Goal: Task Accomplishment & Management: Use online tool/utility

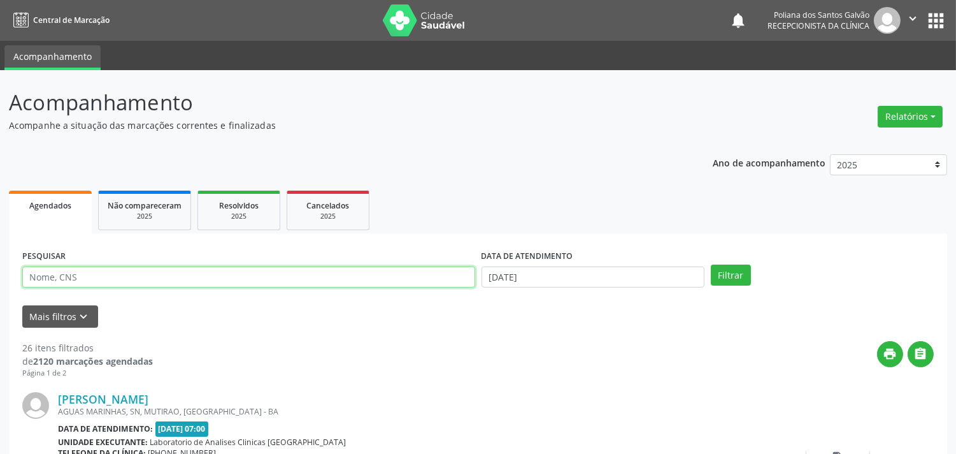
click at [157, 277] on input "text" at bounding box center [248, 277] width 453 height 22
click at [711, 264] on button "Filtrar" at bounding box center [731, 275] width 40 height 22
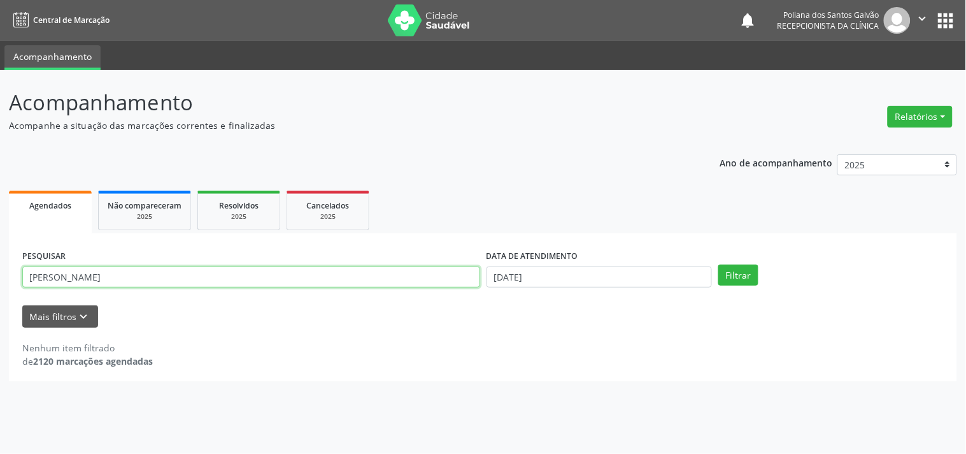
click at [275, 276] on input "[PERSON_NAME]" at bounding box center [251, 277] width 458 height 22
type input "[PERSON_NAME]"
click at [719, 264] on button "Filtrar" at bounding box center [739, 275] width 40 height 22
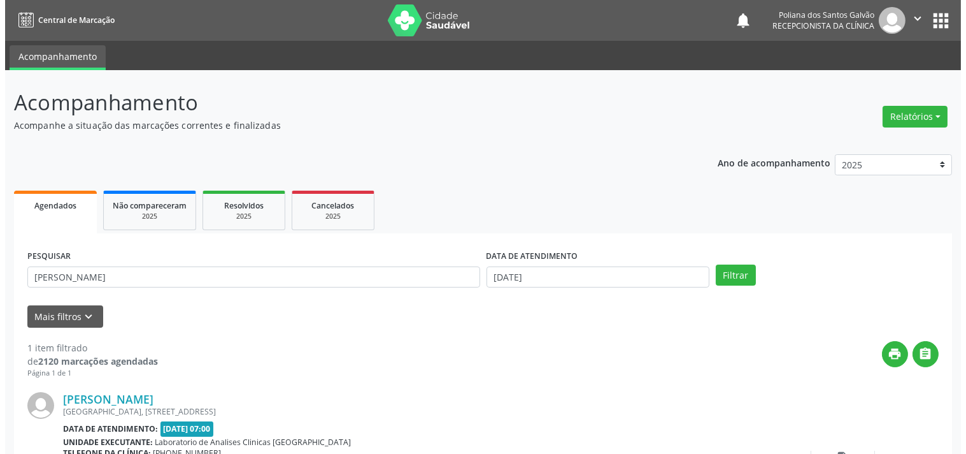
scroll to position [118, 0]
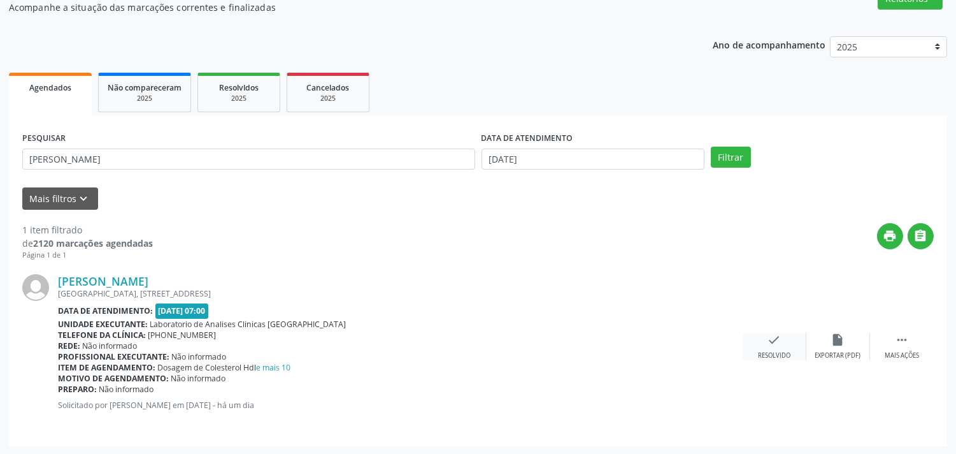
click at [776, 336] on icon "check" at bounding box center [775, 340] width 14 height 14
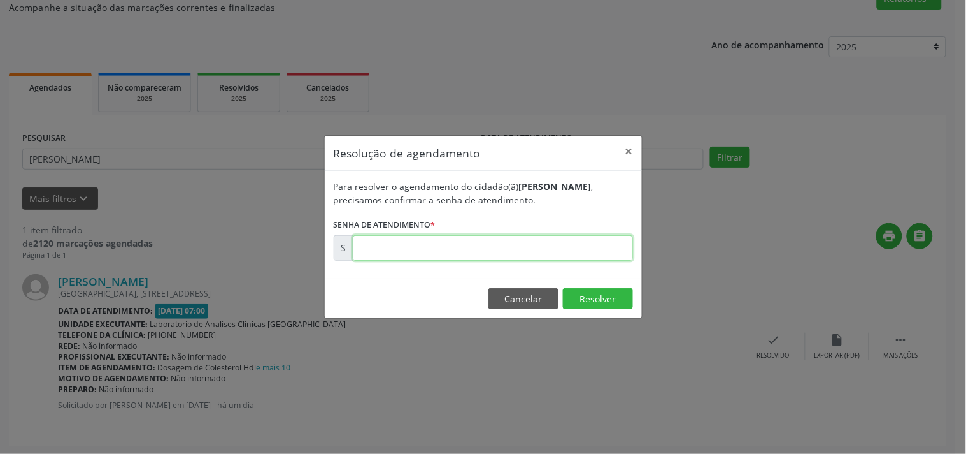
click at [570, 252] on input "text" at bounding box center [493, 247] width 280 height 25
type input "00175285"
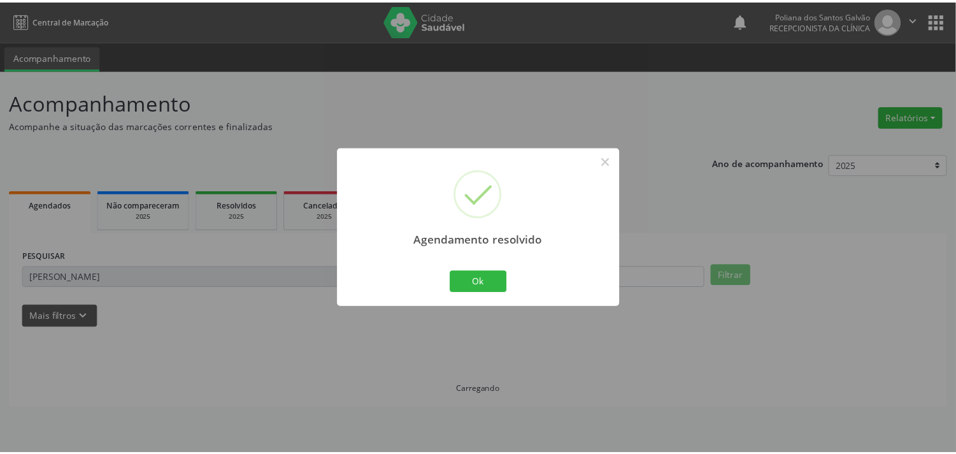
scroll to position [0, 0]
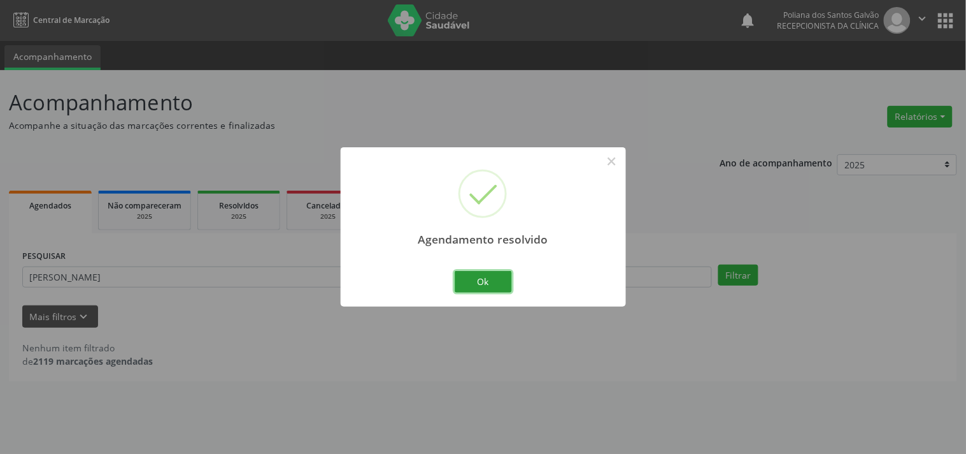
click at [472, 282] on button "Ok" at bounding box center [483, 282] width 57 height 22
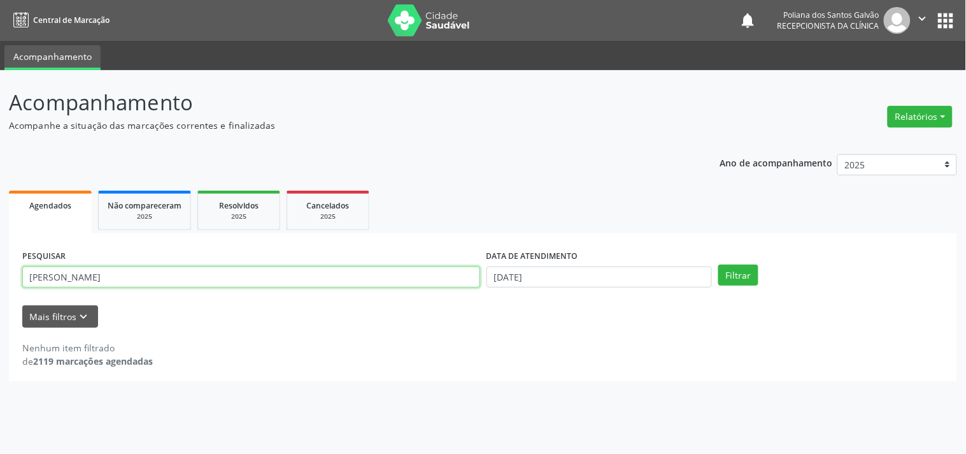
drag, startPoint x: 408, startPoint y: 268, endPoint x: 0, endPoint y: 39, distance: 467.7
click at [0, 52] on div "Central de Marcação notifications Poliana dos Santos Galvão Recepcionista da cl…" at bounding box center [483, 227] width 966 height 454
type input "AGATHA"
click at [719, 264] on button "Filtrar" at bounding box center [739, 275] width 40 height 22
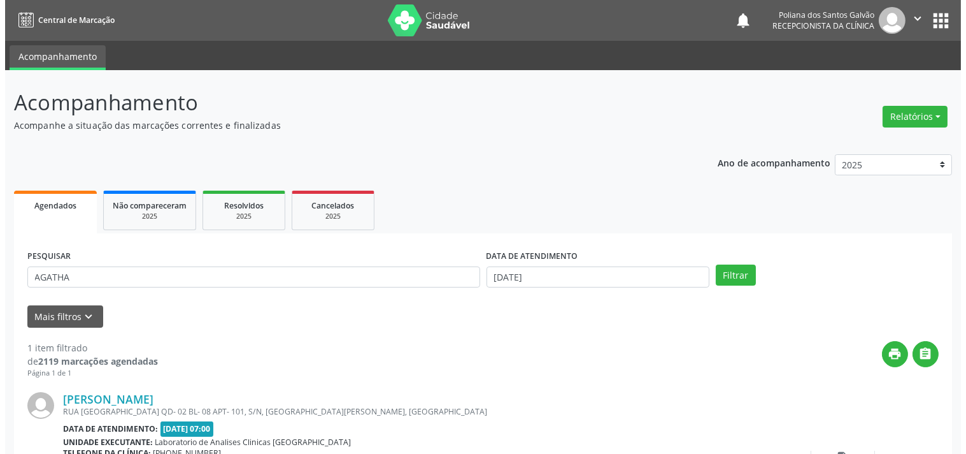
scroll to position [71, 0]
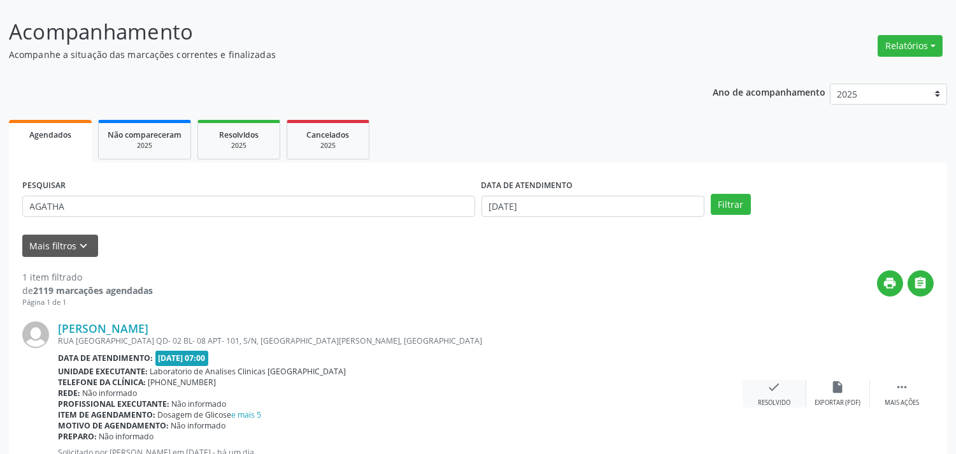
click at [780, 398] on div "Resolvido" at bounding box center [774, 402] width 32 height 9
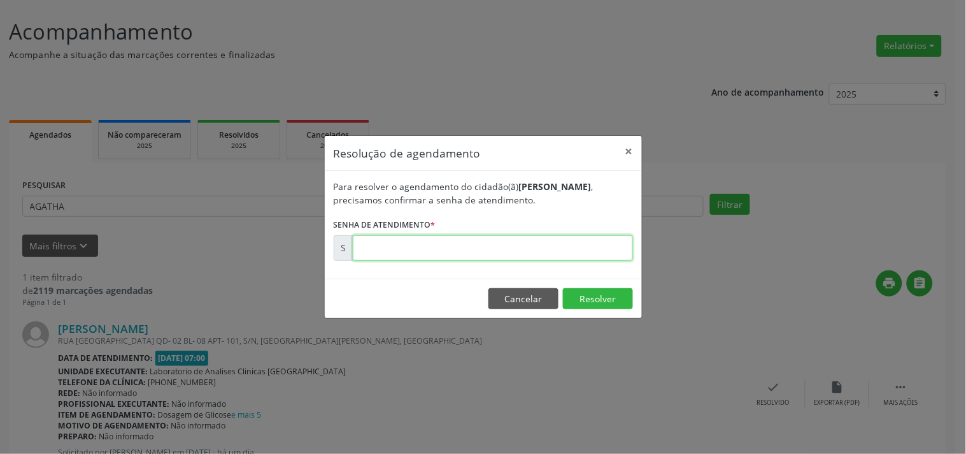
click at [593, 252] on input "text" at bounding box center [493, 247] width 280 height 25
type input "00175279"
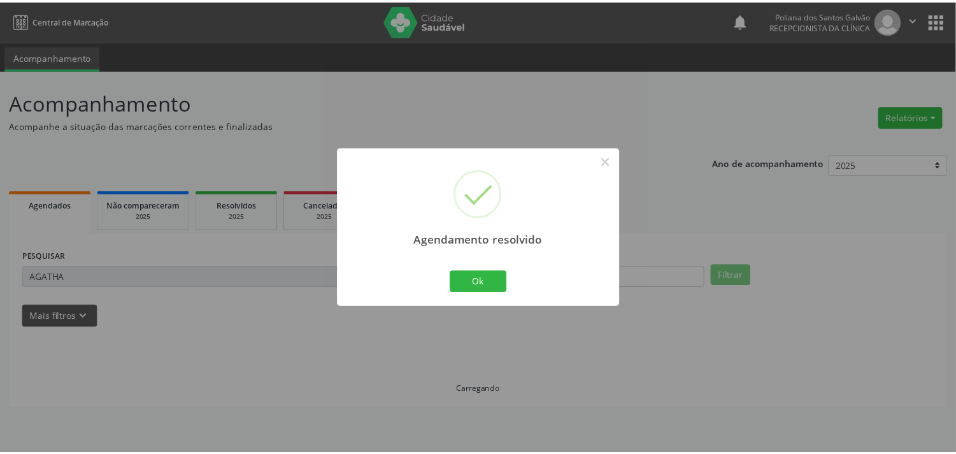
scroll to position [0, 0]
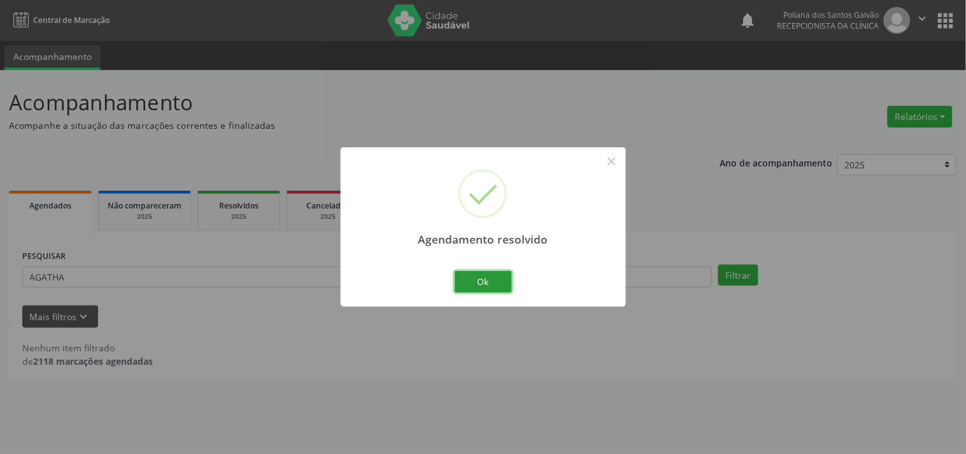
drag, startPoint x: 487, startPoint y: 278, endPoint x: 383, endPoint y: 269, distance: 104.9
click at [487, 278] on button "Ok" at bounding box center [483, 282] width 57 height 22
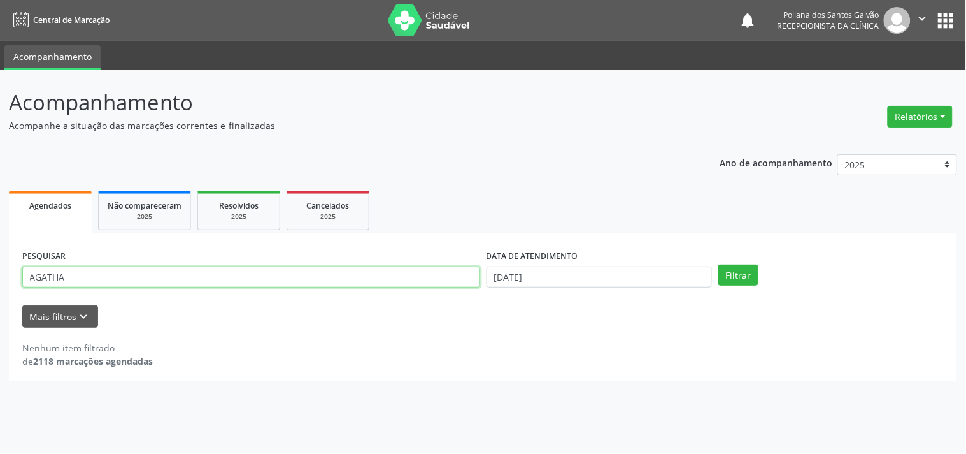
drag, startPoint x: 339, startPoint y: 268, endPoint x: 0, endPoint y: 22, distance: 418.7
click at [0, 49] on div "Central de Marcação notifications Poliana dos Santos Galvão Recepcionista da cl…" at bounding box center [483, 227] width 966 height 454
type input "NAIONE"
click at [719, 264] on button "Filtrar" at bounding box center [739, 275] width 40 height 22
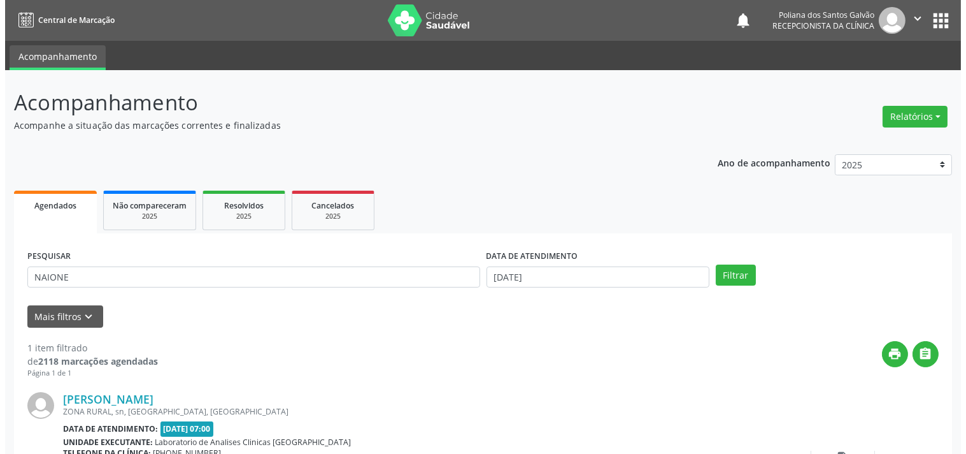
scroll to position [118, 0]
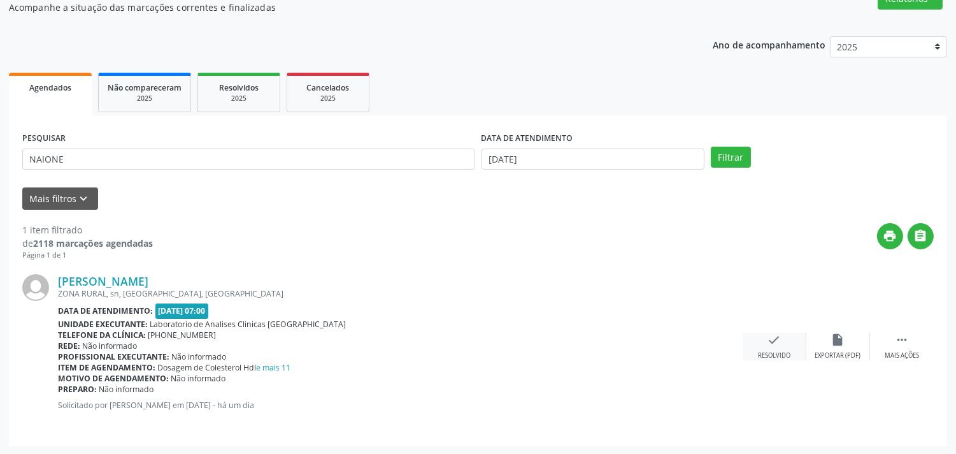
drag, startPoint x: 768, startPoint y: 345, endPoint x: 761, endPoint y: 340, distance: 7.8
click at [761, 340] on div "check Resolvido" at bounding box center [775, 346] width 64 height 27
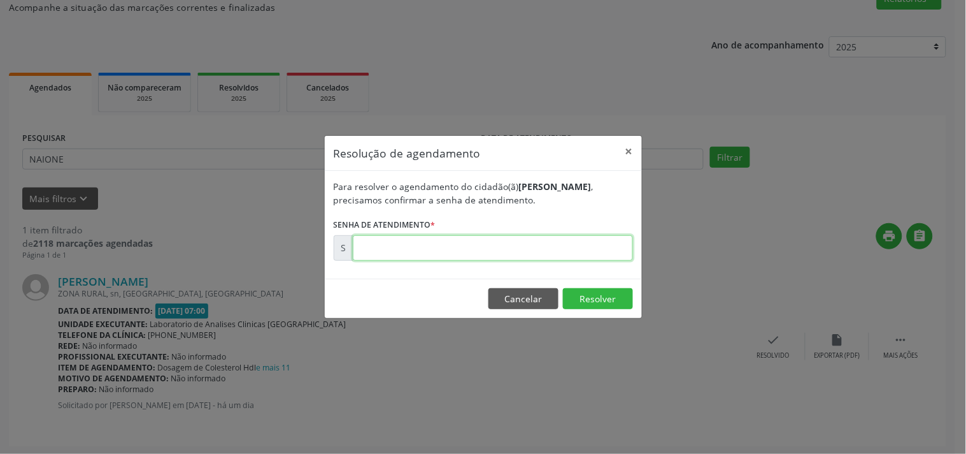
click at [557, 239] on input "text" at bounding box center [493, 247] width 280 height 25
click at [401, 243] on input "text" at bounding box center [493, 247] width 280 height 25
type input "00175134"
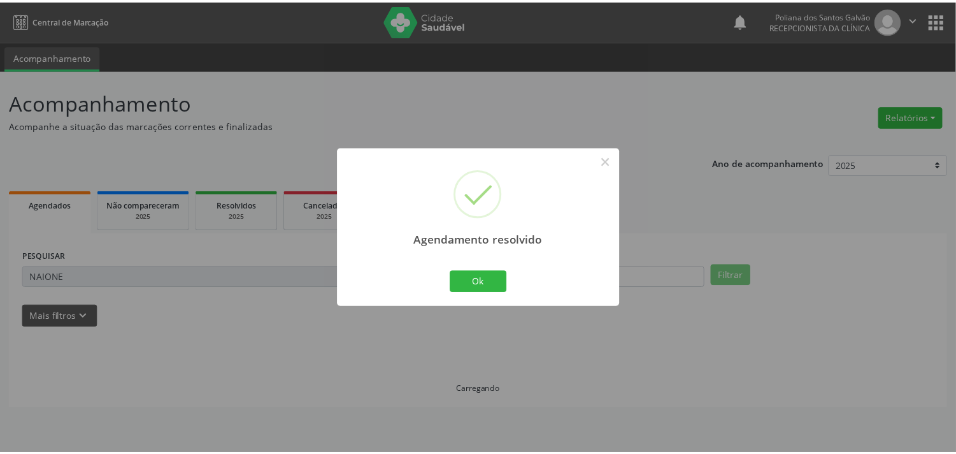
scroll to position [0, 0]
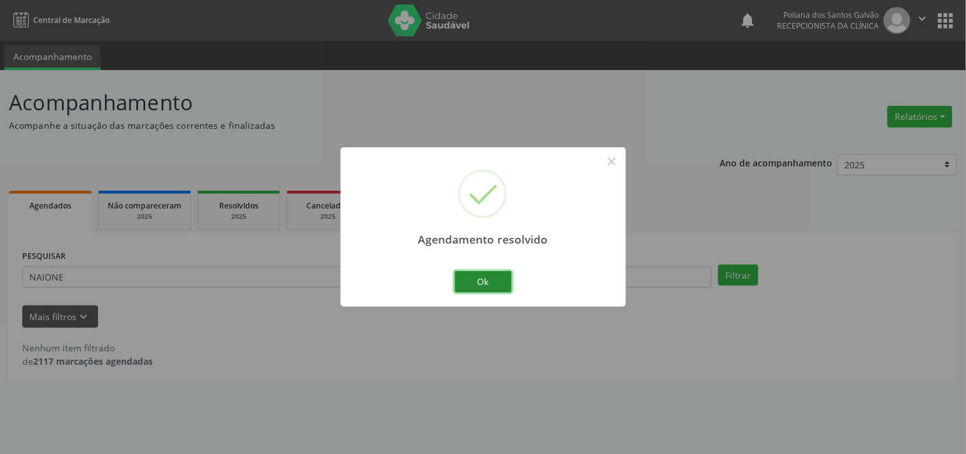
drag, startPoint x: 459, startPoint y: 278, endPoint x: 374, endPoint y: 273, distance: 85.5
click at [459, 277] on button "Ok" at bounding box center [483, 282] width 57 height 22
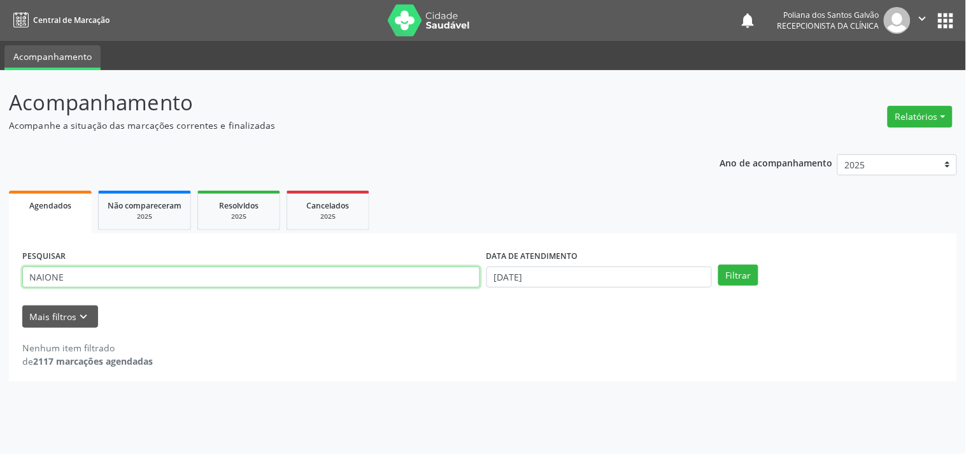
drag, startPoint x: 374, startPoint y: 273, endPoint x: 0, endPoint y: 39, distance: 440.7
click at [0, 42] on div "Central de Marcação notifications Poliana dos Santos Galvão Recepcionista da cl…" at bounding box center [483, 227] width 966 height 454
type input "VALENTI"
click at [719, 264] on button "Filtrar" at bounding box center [739, 275] width 40 height 22
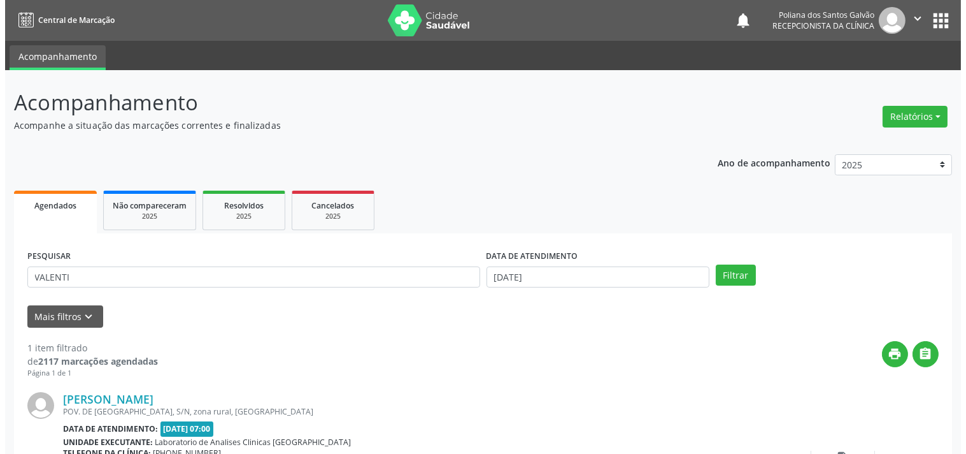
scroll to position [118, 0]
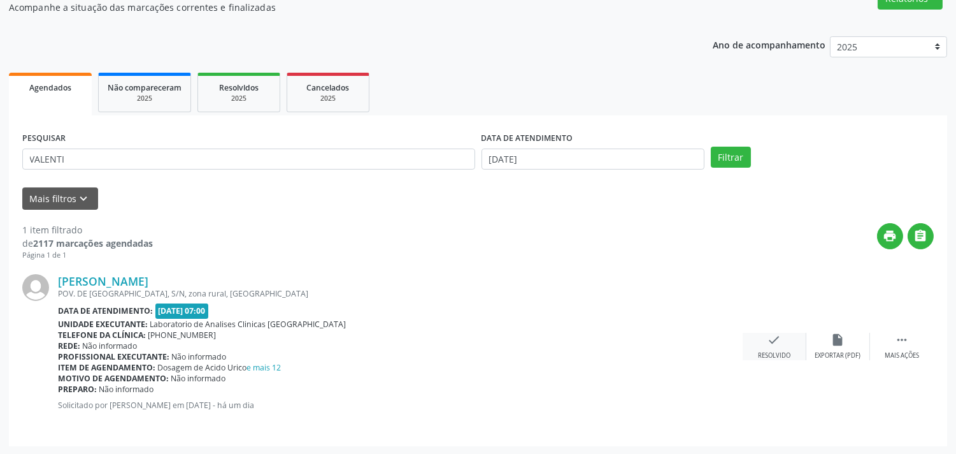
click at [780, 344] on icon "check" at bounding box center [775, 340] width 14 height 14
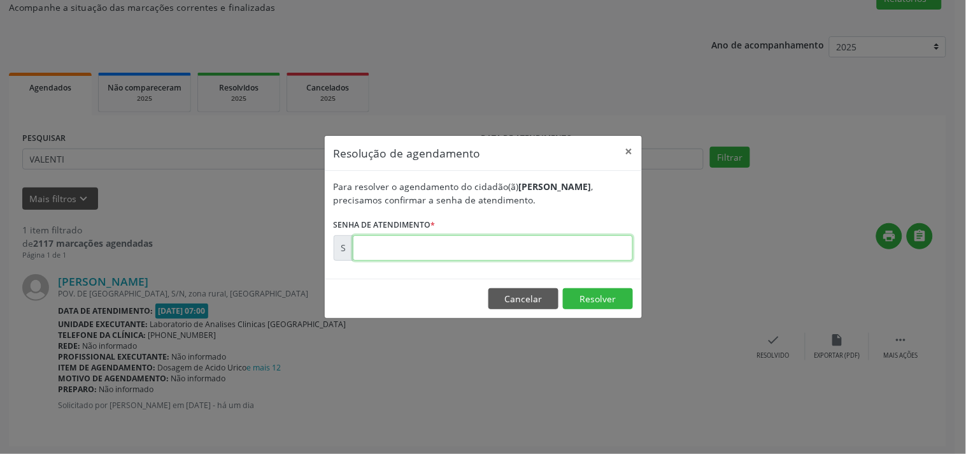
click at [526, 250] on input "text" at bounding box center [493, 247] width 280 height 25
type input "00175138"
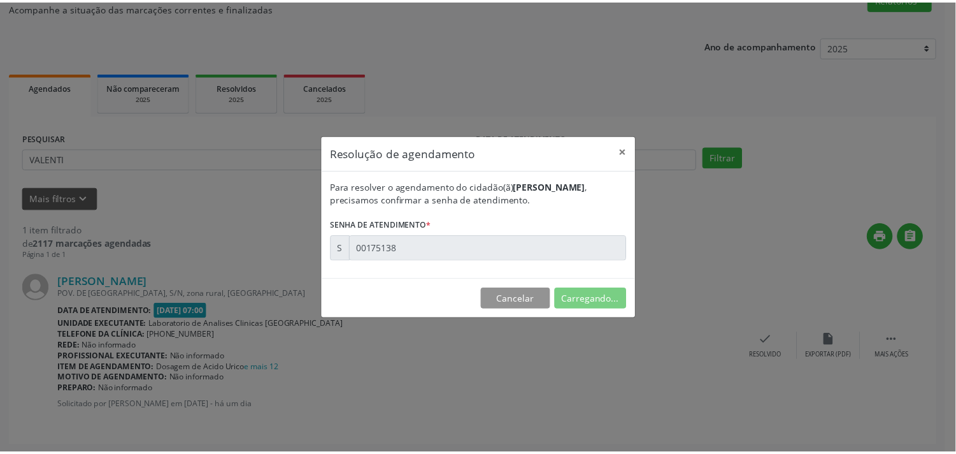
scroll to position [0, 0]
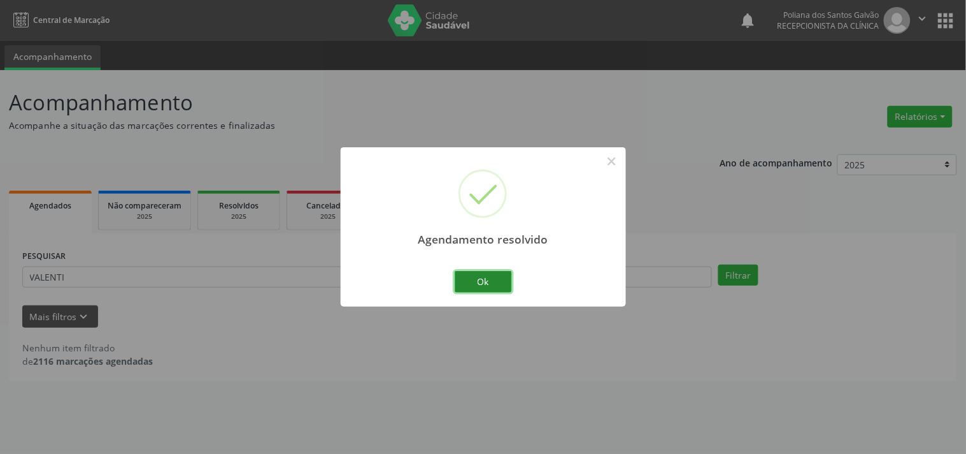
click at [456, 272] on button "Ok" at bounding box center [483, 282] width 57 height 22
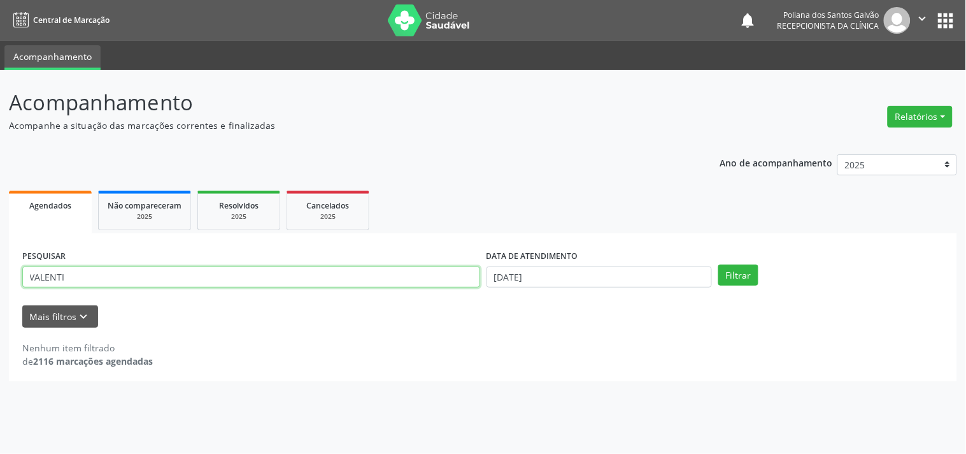
drag, startPoint x: 250, startPoint y: 275, endPoint x: 2, endPoint y: 154, distance: 275.5
click at [0, 161] on div "Acompanhamento Acompanhe a situação das marcações correntes e finalizadas Relat…" at bounding box center [483, 262] width 966 height 384
type input "EDN"
click at [719, 264] on button "Filtrar" at bounding box center [739, 275] width 40 height 22
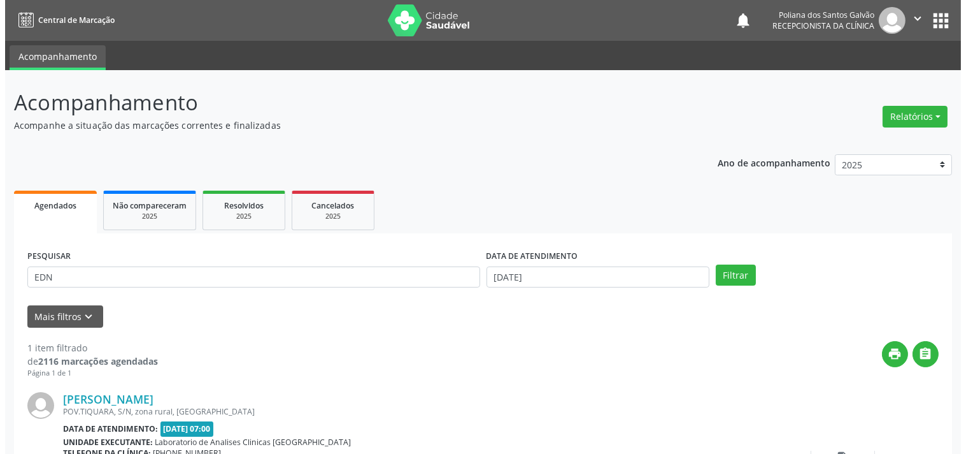
scroll to position [118, 0]
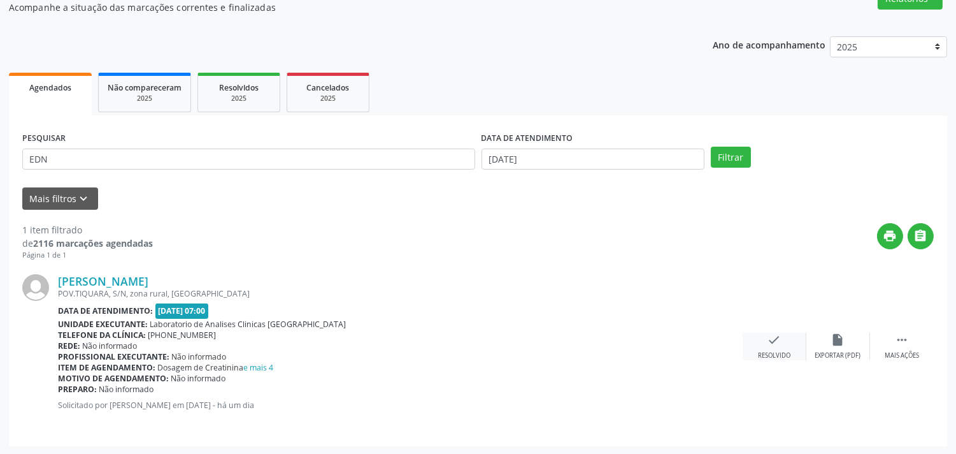
click at [776, 335] on icon "check" at bounding box center [775, 340] width 14 height 14
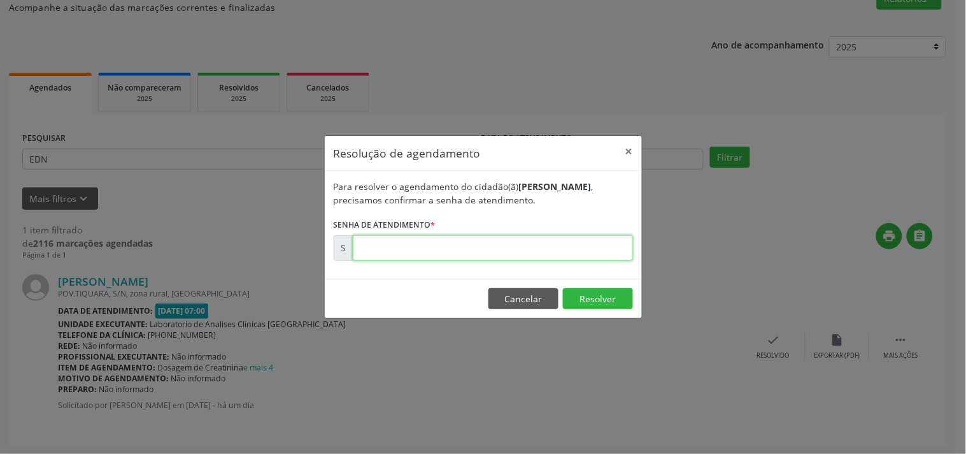
click at [504, 246] on input "text" at bounding box center [493, 247] width 280 height 25
type input "00175205"
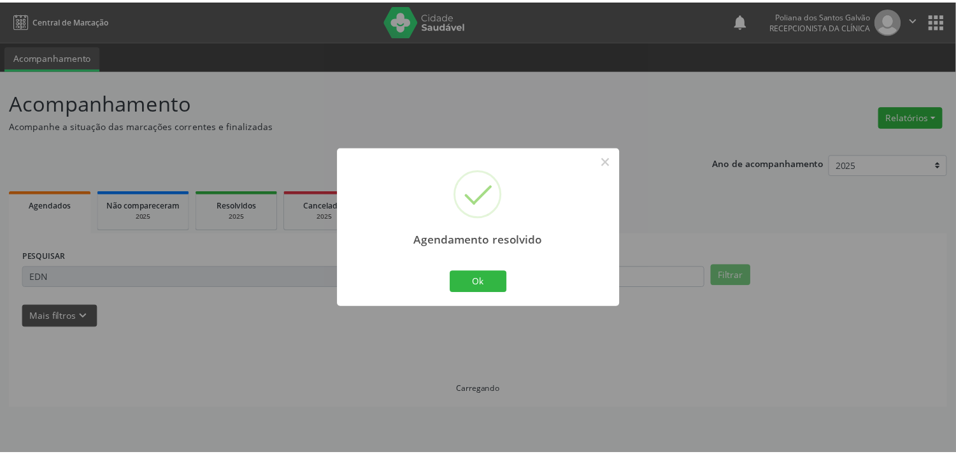
scroll to position [0, 0]
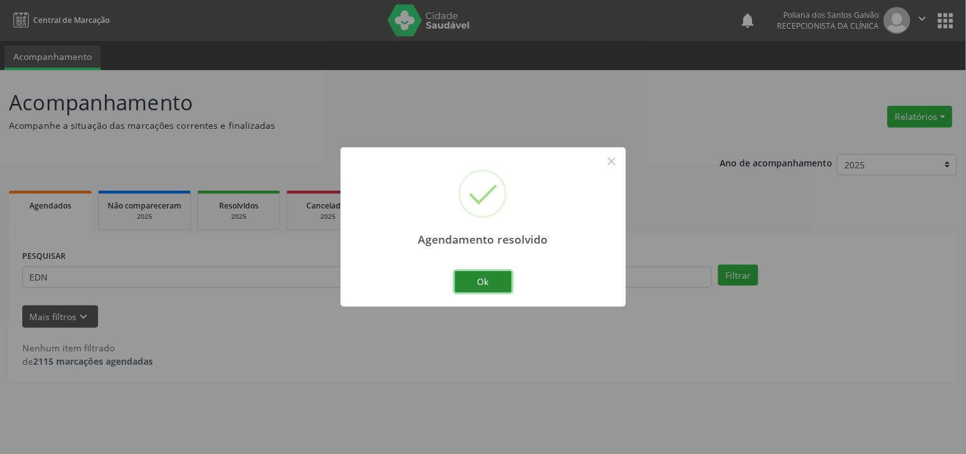
click at [469, 283] on button "Ok" at bounding box center [483, 282] width 57 height 22
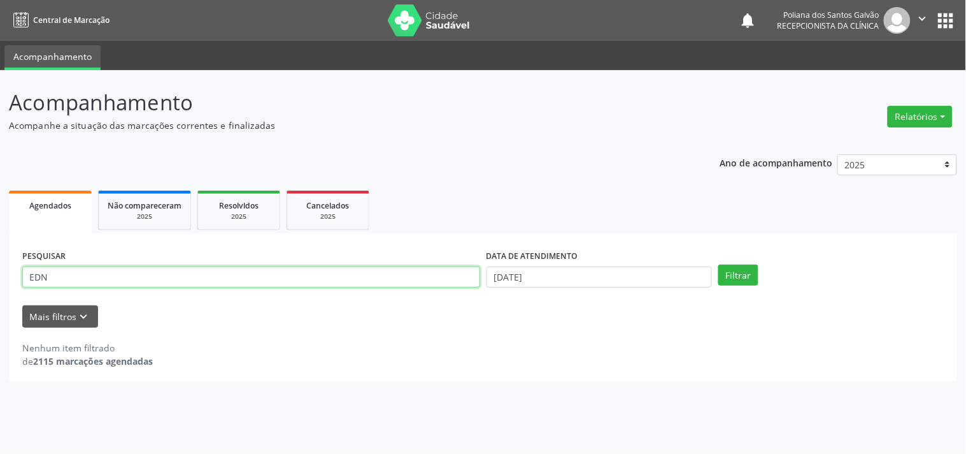
drag, startPoint x: 392, startPoint y: 271, endPoint x: 0, endPoint y: 113, distance: 423.3
click at [0, 118] on div "Acompanhamento Acompanhe a situação das marcações correntes e finalizadas Relat…" at bounding box center [483, 262] width 966 height 384
type input "[PERSON_NAME]"
click at [719, 264] on button "Filtrar" at bounding box center [739, 275] width 40 height 22
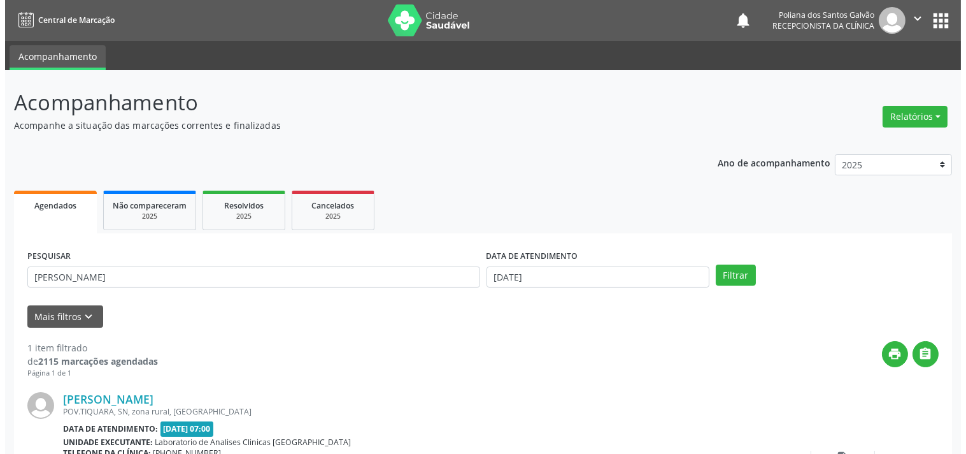
scroll to position [118, 0]
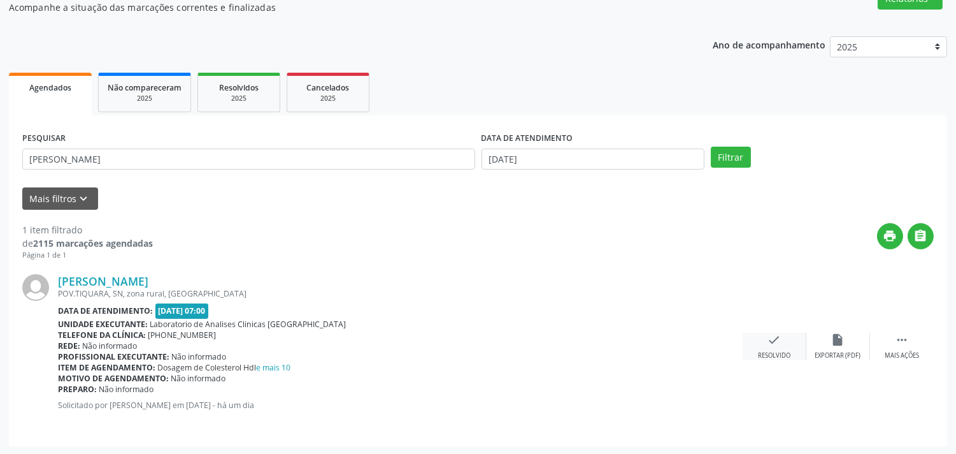
click at [782, 347] on div "check Resolvido" at bounding box center [775, 346] width 64 height 27
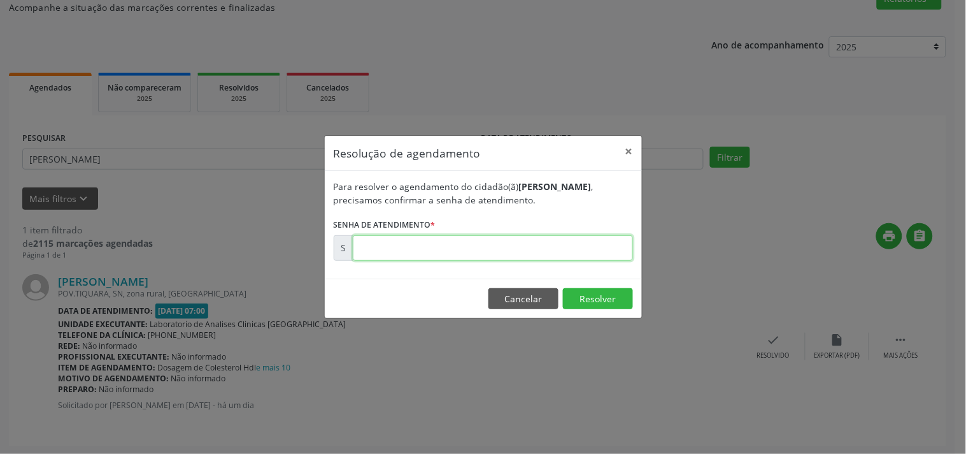
click at [587, 243] on input "text" at bounding box center [493, 247] width 280 height 25
type input "00175160"
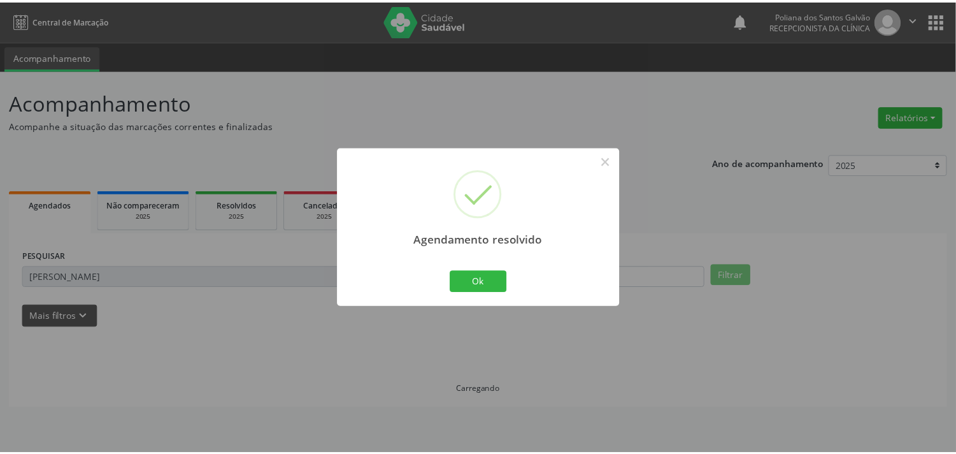
scroll to position [0, 0]
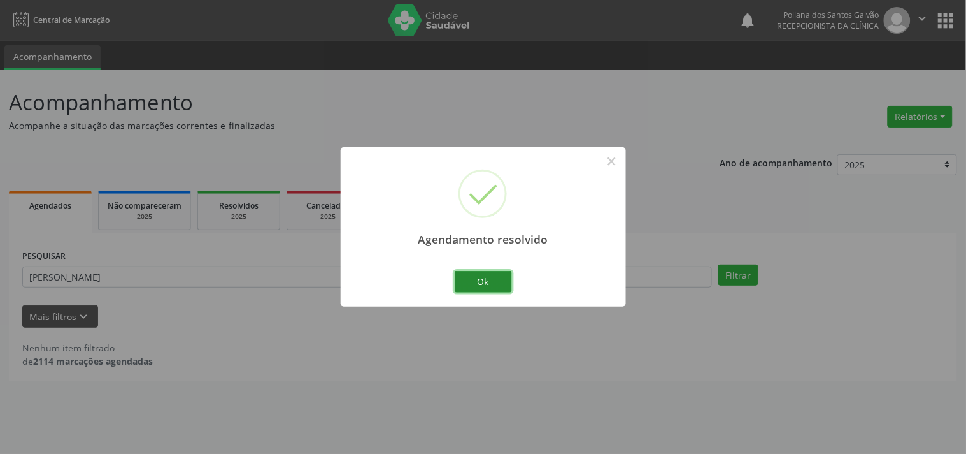
click at [493, 285] on button "Ok" at bounding box center [483, 282] width 57 height 22
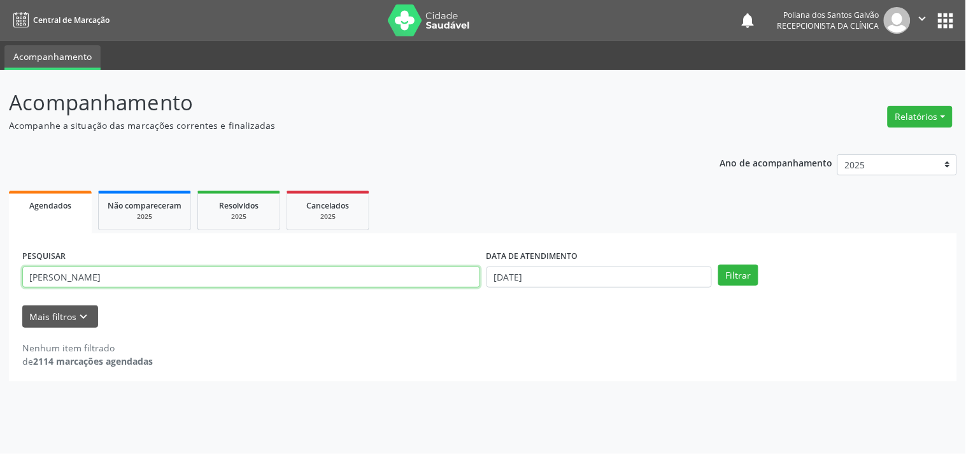
drag, startPoint x: 141, startPoint y: 200, endPoint x: 0, endPoint y: 83, distance: 182.8
click at [0, 85] on div "Acompanhamento Acompanhe a situação das marcações correntes e finalizadas Relat…" at bounding box center [483, 262] width 966 height 384
type input "esteli"
click at [719, 264] on button "Filtrar" at bounding box center [739, 275] width 40 height 22
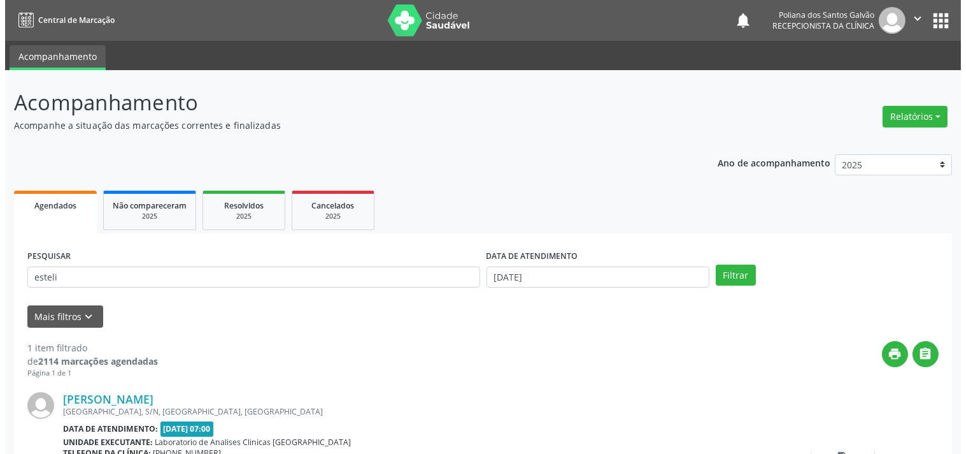
scroll to position [118, 0]
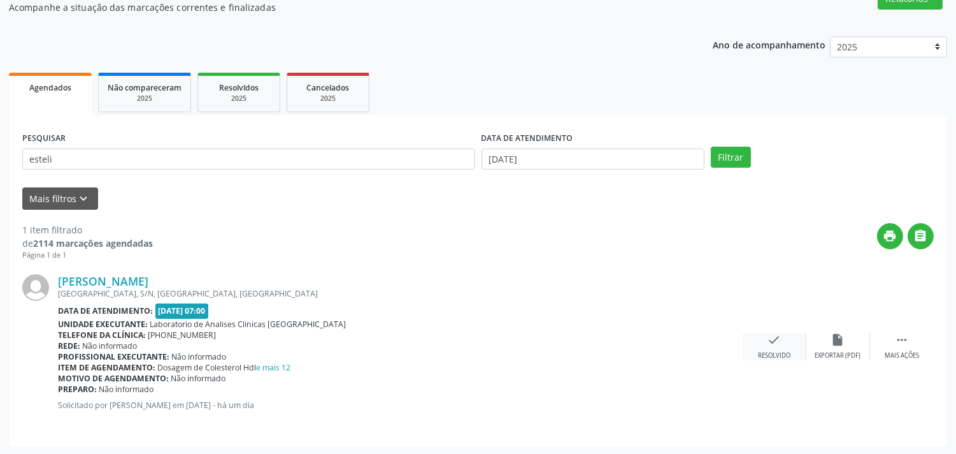
click at [778, 333] on icon "check" at bounding box center [775, 340] width 14 height 14
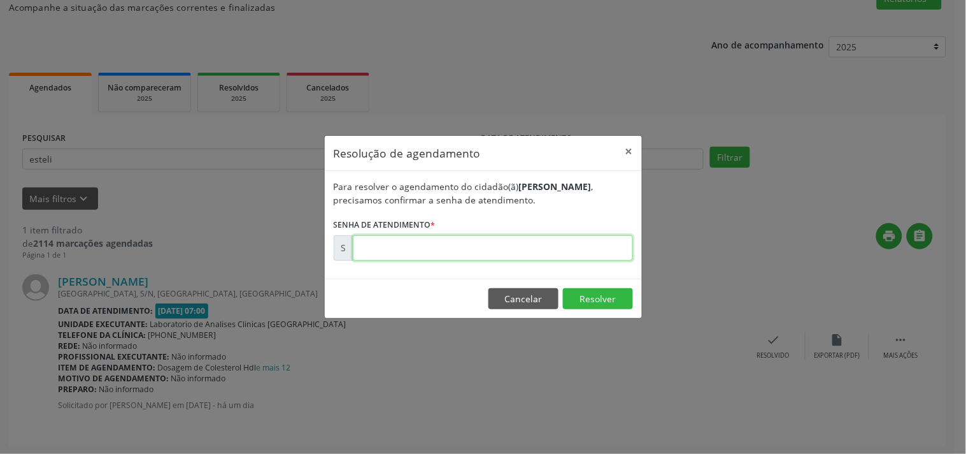
click at [605, 252] on input "text" at bounding box center [493, 247] width 280 height 25
type input "00175177"
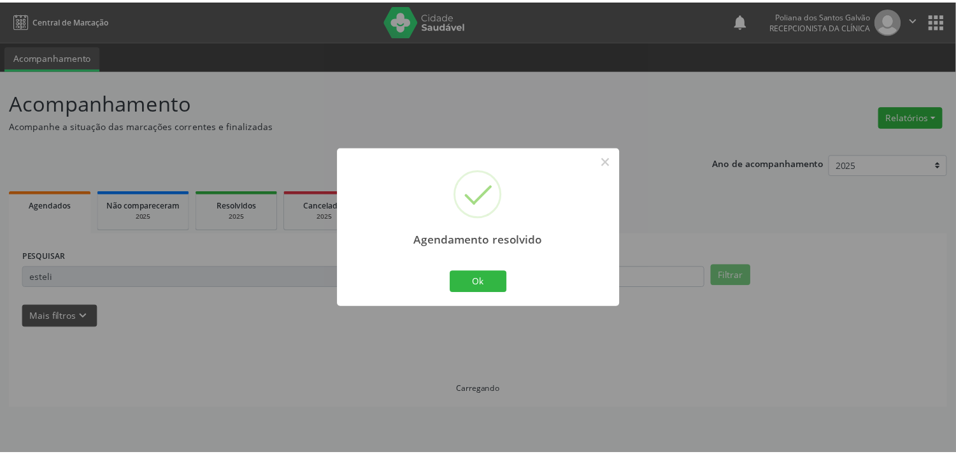
scroll to position [0, 0]
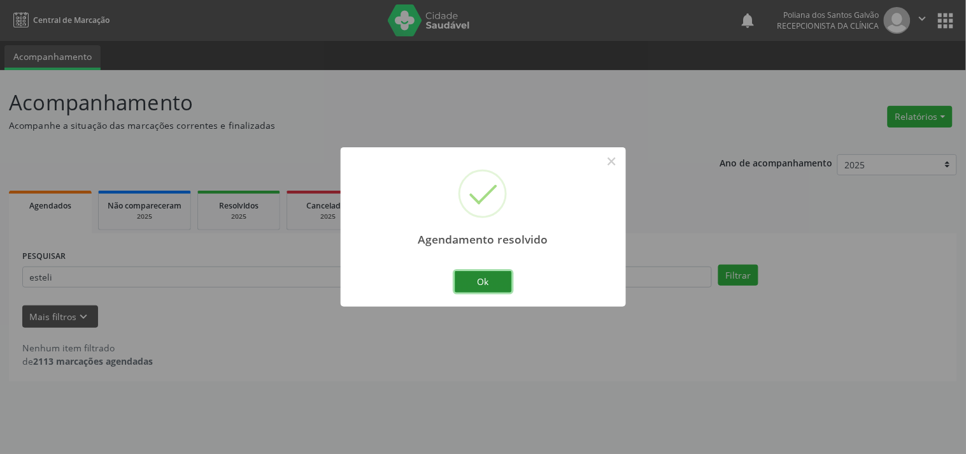
click at [485, 283] on button "Ok" at bounding box center [483, 282] width 57 height 22
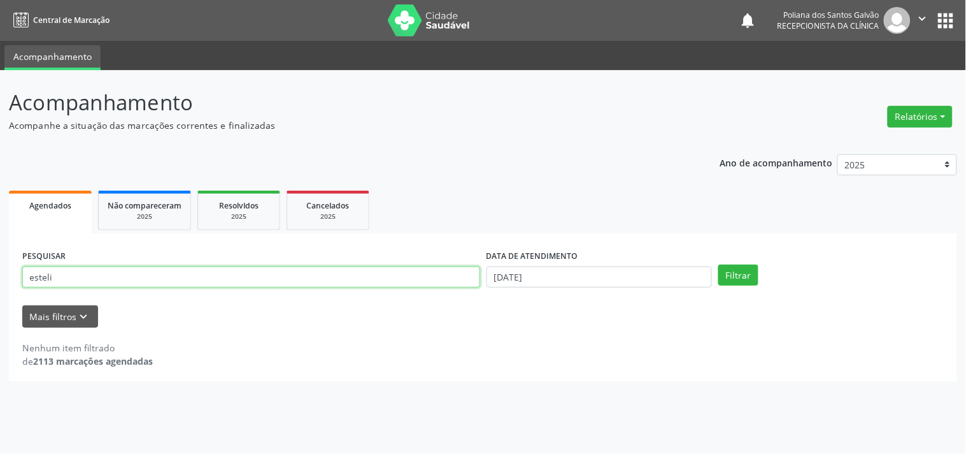
drag, startPoint x: 428, startPoint y: 266, endPoint x: 0, endPoint y: 122, distance: 451.7
click at [0, 122] on div "Acompanhamento Acompanhe a situação das marcações correntes e finalizadas Relat…" at bounding box center [483, 262] width 966 height 384
type input "daiane"
click at [719, 264] on button "Filtrar" at bounding box center [739, 275] width 40 height 22
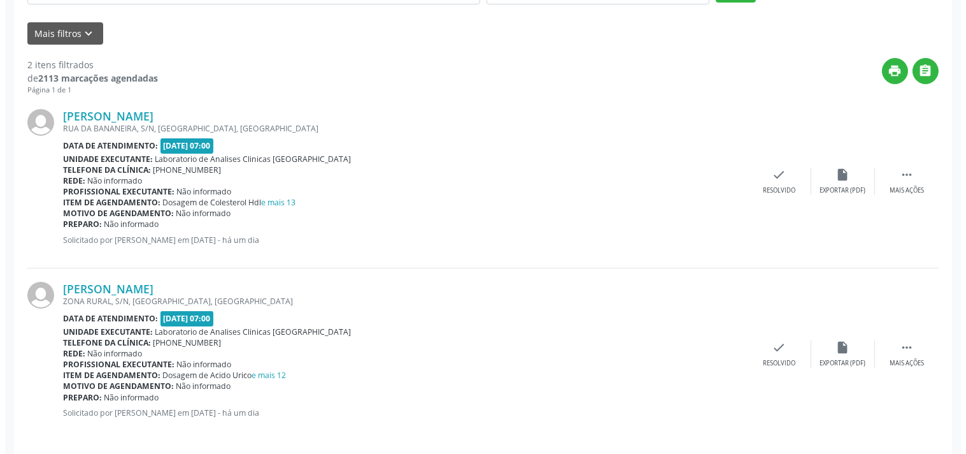
scroll to position [290, 0]
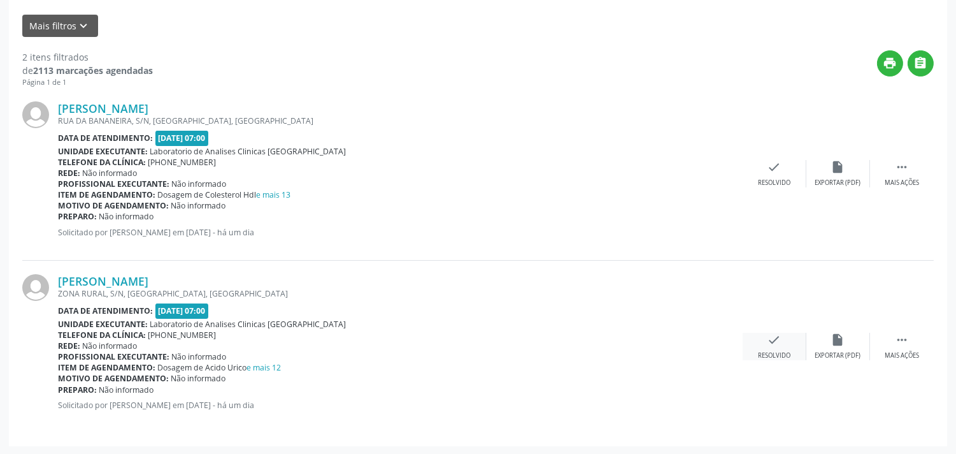
click at [792, 344] on div "check Resolvido" at bounding box center [775, 346] width 64 height 27
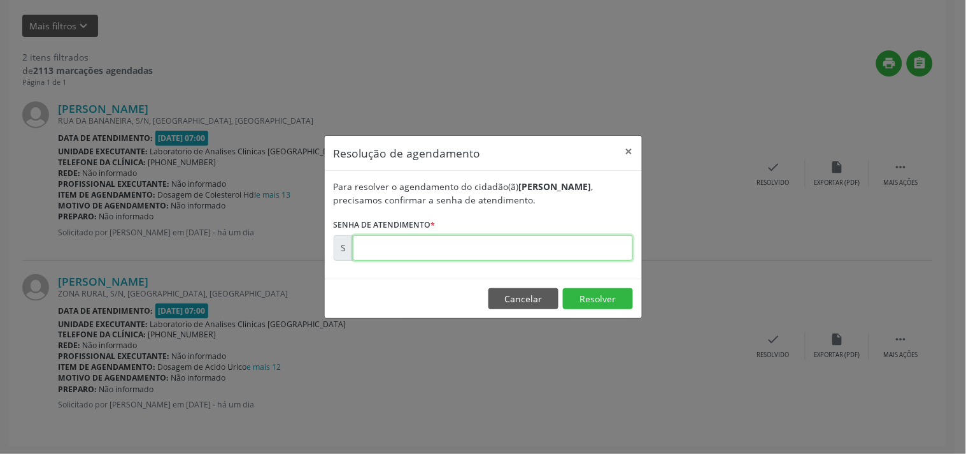
click at [546, 252] on input "text" at bounding box center [493, 247] width 280 height 25
type input "00175377"
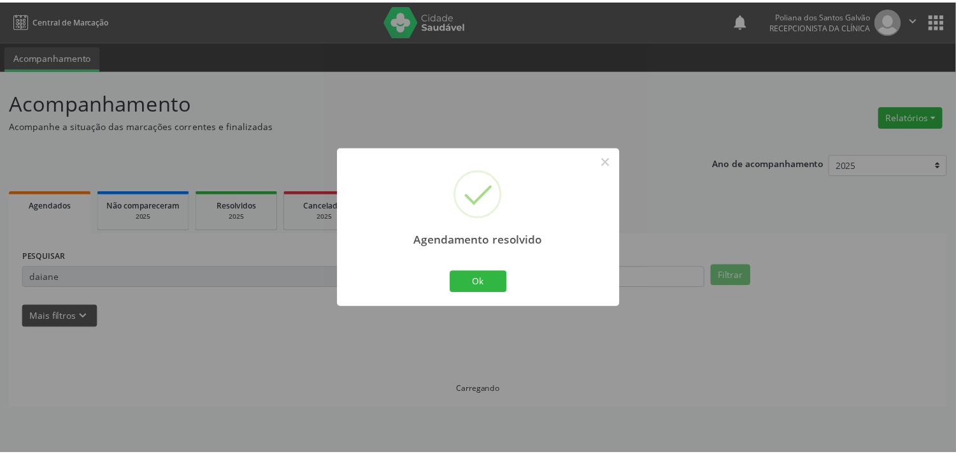
scroll to position [0, 0]
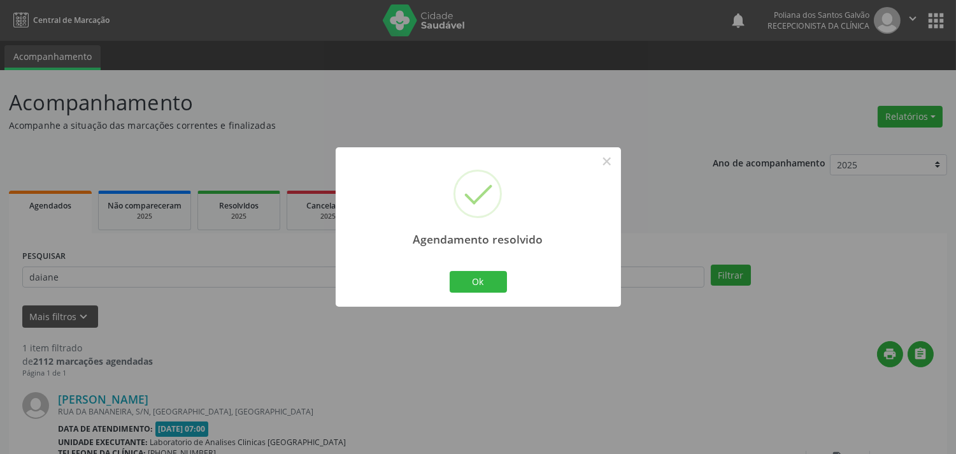
click at [502, 269] on div "Ok Cancel" at bounding box center [478, 281] width 63 height 27
click at [489, 275] on button "Ok" at bounding box center [478, 282] width 57 height 22
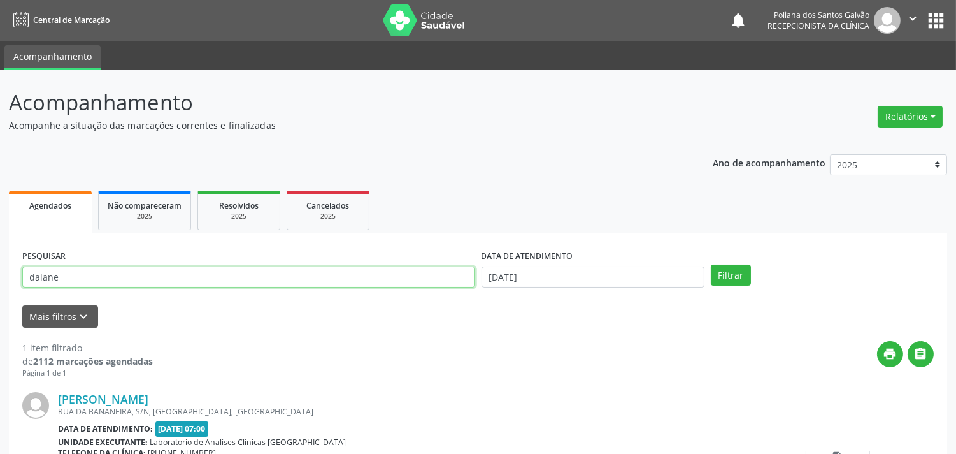
drag, startPoint x: 445, startPoint y: 276, endPoint x: 0, endPoint y: 8, distance: 519.3
click at [0, 8] on div "Central de Marcação notifications Poliana dos Santos Galvão Recepcionista da cl…" at bounding box center [478, 227] width 956 height 454
type input "nilcea"
click at [711, 264] on button "Filtrar" at bounding box center [731, 275] width 40 height 22
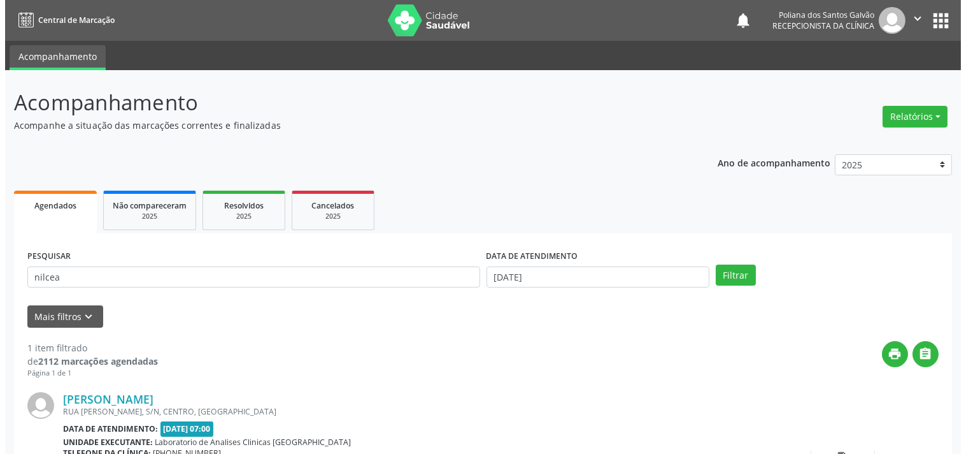
scroll to position [118, 0]
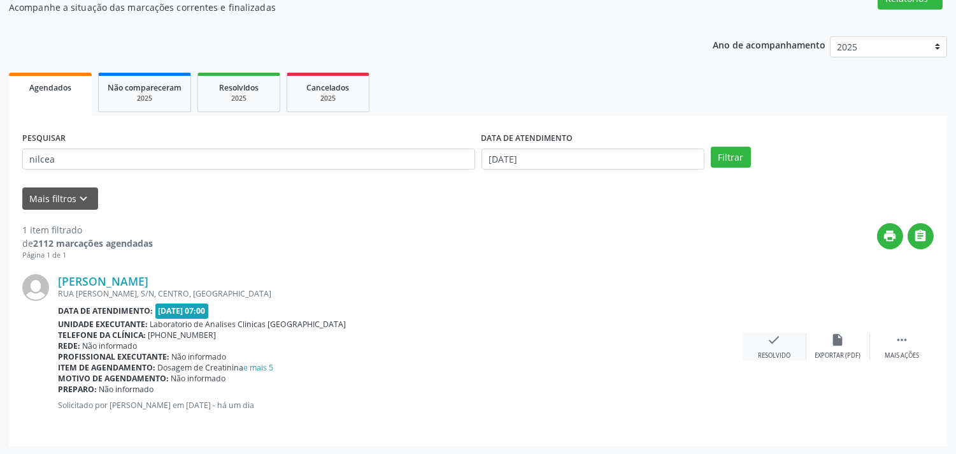
click at [778, 351] on div "Resolvido" at bounding box center [774, 355] width 32 height 9
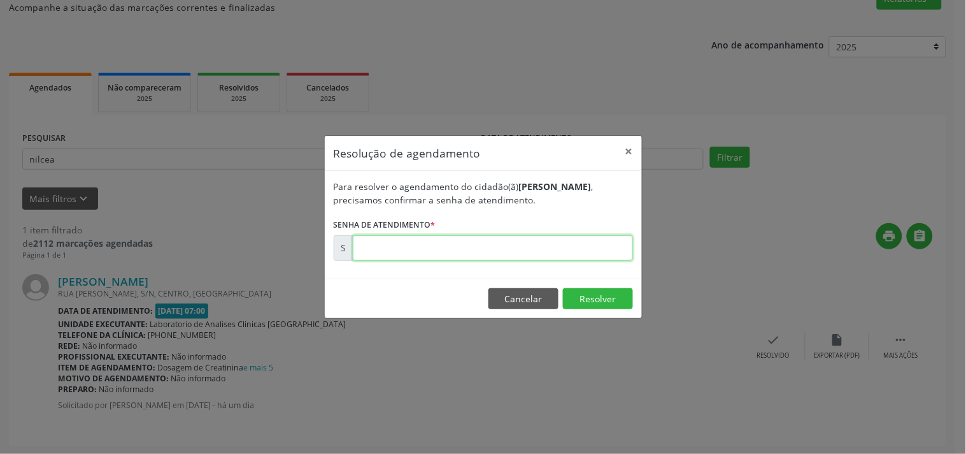
click at [473, 246] on input "text" at bounding box center [493, 247] width 280 height 25
type input "00175197"
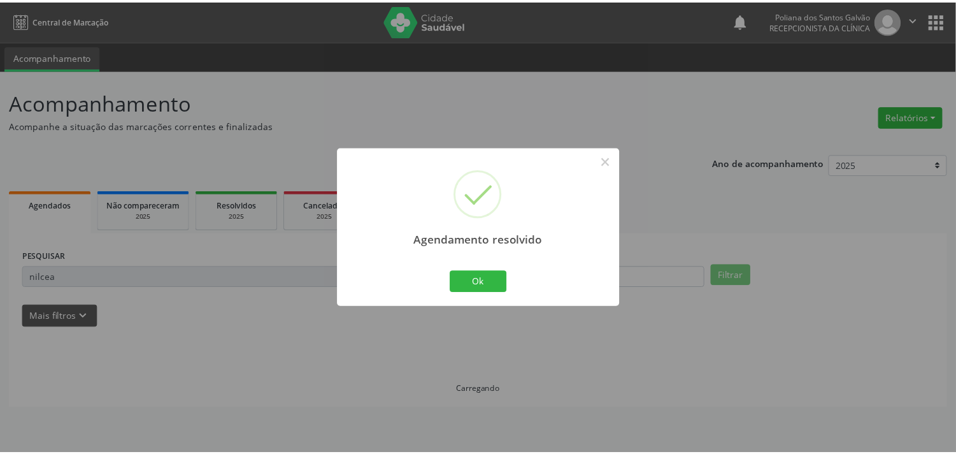
scroll to position [0, 0]
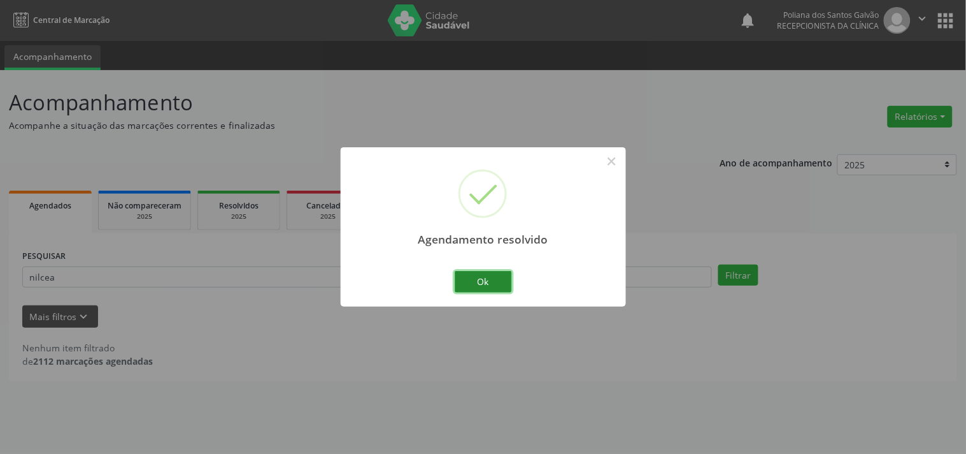
click at [485, 277] on button "Ok" at bounding box center [483, 282] width 57 height 22
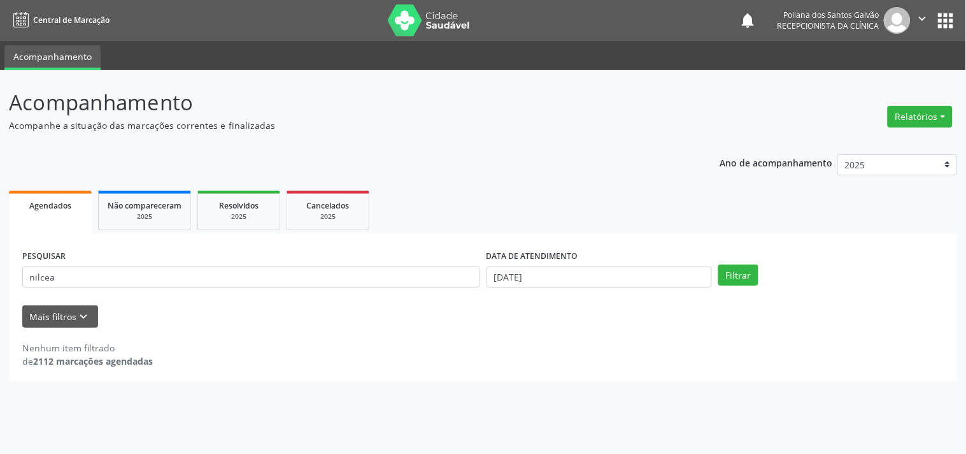
drag, startPoint x: 422, startPoint y: 292, endPoint x: 415, endPoint y: 289, distance: 7.5
click at [415, 294] on div "PESQUISAR nilcea" at bounding box center [251, 272] width 464 height 50
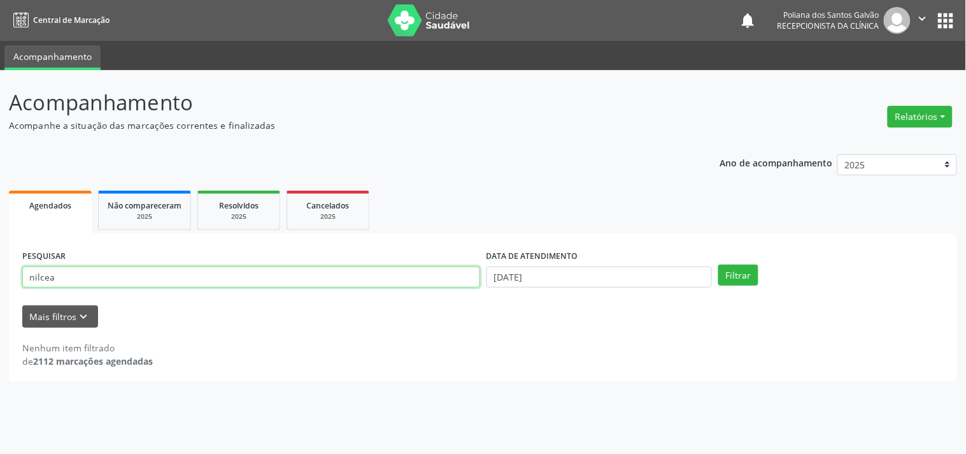
drag, startPoint x: 277, startPoint y: 298, endPoint x: 0, endPoint y: 215, distance: 289.0
click at [0, 241] on div "Acompanhamento Acompanhe a situação das marcações correntes e finalizadas Relat…" at bounding box center [483, 262] width 966 height 384
type input "[PERSON_NAME]"
click at [719, 264] on button "Filtrar" at bounding box center [739, 275] width 40 height 22
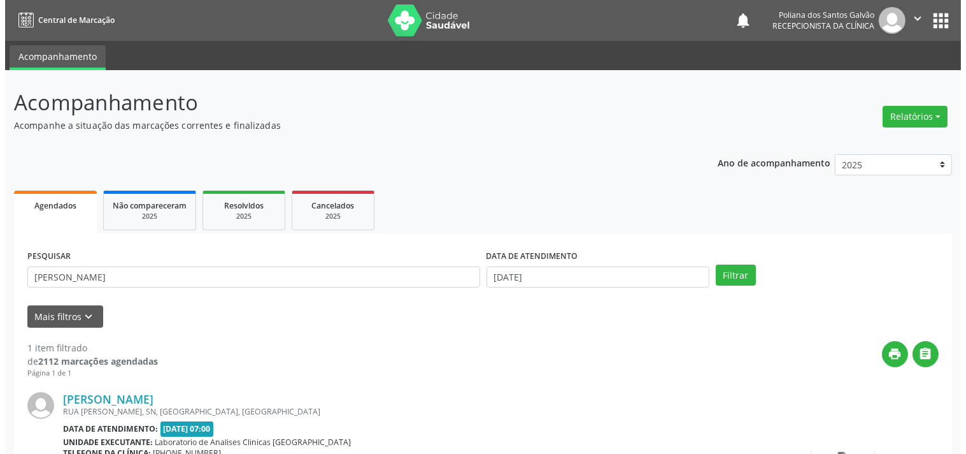
scroll to position [118, 0]
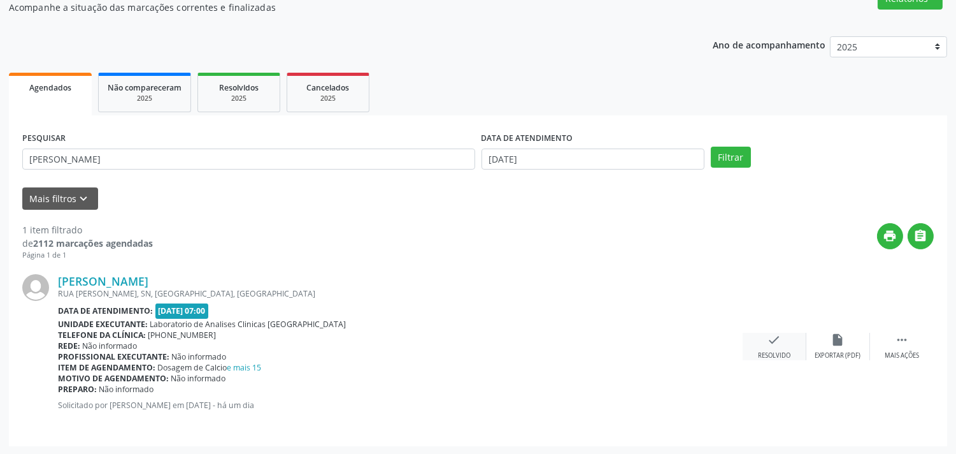
click at [775, 348] on div "check Resolvido" at bounding box center [775, 346] width 64 height 27
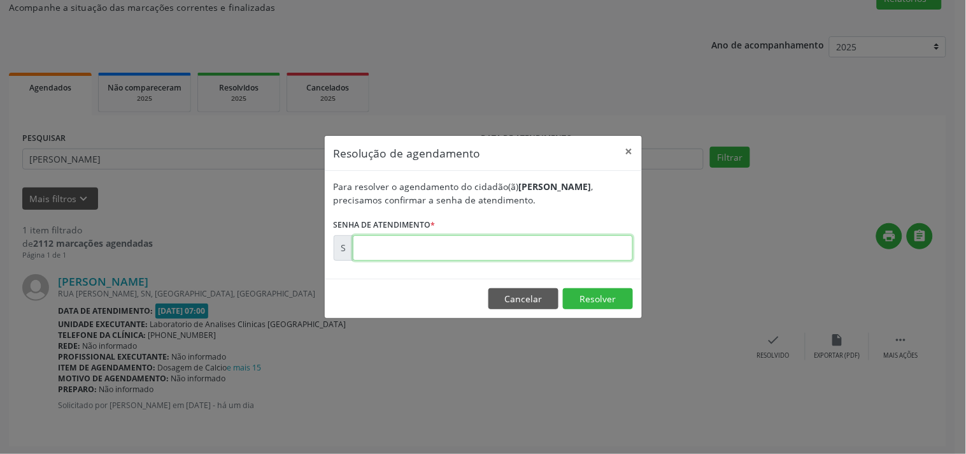
click at [589, 247] on input "text" at bounding box center [493, 247] width 280 height 25
type input "00175168"
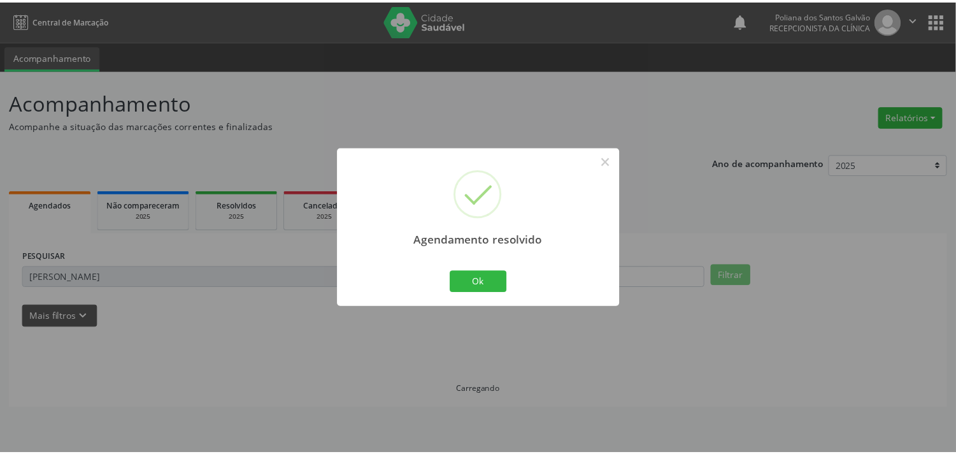
scroll to position [0, 0]
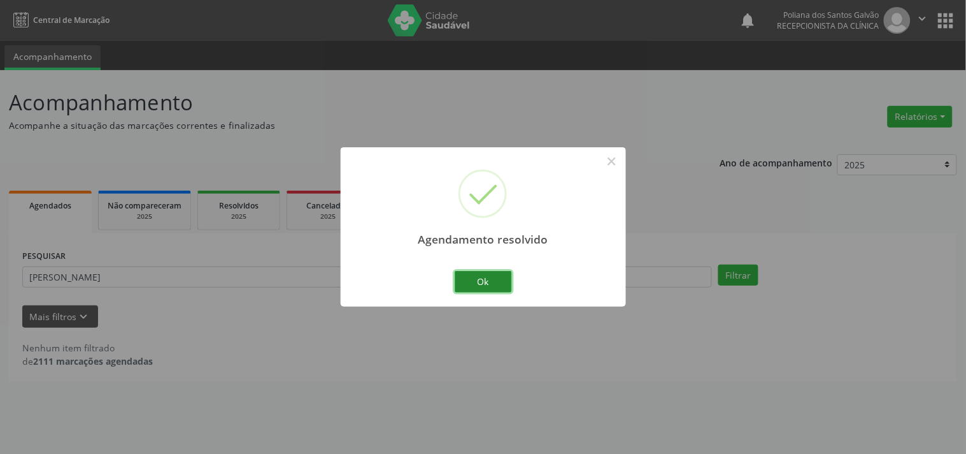
click at [481, 289] on button "Ok" at bounding box center [483, 282] width 57 height 22
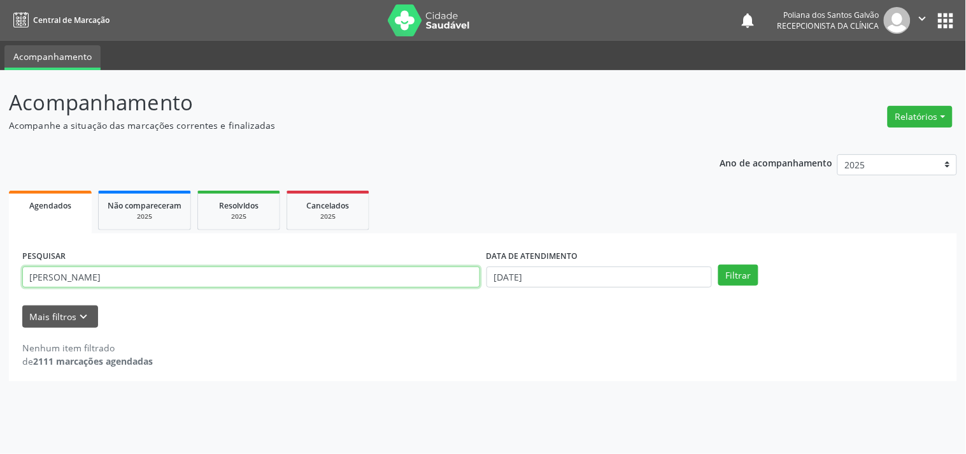
drag, startPoint x: 368, startPoint y: 278, endPoint x: 0, endPoint y: 213, distance: 373.8
click at [0, 214] on div "Acompanhamento Acompanhe a situação das marcações correntes e finalizadas Relat…" at bounding box center [483, 262] width 966 height 384
type input "DAIANE"
click at [719, 264] on button "Filtrar" at bounding box center [739, 275] width 40 height 22
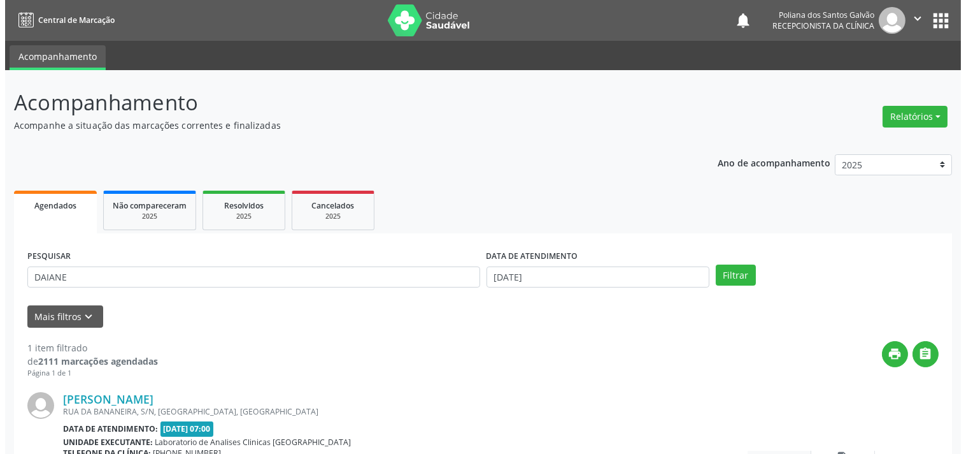
scroll to position [118, 0]
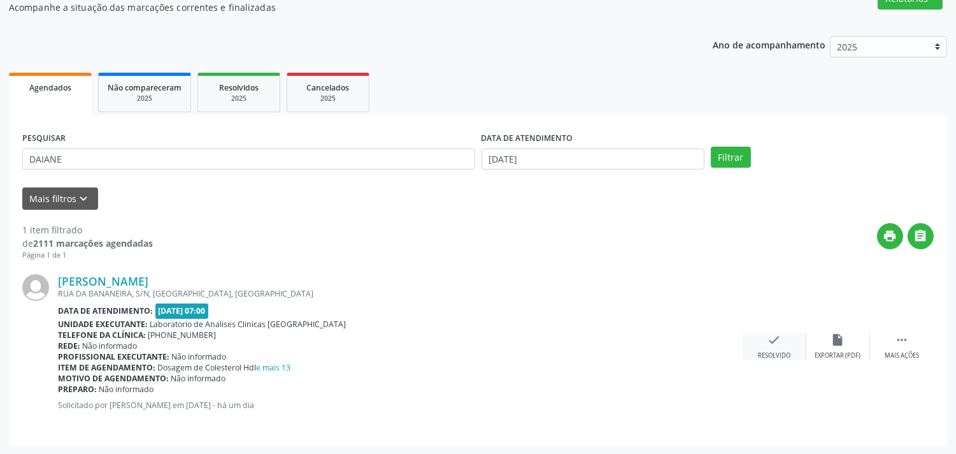
click at [773, 335] on icon "check" at bounding box center [775, 340] width 14 height 14
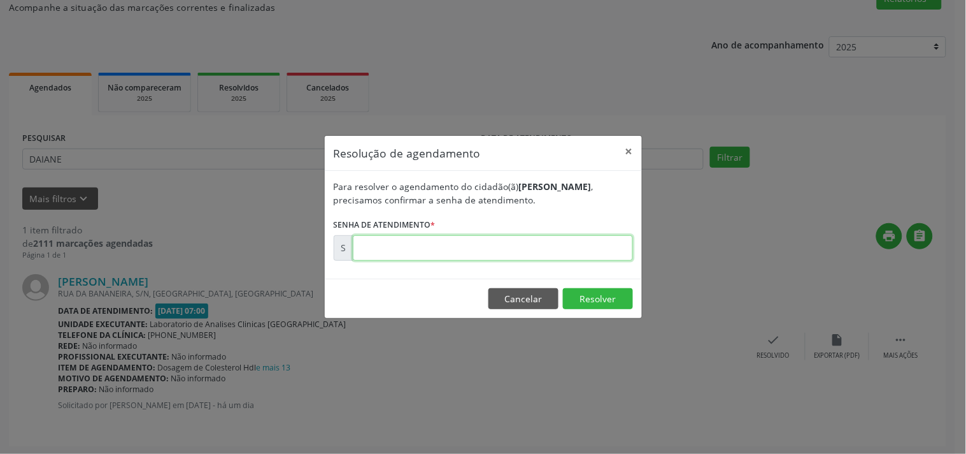
click at [601, 240] on input "text" at bounding box center [493, 247] width 280 height 25
type input "00175190"
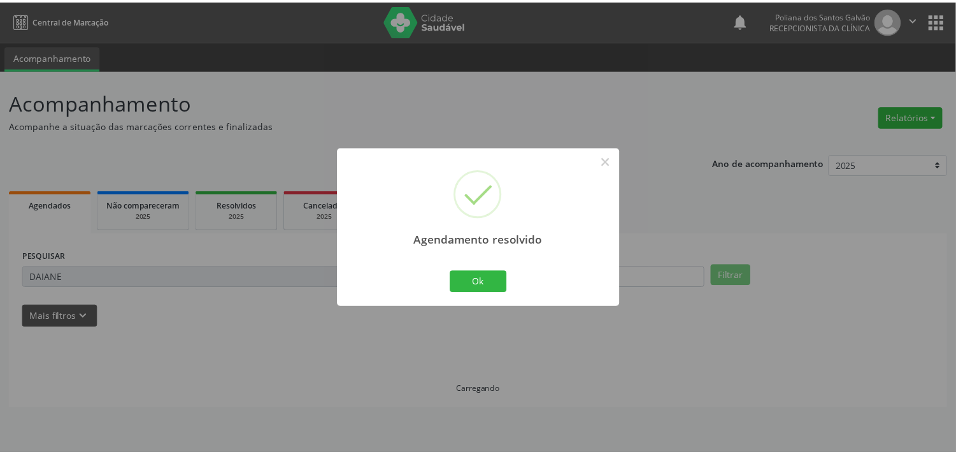
scroll to position [0, 0]
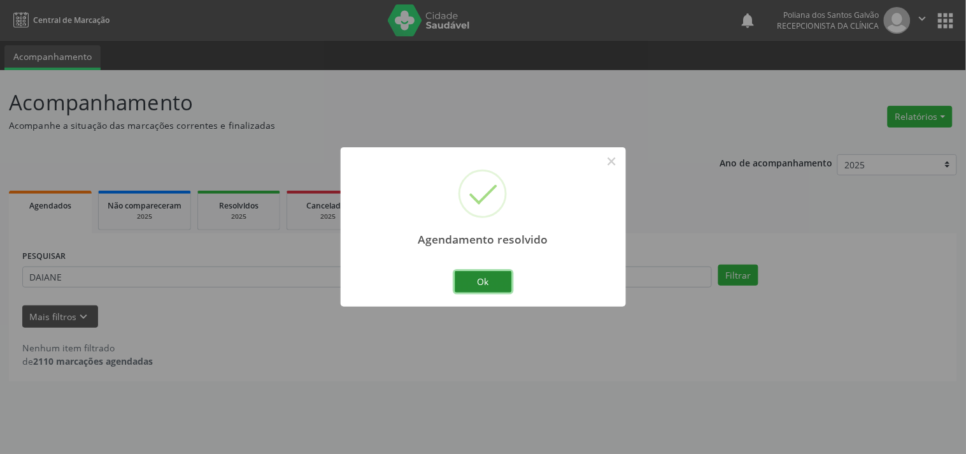
click at [486, 275] on button "Ok" at bounding box center [483, 282] width 57 height 22
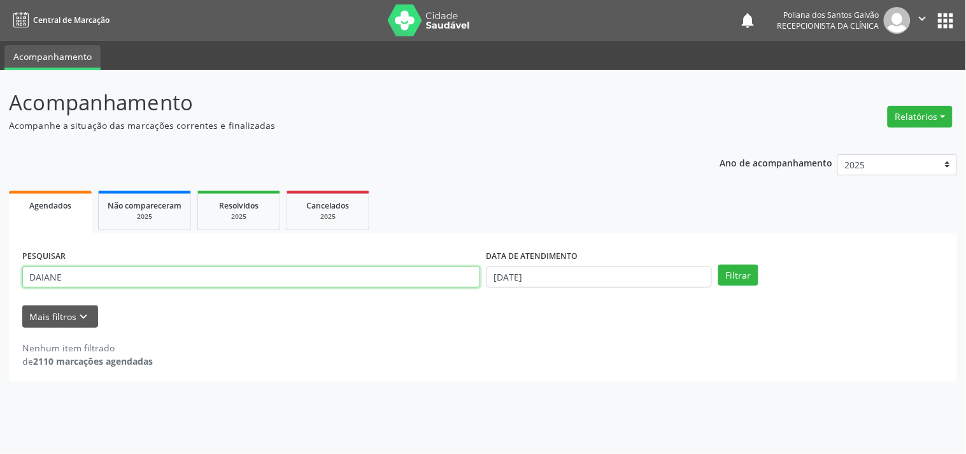
drag, startPoint x: 0, startPoint y: 143, endPoint x: 0, endPoint y: 66, distance: 77.7
click at [0, 87] on div "Acompanhamento Acompanhe a situação das marcações correntes e finalizadas Relat…" at bounding box center [483, 262] width 966 height 384
click at [719, 264] on button "Filtrar" at bounding box center [739, 275] width 40 height 22
click at [115, 275] on input "ARAMI" at bounding box center [251, 277] width 458 height 22
type input "AMARIL"
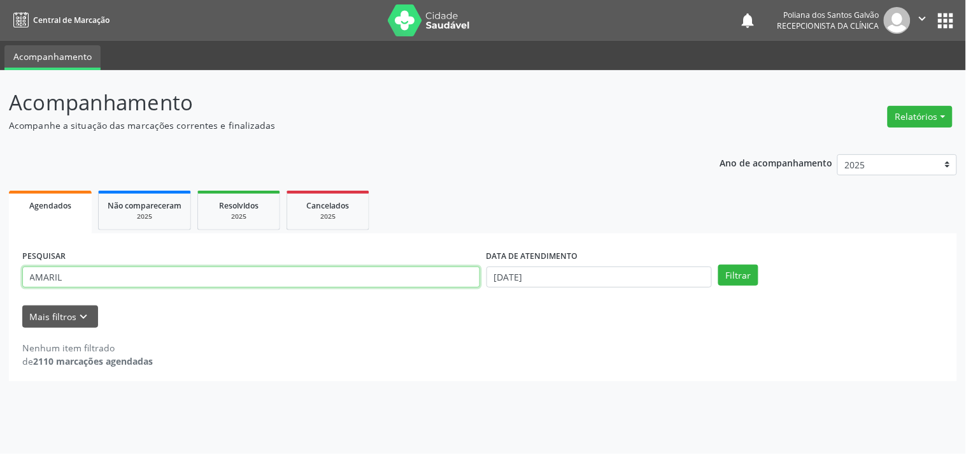
click at [719, 264] on button "Filtrar" at bounding box center [739, 275] width 40 height 22
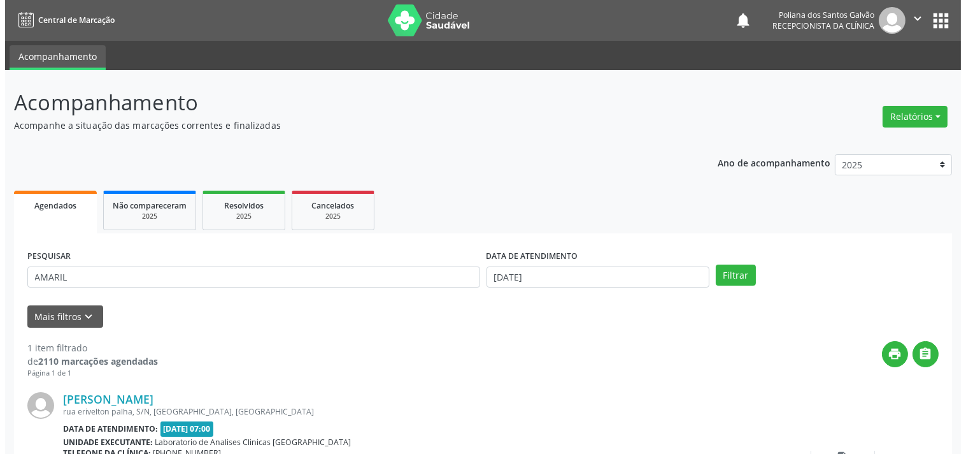
scroll to position [118, 0]
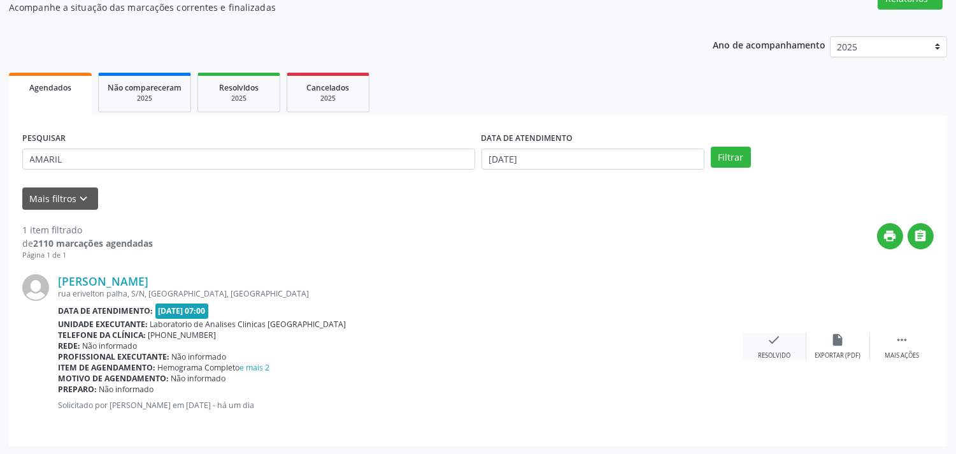
click at [758, 351] on div "Resolvido" at bounding box center [774, 355] width 32 height 9
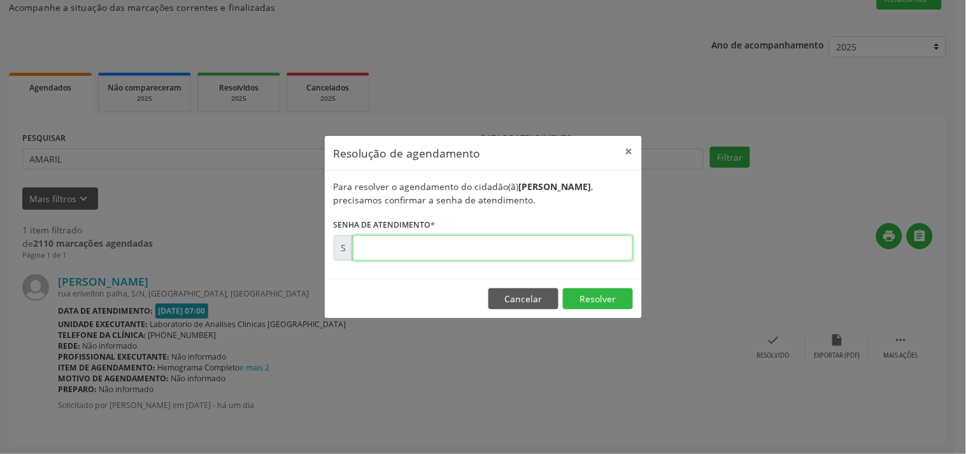
click at [556, 250] on input "text" at bounding box center [493, 247] width 280 height 25
type input "00175181"
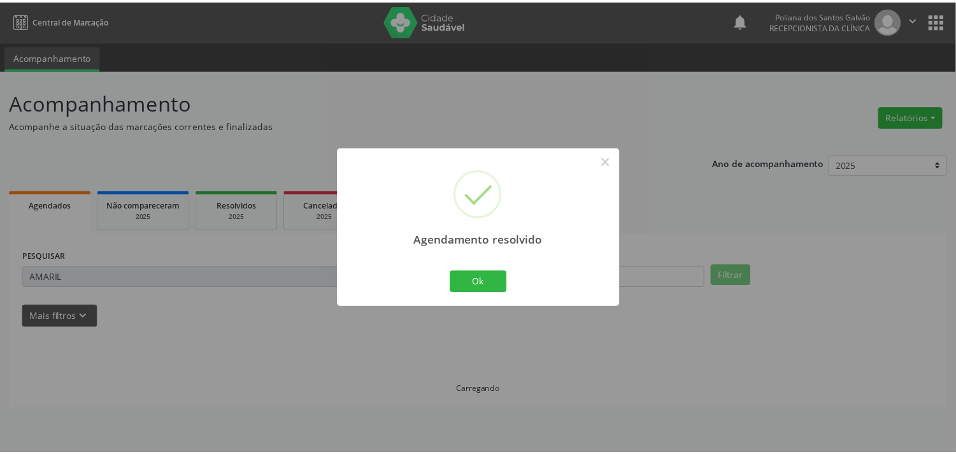
scroll to position [0, 0]
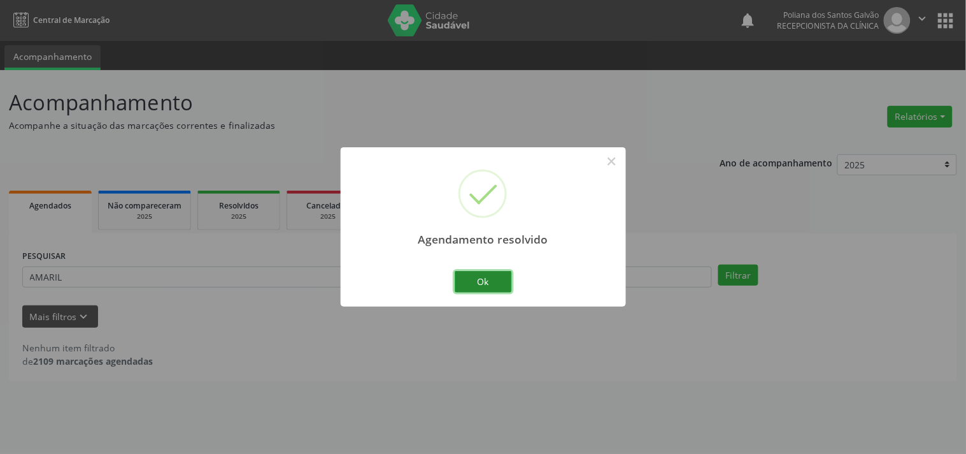
click at [495, 285] on button "Ok" at bounding box center [483, 282] width 57 height 22
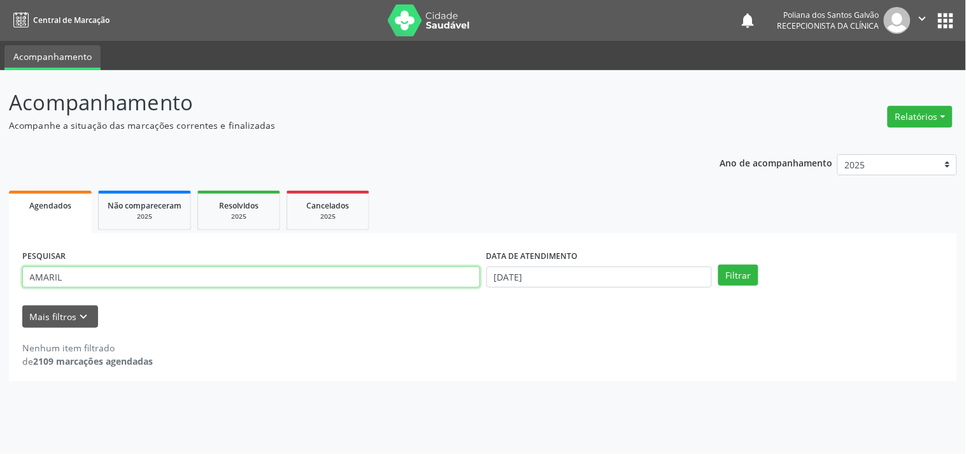
drag, startPoint x: 434, startPoint y: 276, endPoint x: 0, endPoint y: 71, distance: 480.5
click at [0, 98] on div "Acompanhamento Acompanhe a situação das marcações correntes e finalizadas Relat…" at bounding box center [483, 262] width 966 height 384
type input "JACKSO"
click at [719, 264] on button "Filtrar" at bounding box center [739, 275] width 40 height 22
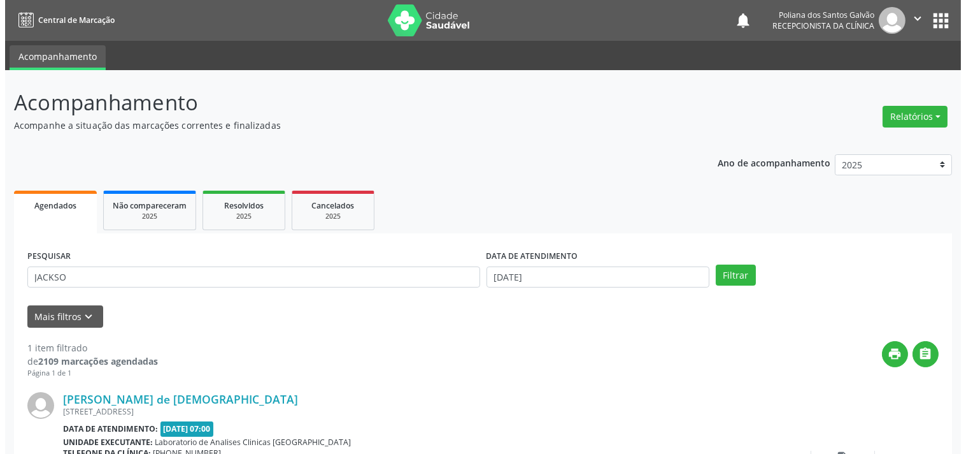
scroll to position [118, 0]
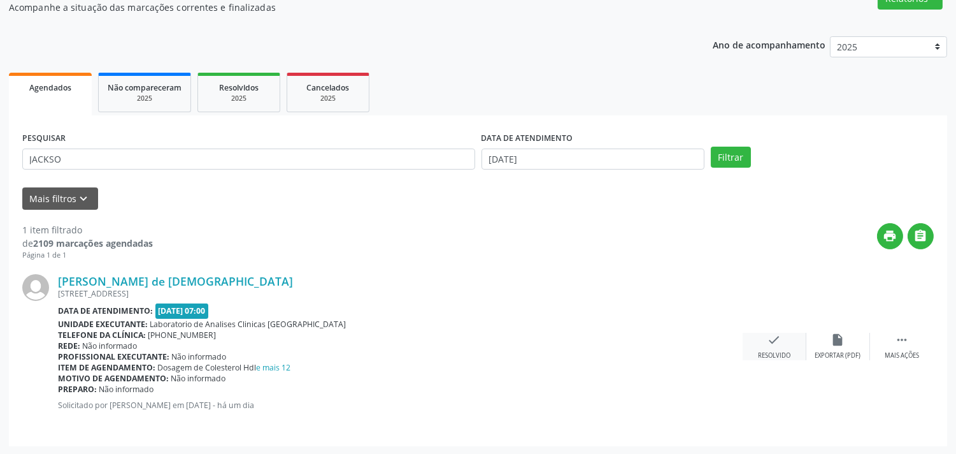
click at [787, 340] on div "check Resolvido" at bounding box center [775, 346] width 64 height 27
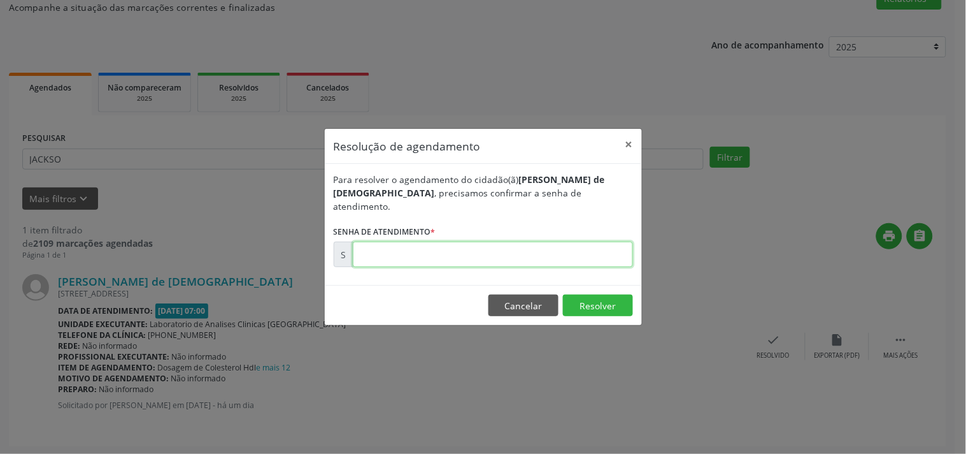
click at [593, 243] on input "text" at bounding box center [493, 253] width 280 height 25
type input "00175234"
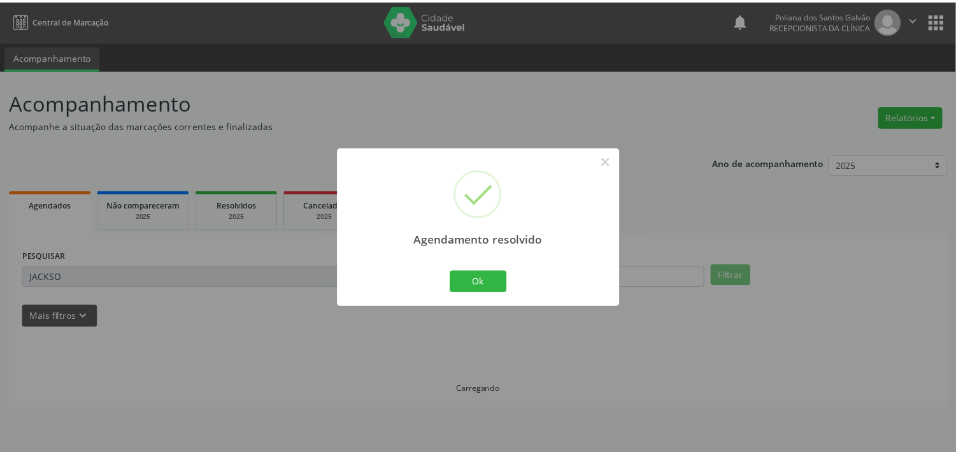
scroll to position [0, 0]
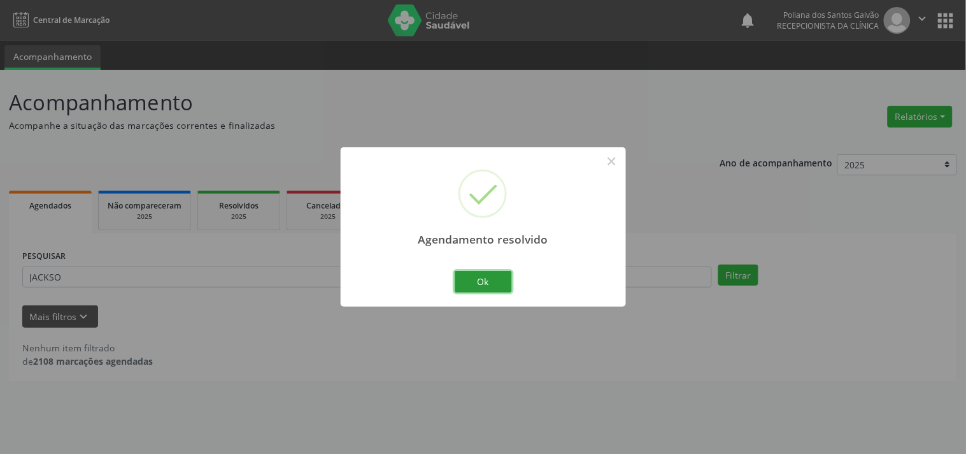
drag, startPoint x: 484, startPoint y: 283, endPoint x: 417, endPoint y: 285, distance: 66.9
click at [477, 285] on button "Ok" at bounding box center [483, 282] width 57 height 22
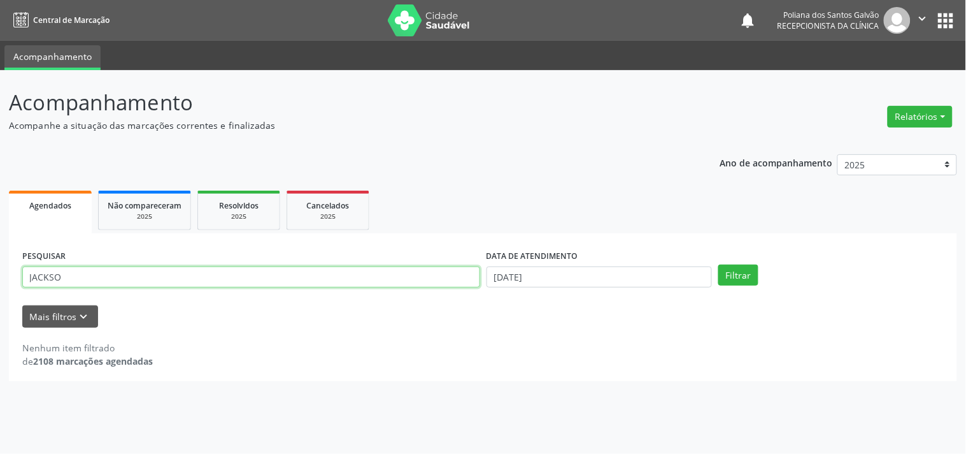
drag, startPoint x: 66, startPoint y: 212, endPoint x: 0, endPoint y: 17, distance: 205.1
click at [0, 130] on div "Acompanhamento Acompanhe a situação das marcações correntes e finalizadas Relat…" at bounding box center [483, 262] width 966 height 384
type input "MARCIA"
click at [719, 264] on button "Filtrar" at bounding box center [739, 275] width 40 height 22
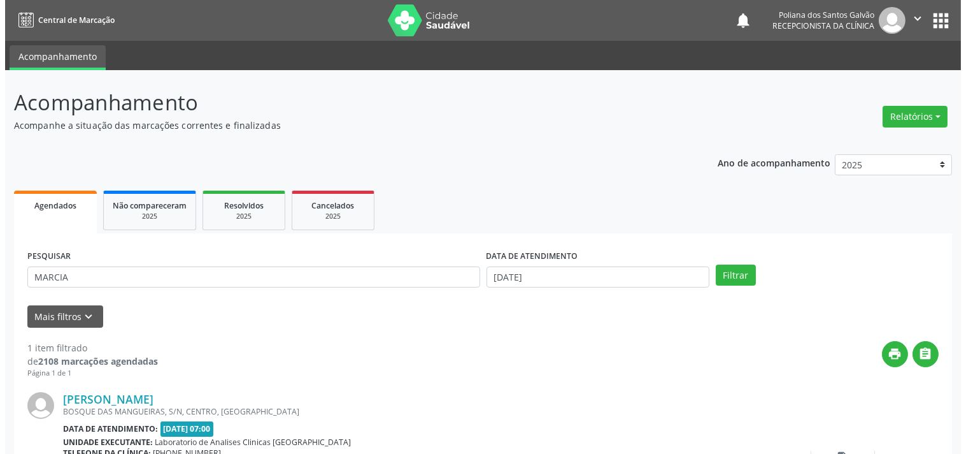
scroll to position [118, 0]
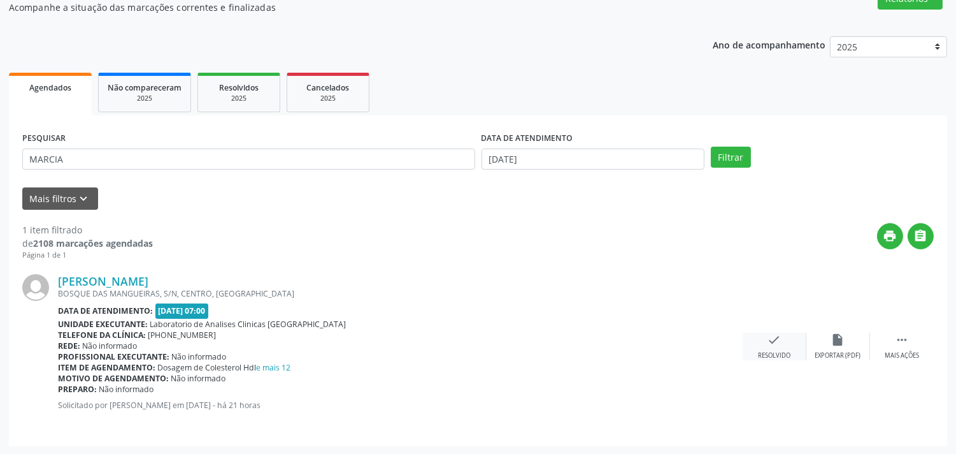
click at [765, 336] on div "check Resolvido" at bounding box center [775, 346] width 64 height 27
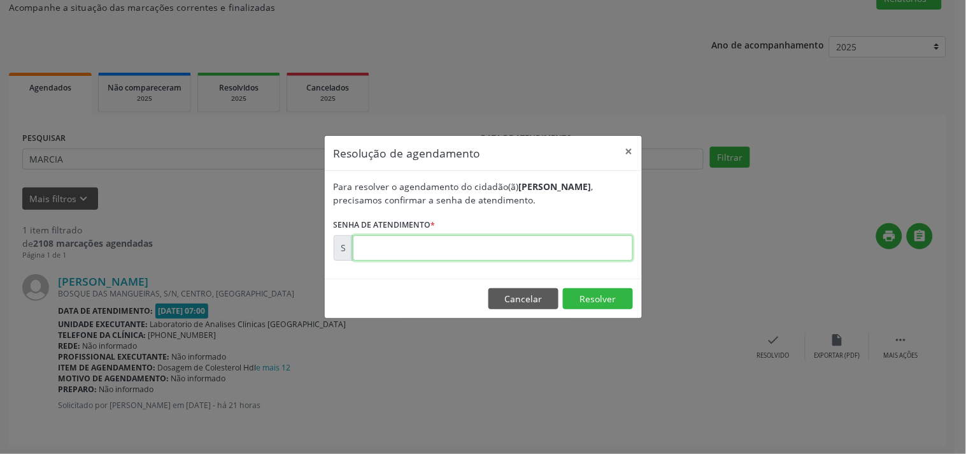
click at [605, 248] on input "text" at bounding box center [493, 247] width 280 height 25
type input "00175442"
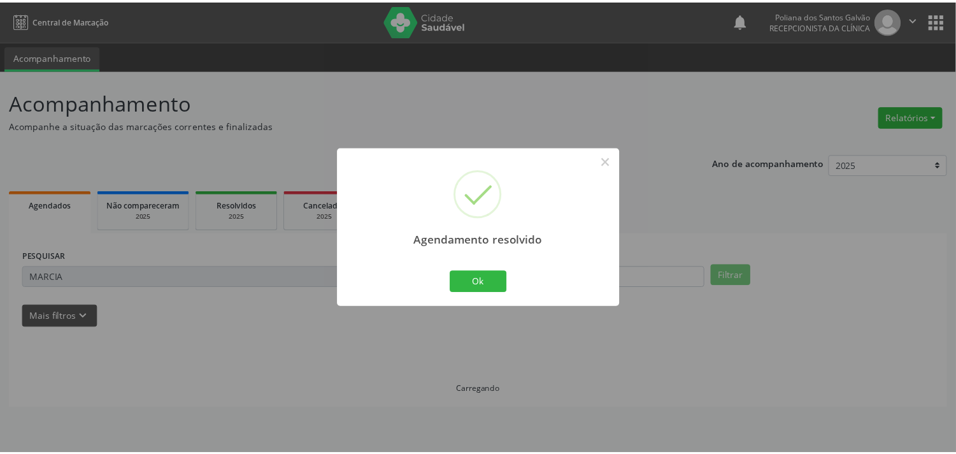
scroll to position [0, 0]
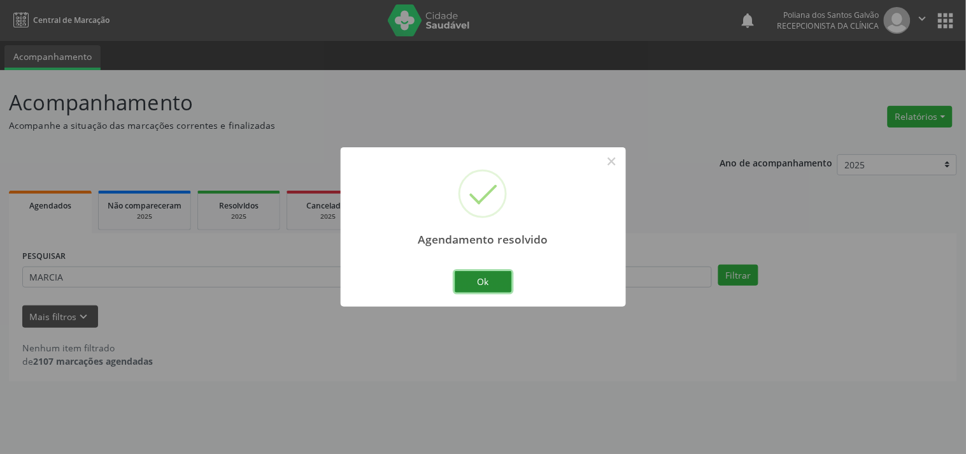
click at [492, 290] on button "Ok" at bounding box center [483, 282] width 57 height 22
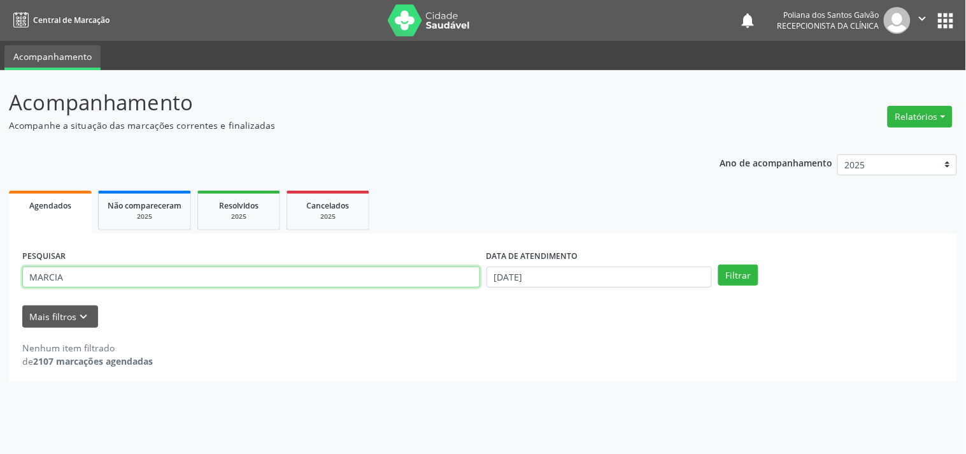
drag, startPoint x: 392, startPoint y: 271, endPoint x: 0, endPoint y: -43, distance: 503.0
click at [0, 0] on html "Central de Marcação notifications Poliana dos Santos Galvão Recepcionista da cl…" at bounding box center [483, 227] width 966 height 454
type input "RAILDA"
click at [719, 264] on button "Filtrar" at bounding box center [739, 275] width 40 height 22
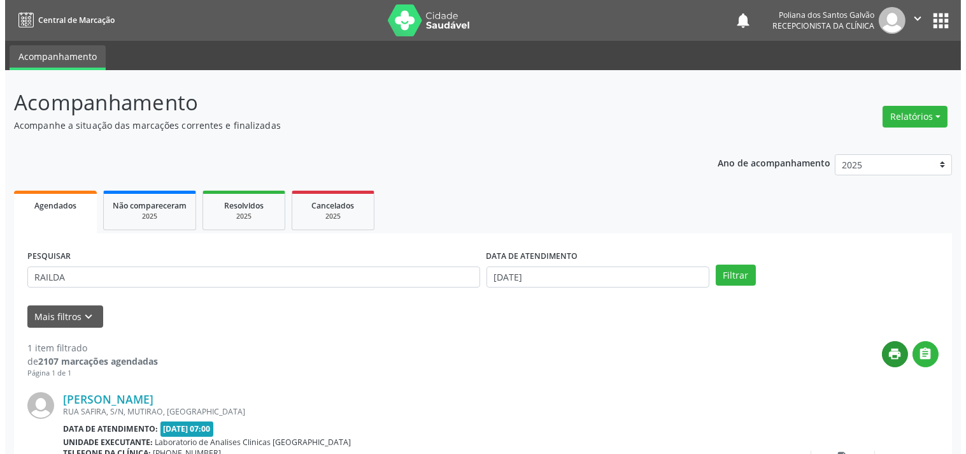
scroll to position [118, 0]
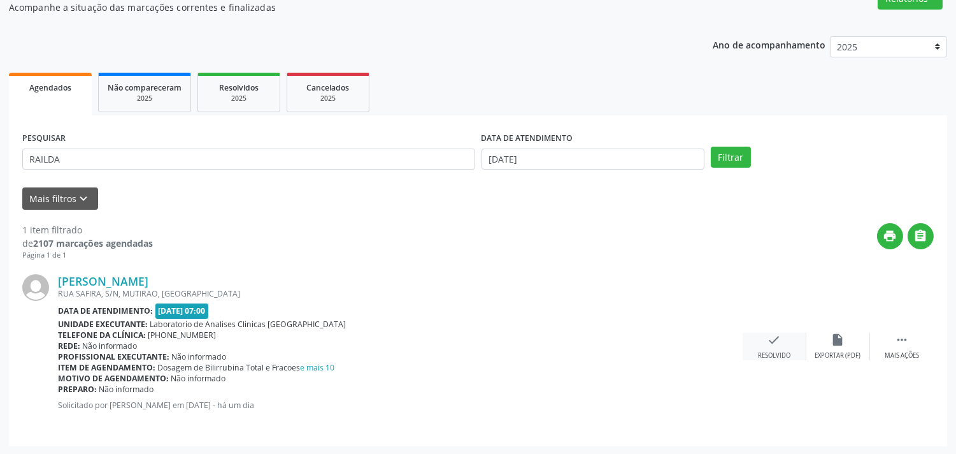
click at [777, 346] on div "check Resolvido" at bounding box center [775, 346] width 64 height 27
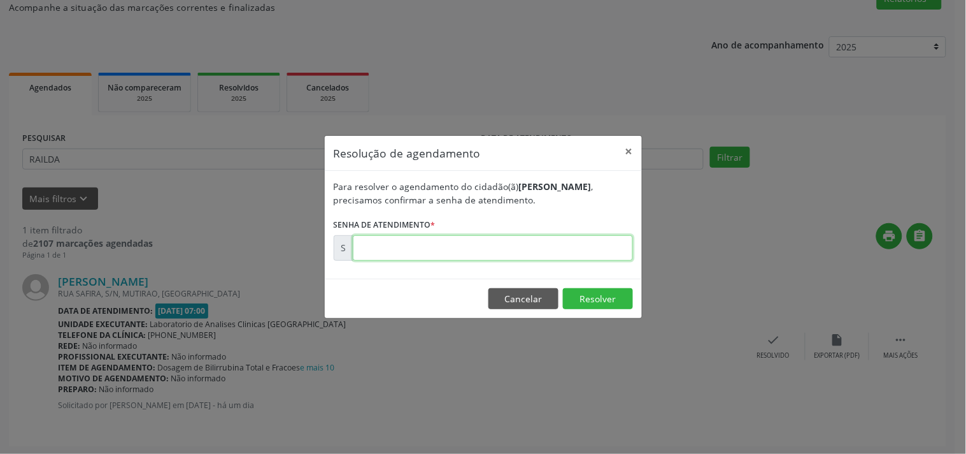
click at [578, 250] on input "text" at bounding box center [493, 247] width 280 height 25
type input "00175226"
click at [595, 303] on button "Resolver" at bounding box center [598, 299] width 70 height 22
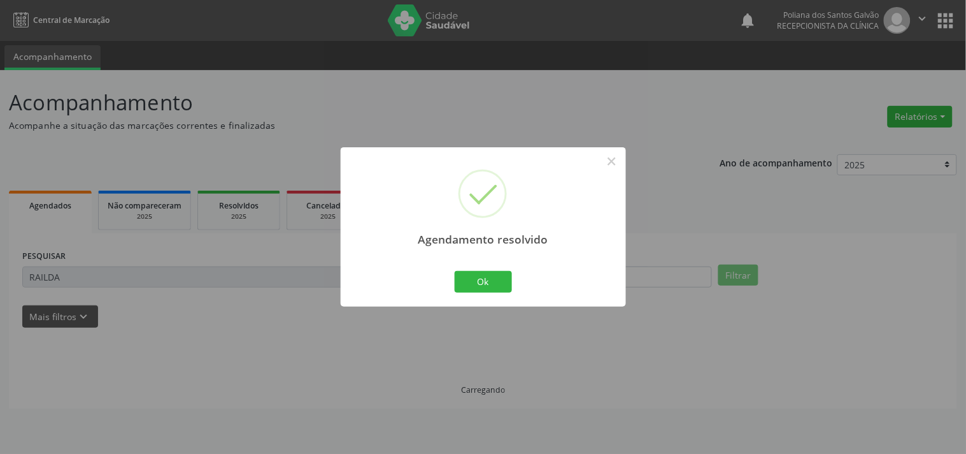
scroll to position [0, 0]
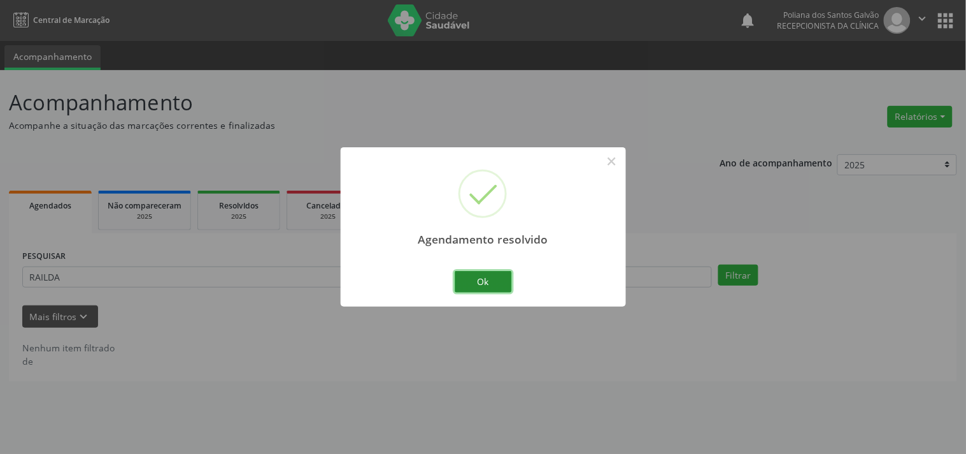
drag, startPoint x: 510, startPoint y: 281, endPoint x: 348, endPoint y: 264, distance: 162.7
click at [508, 281] on button "Ok" at bounding box center [483, 282] width 57 height 22
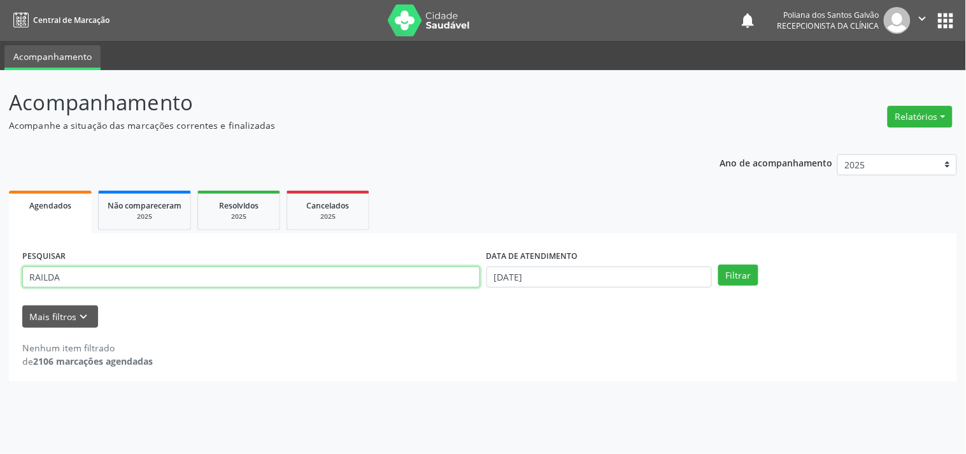
drag, startPoint x: 366, startPoint y: 284, endPoint x: 0, endPoint y: 43, distance: 438.4
click at [0, 48] on div "Central de Marcação notifications Poliana dos Santos Galvão Recepcionista da cl…" at bounding box center [483, 227] width 966 height 454
type input "[DEMOGRAPHIC_DATA]"
click at [719, 264] on button "Filtrar" at bounding box center [739, 275] width 40 height 22
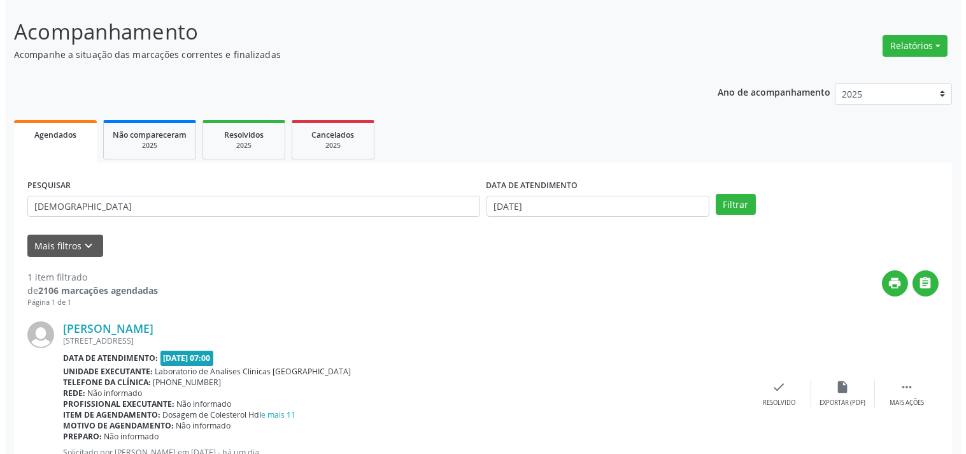
scroll to position [118, 0]
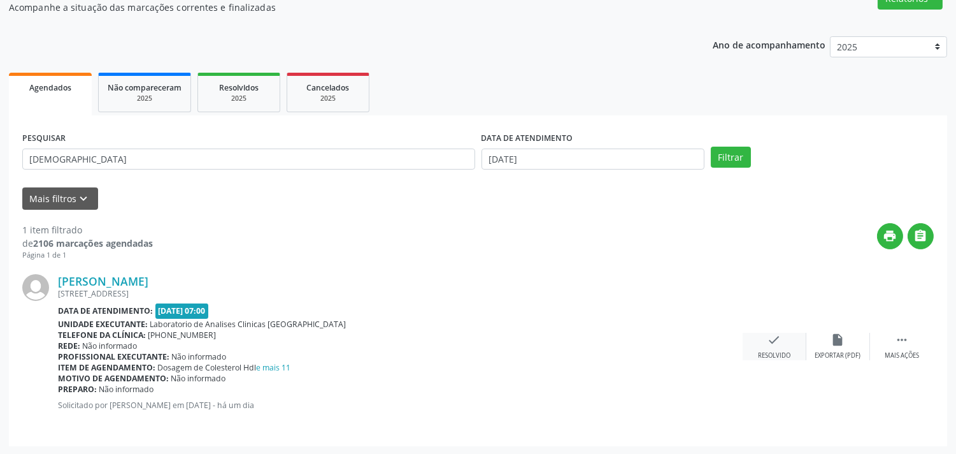
click at [772, 347] on div "check Resolvido" at bounding box center [775, 346] width 64 height 27
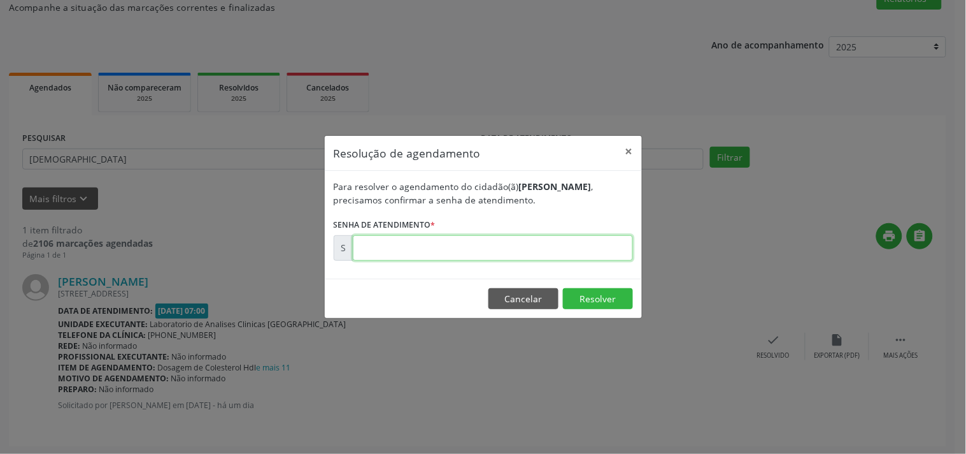
click at [557, 237] on input "text" at bounding box center [493, 247] width 280 height 25
type input "00175148"
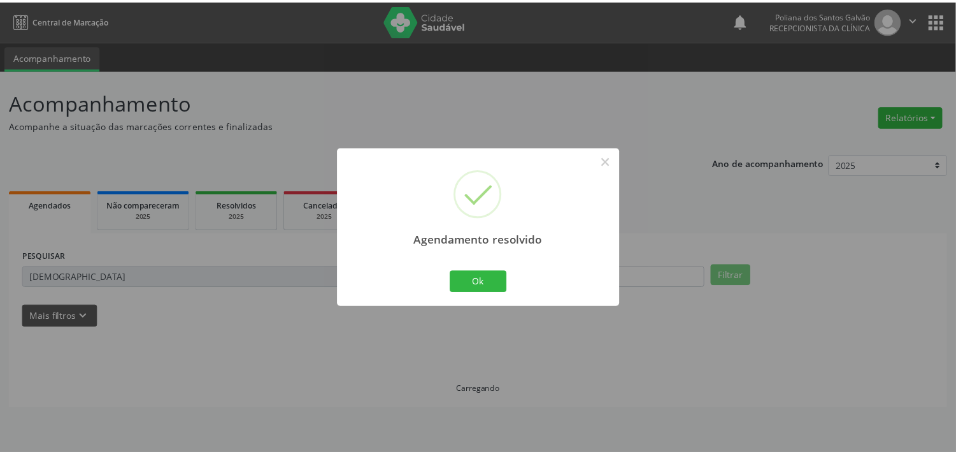
scroll to position [0, 0]
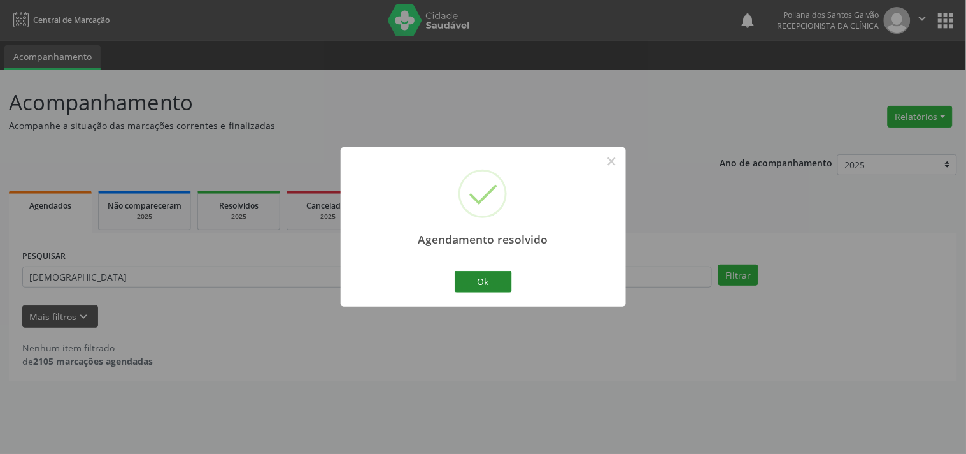
drag, startPoint x: 437, startPoint y: 294, endPoint x: 459, endPoint y: 289, distance: 22.1
click at [437, 293] on div "Agendamento resolvido × Ok Cancel" at bounding box center [483, 226] width 285 height 159
click at [465, 287] on button "Ok" at bounding box center [483, 282] width 57 height 22
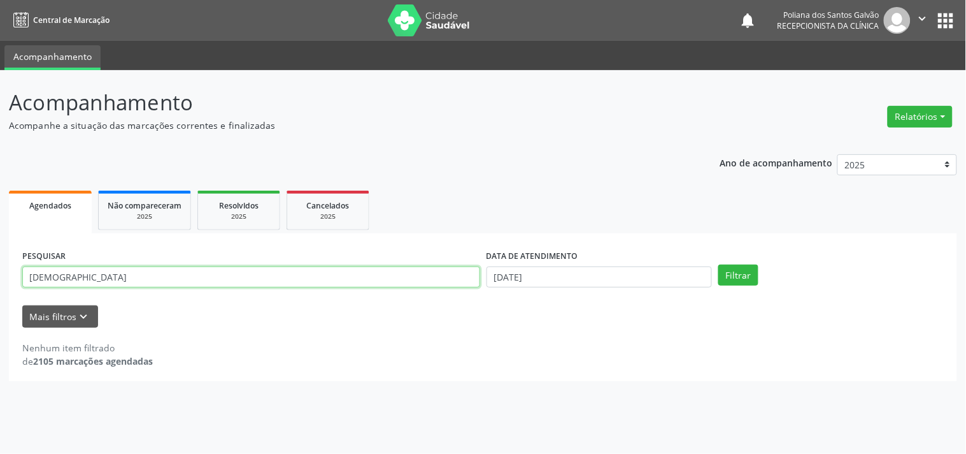
drag, startPoint x: 277, startPoint y: 257, endPoint x: 0, endPoint y: 92, distance: 322.5
click at [0, 125] on div "Acompanhamento Acompanhe a situação das marcações correntes e finalizadas Relat…" at bounding box center [483, 262] width 966 height 384
type input "IRANE"
click at [719, 264] on button "Filtrar" at bounding box center [739, 275] width 40 height 22
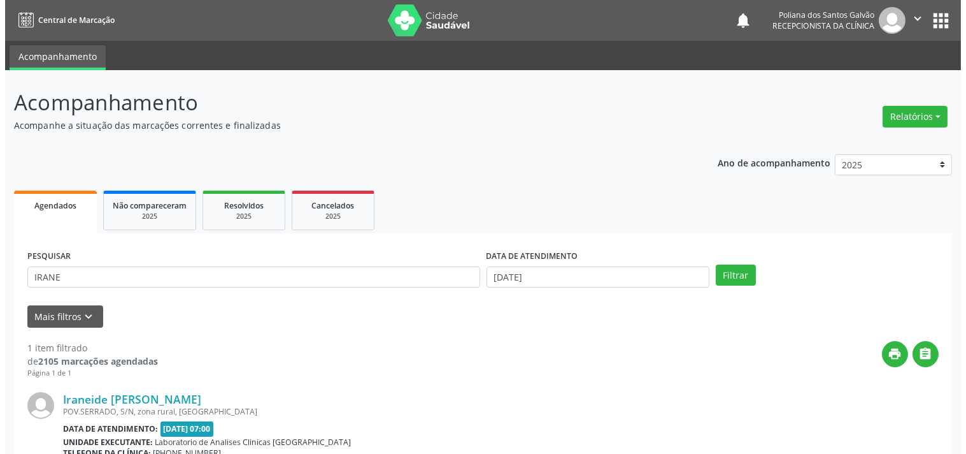
scroll to position [129, 0]
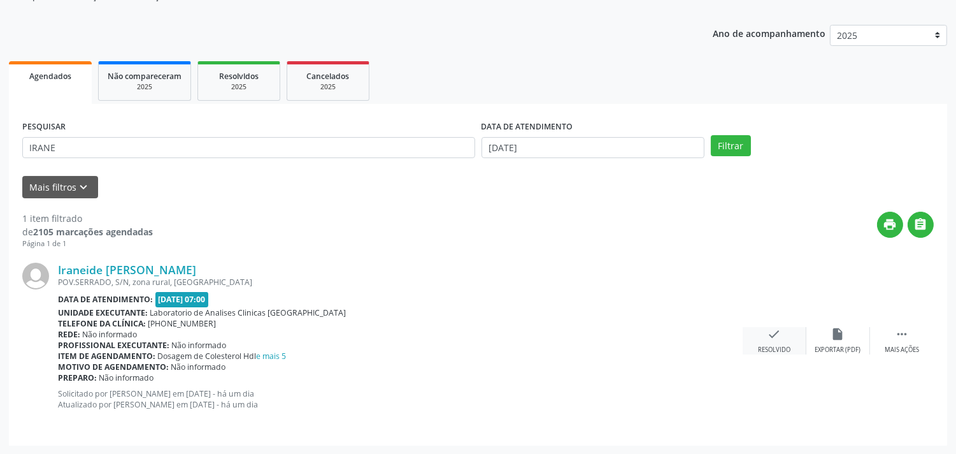
click at [763, 335] on div "check Resolvido" at bounding box center [775, 340] width 64 height 27
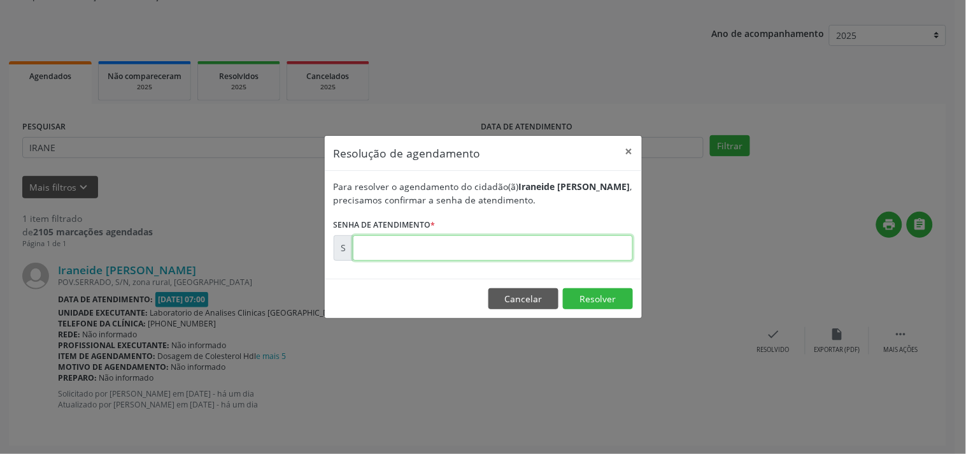
click at [588, 242] on input "text" at bounding box center [493, 247] width 280 height 25
type input "00175211"
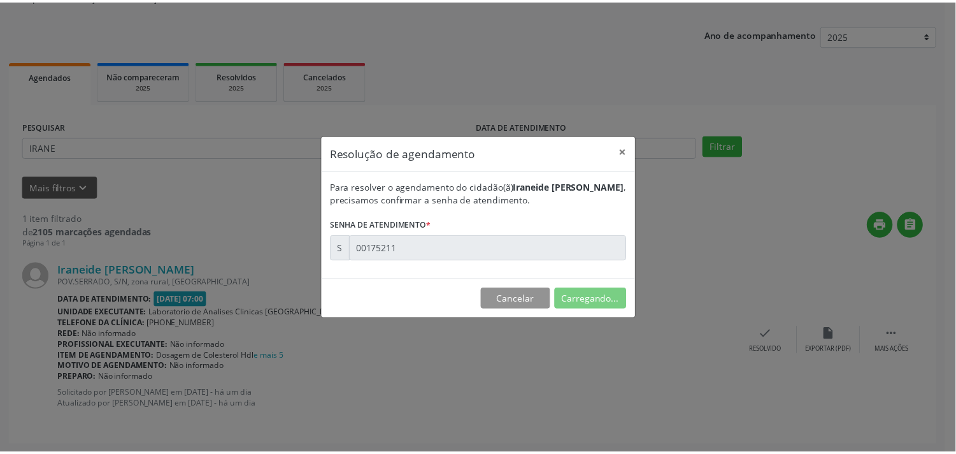
scroll to position [0, 0]
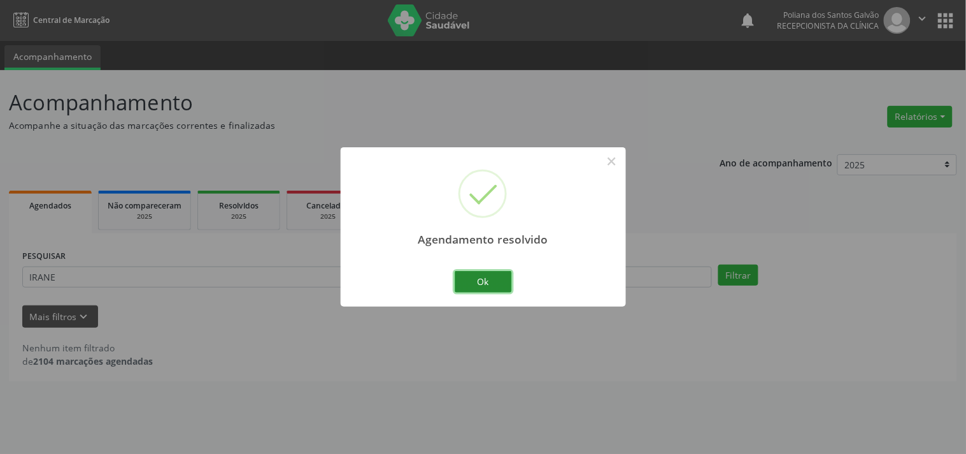
click at [486, 278] on button "Ok" at bounding box center [483, 282] width 57 height 22
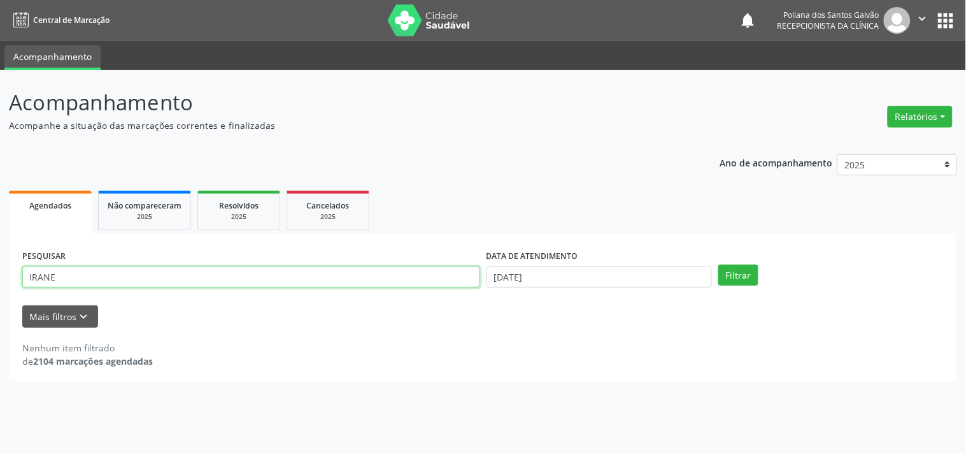
drag, startPoint x: 457, startPoint y: 276, endPoint x: 0, endPoint y: 22, distance: 523.6
click at [0, 30] on div "Central de Marcação notifications Poliana dos Santos Galvão Recepcionista da cl…" at bounding box center [483, 227] width 966 height 454
type input "[PERSON_NAME]"
click at [719, 264] on button "Filtrar" at bounding box center [739, 275] width 40 height 22
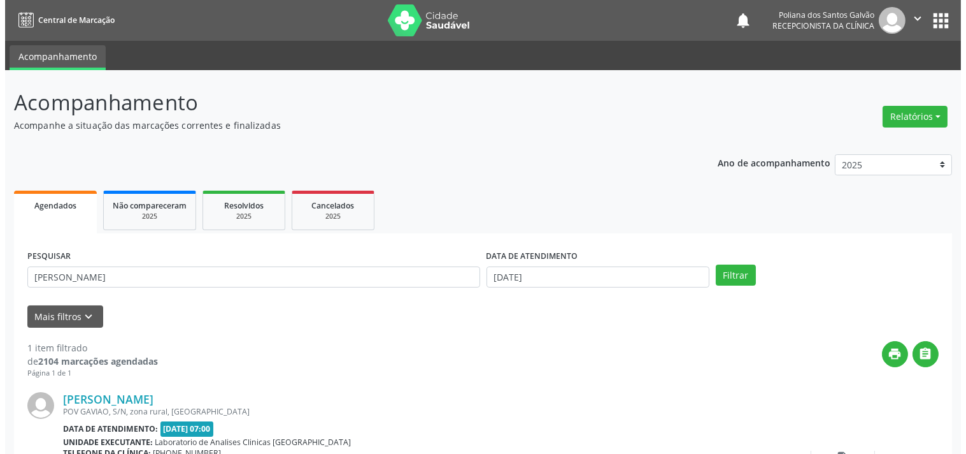
scroll to position [118, 0]
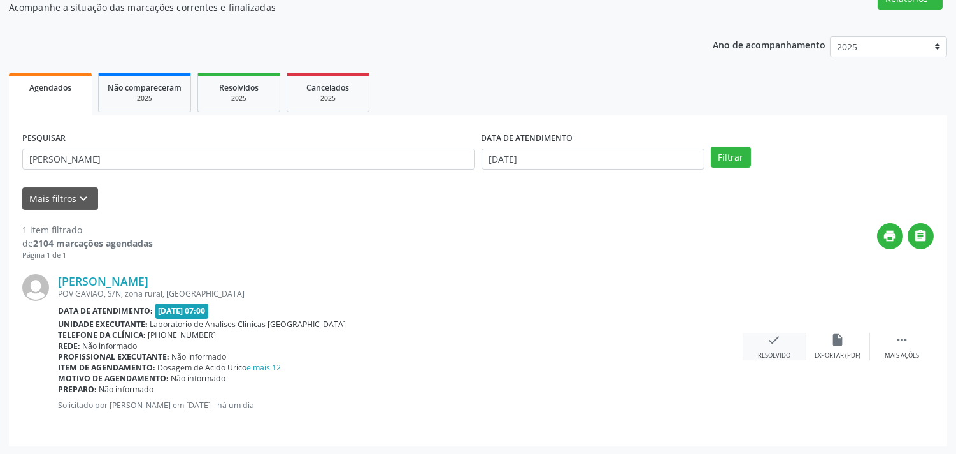
click at [752, 342] on div "check Resolvido" at bounding box center [775, 346] width 64 height 27
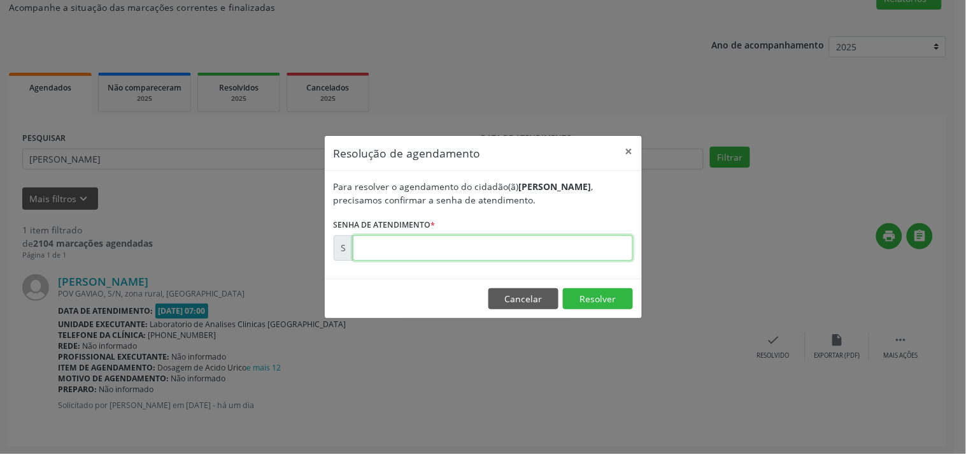
click at [551, 243] on input "text" at bounding box center [493, 247] width 280 height 25
type input "00175228"
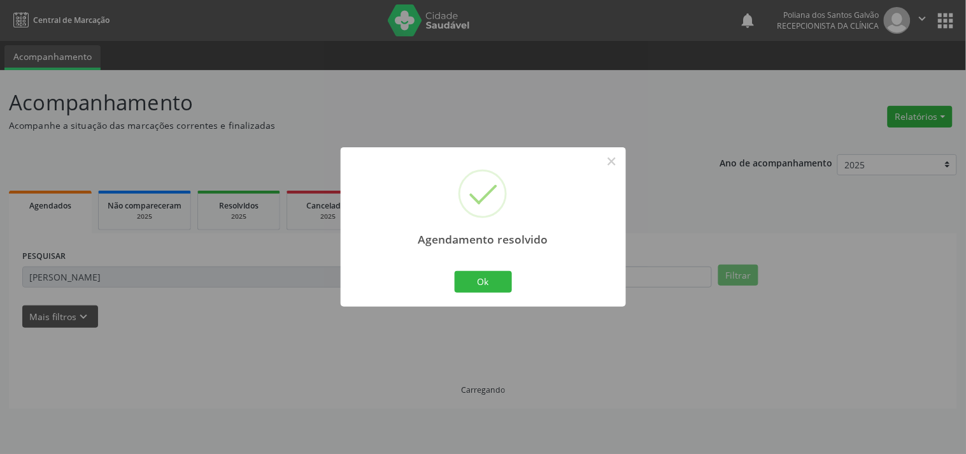
scroll to position [0, 0]
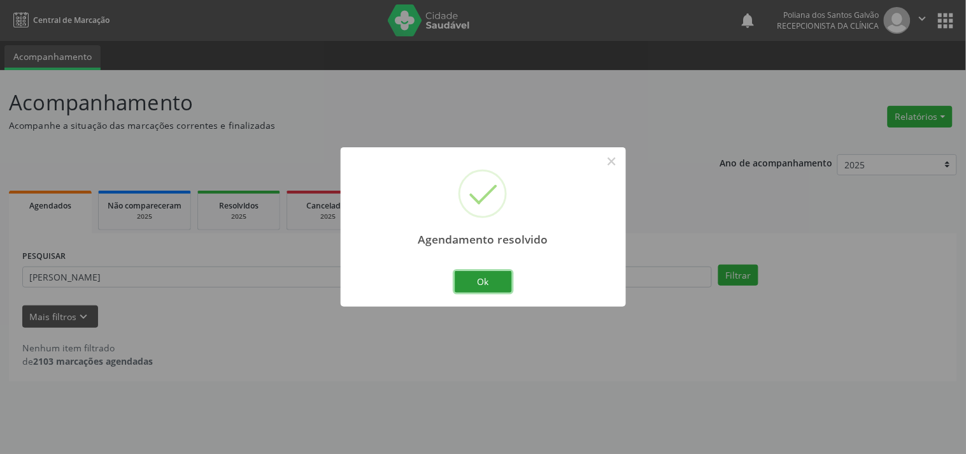
drag, startPoint x: 483, startPoint y: 274, endPoint x: 430, endPoint y: 272, distance: 52.9
click at [482, 274] on button "Ok" at bounding box center [483, 282] width 57 height 22
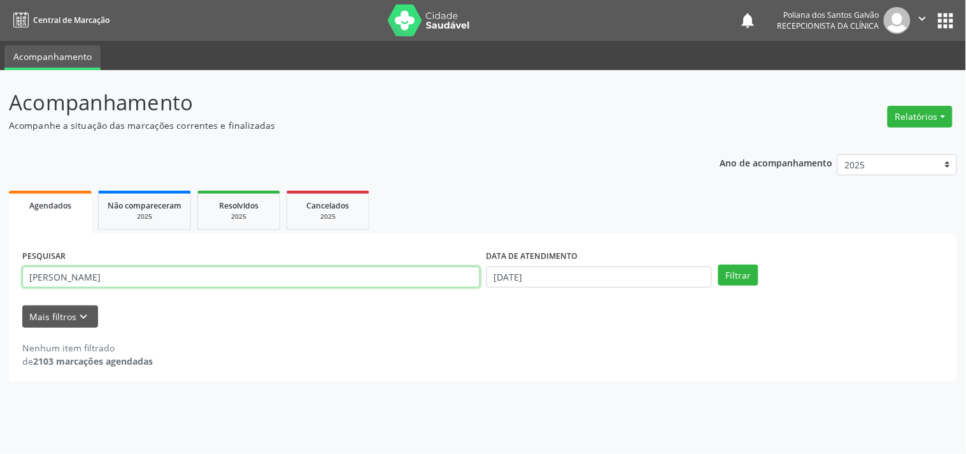
drag, startPoint x: 430, startPoint y: 272, endPoint x: 0, endPoint y: 83, distance: 469.5
click at [0, 111] on div "Acompanhamento Acompanhe a situação das marcações correntes e finalizadas Relat…" at bounding box center [483, 262] width 966 height 384
type input "JAILDA"
click at [719, 264] on button "Filtrar" at bounding box center [739, 275] width 40 height 22
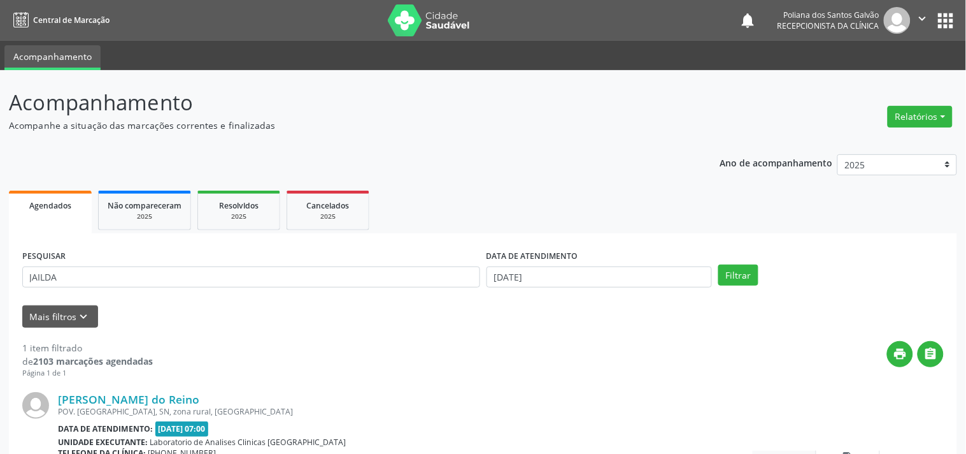
scroll to position [118, 0]
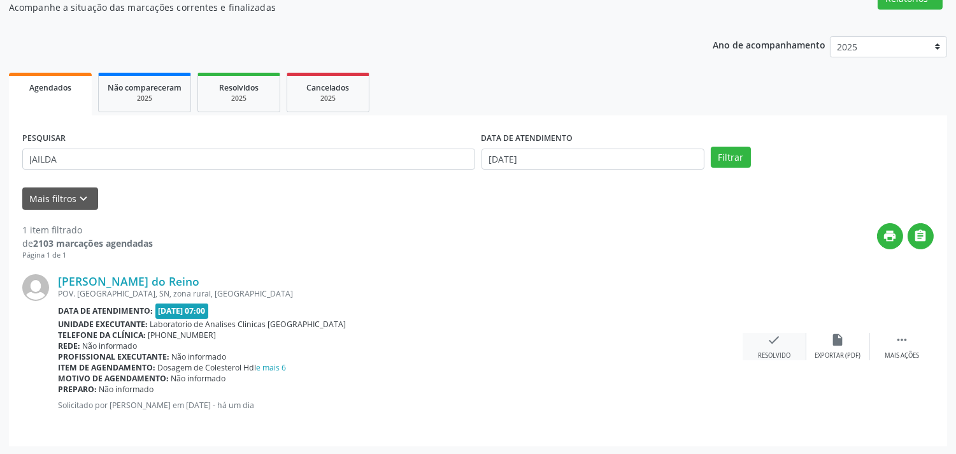
click at [767, 334] on div "check Resolvido" at bounding box center [775, 346] width 64 height 27
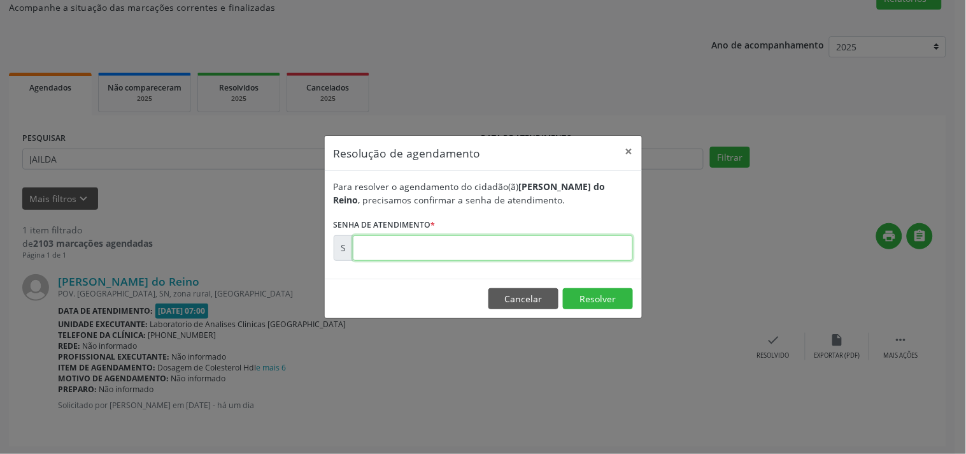
click at [584, 247] on input "text" at bounding box center [493, 247] width 280 height 25
type input "00175243"
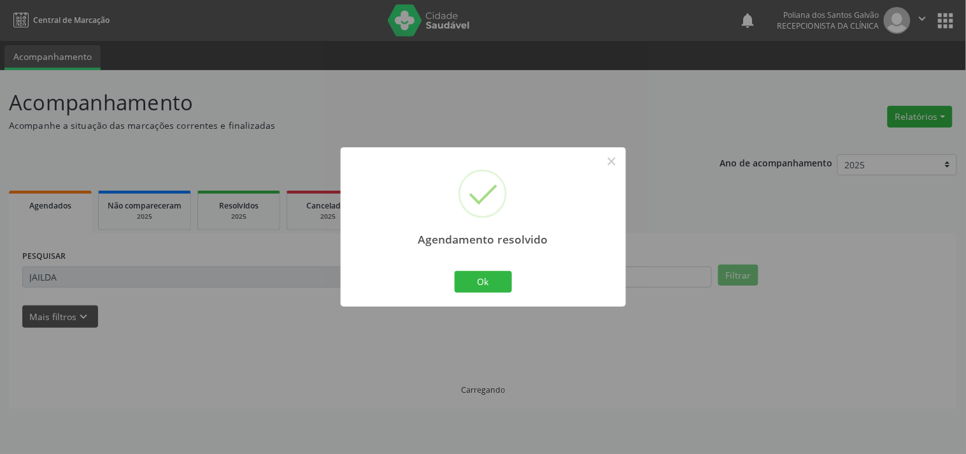
scroll to position [0, 0]
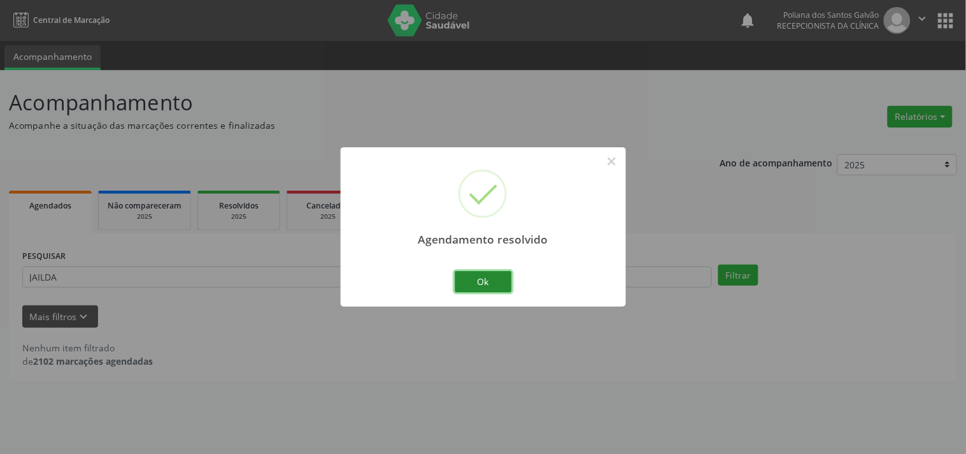
drag, startPoint x: 485, startPoint y: 276, endPoint x: 472, endPoint y: 276, distance: 12.7
click at [482, 276] on button "Ok" at bounding box center [483, 282] width 57 height 22
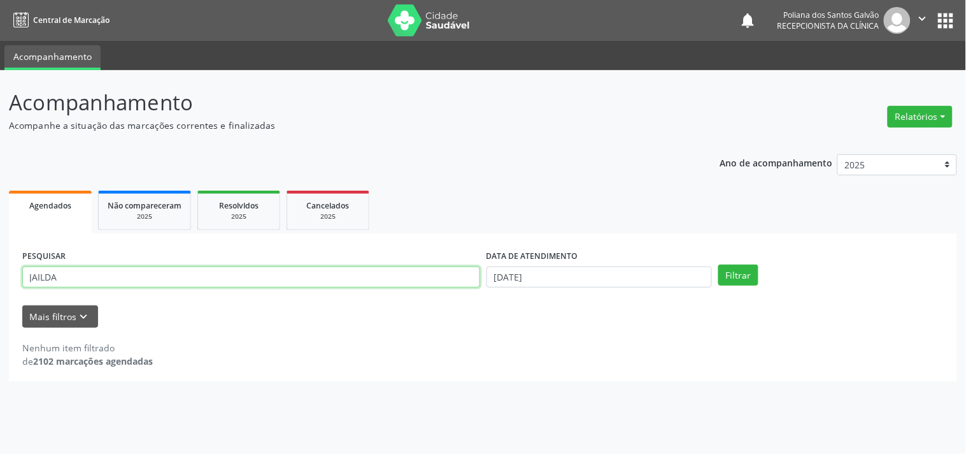
drag, startPoint x: 410, startPoint y: 272, endPoint x: 0, endPoint y: 13, distance: 484.4
click at [0, 40] on div "Central de Marcação notifications Poliana dos Santos Galvão Recepcionista da cl…" at bounding box center [483, 227] width 966 height 454
click at [719, 264] on button "Filtrar" at bounding box center [739, 275] width 40 height 22
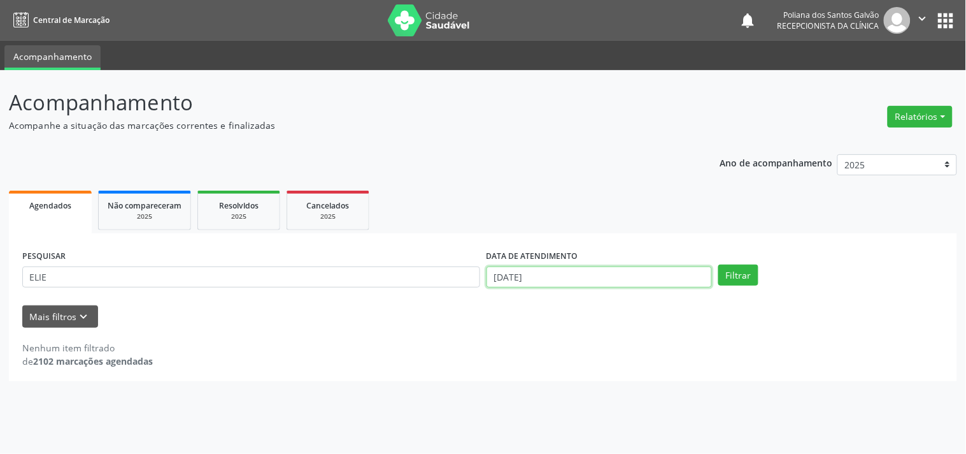
click at [593, 271] on input "[DATE]" at bounding box center [600, 277] width 226 height 22
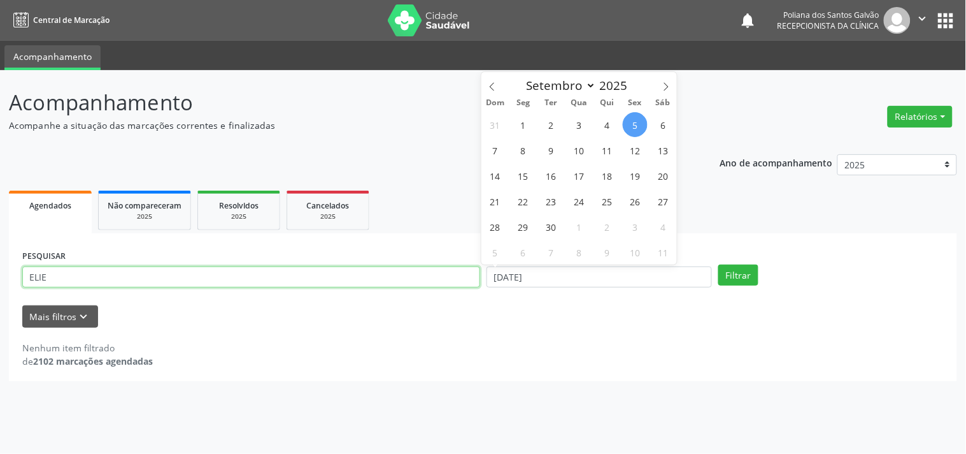
click at [58, 278] on input "ELIE" at bounding box center [251, 277] width 458 height 22
type input "ELIANE"
click at [719, 264] on button "Filtrar" at bounding box center [739, 275] width 40 height 22
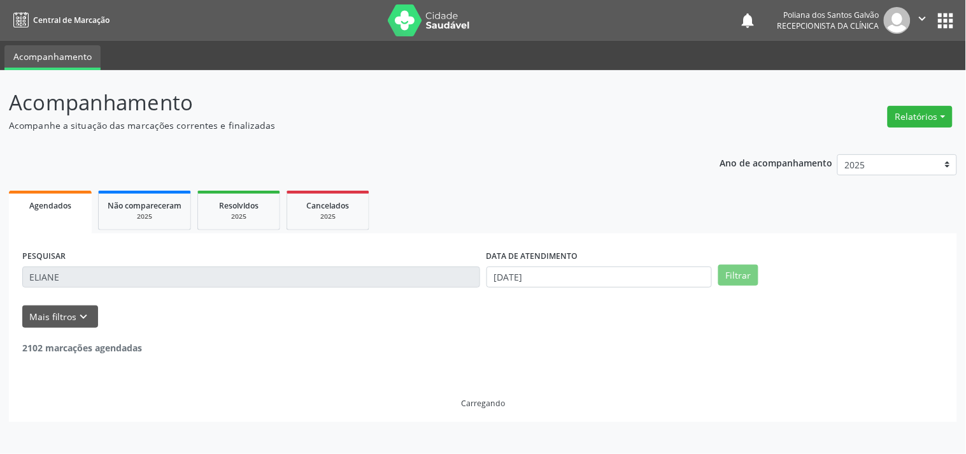
scroll to position [118, 0]
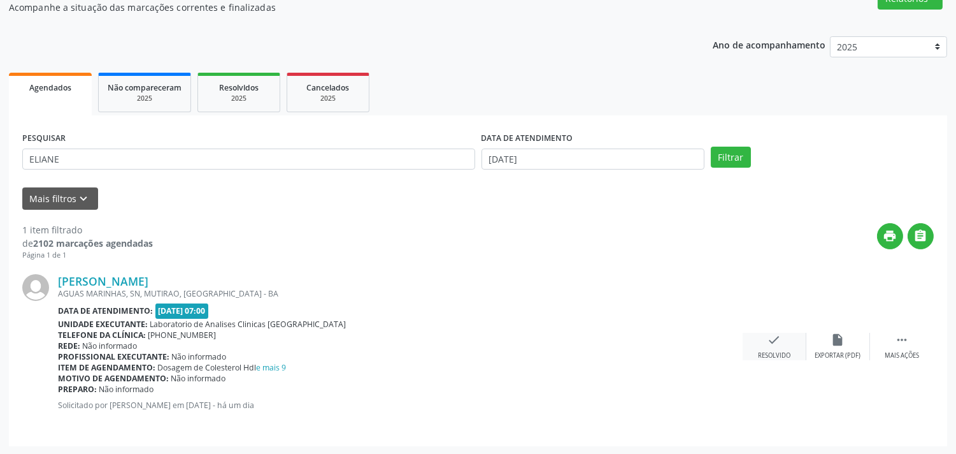
click at [785, 333] on div "check Resolvido" at bounding box center [775, 346] width 64 height 27
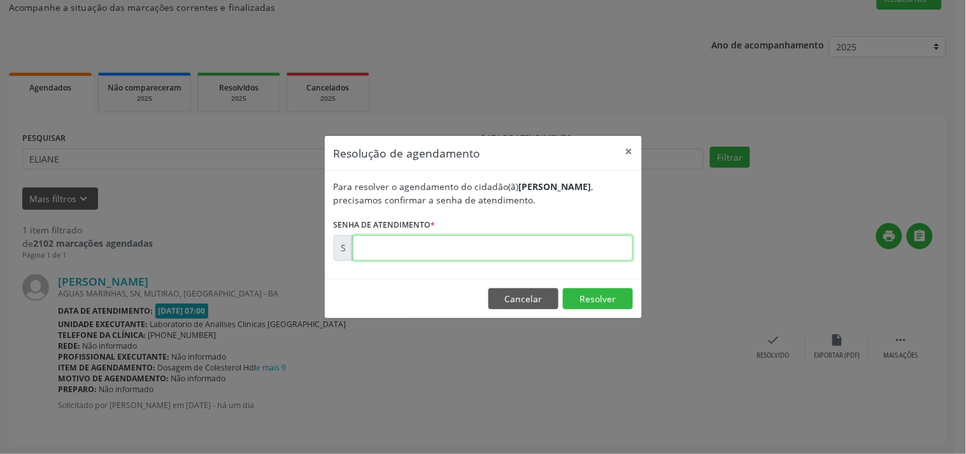
click at [566, 249] on input "text" at bounding box center [493, 247] width 280 height 25
type input "00175121"
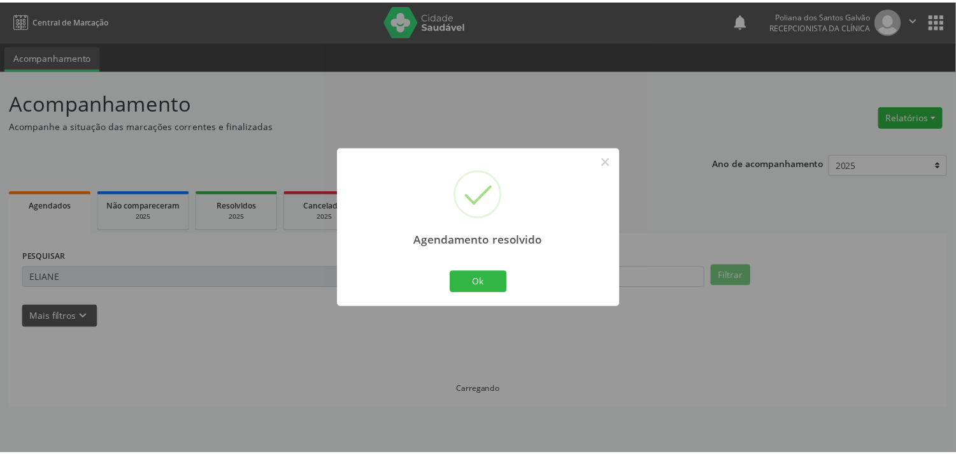
scroll to position [0, 0]
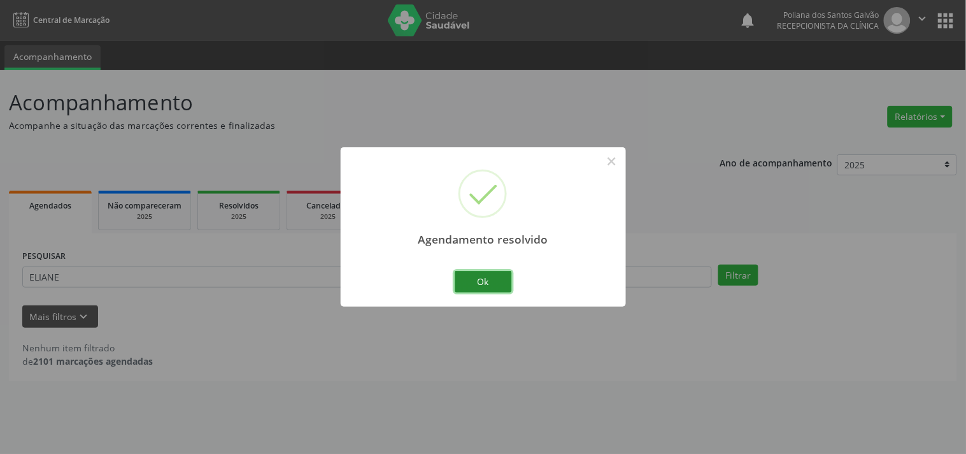
click at [478, 277] on button "Ok" at bounding box center [483, 282] width 57 height 22
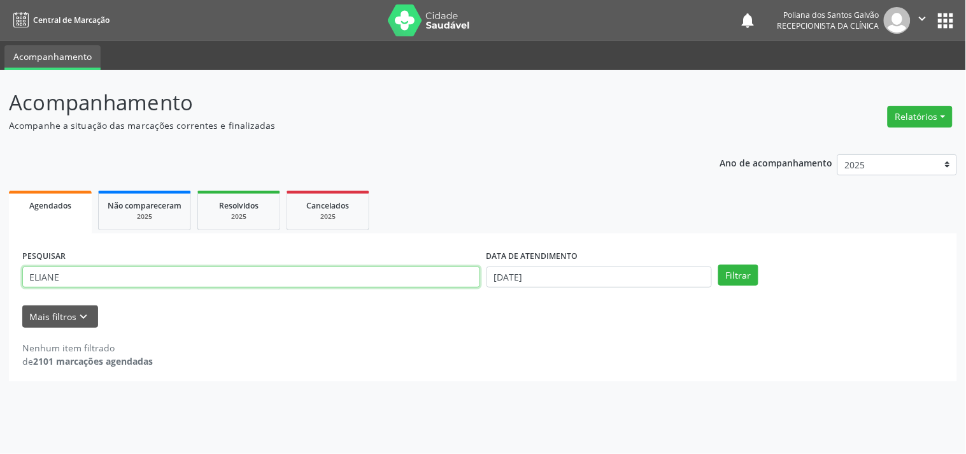
drag, startPoint x: 387, startPoint y: 271, endPoint x: 0, endPoint y: 106, distance: 420.4
click at [0, 106] on div "Acompanhamento Acompanhe a situação das marcações correntes e finalizadas Relat…" at bounding box center [483, 262] width 966 height 384
type input "[PERSON_NAME]"
click at [719, 264] on button "Filtrar" at bounding box center [739, 275] width 40 height 22
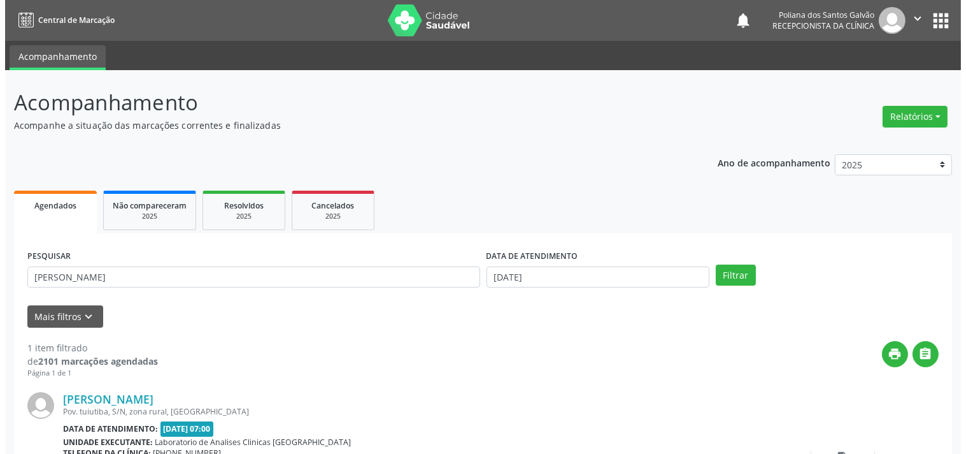
scroll to position [118, 0]
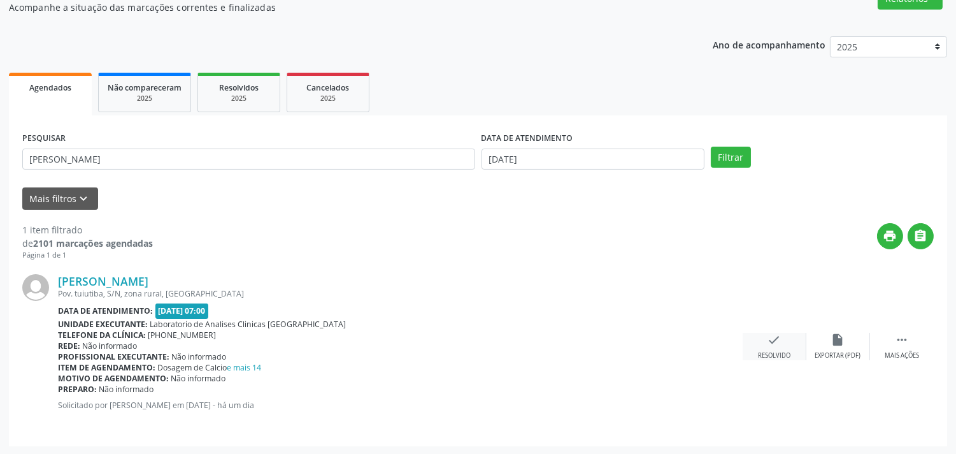
click at [775, 345] on icon "check" at bounding box center [775, 340] width 14 height 14
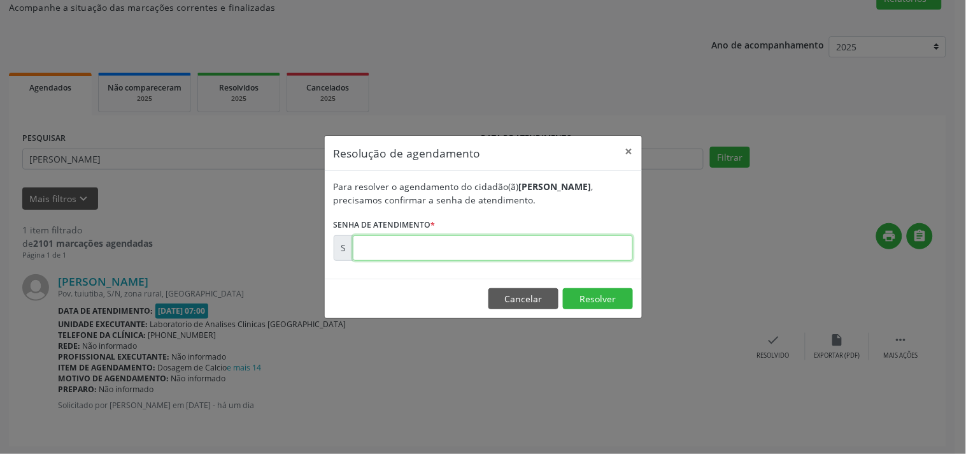
click at [475, 243] on input "text" at bounding box center [493, 247] width 280 height 25
type input "00175219"
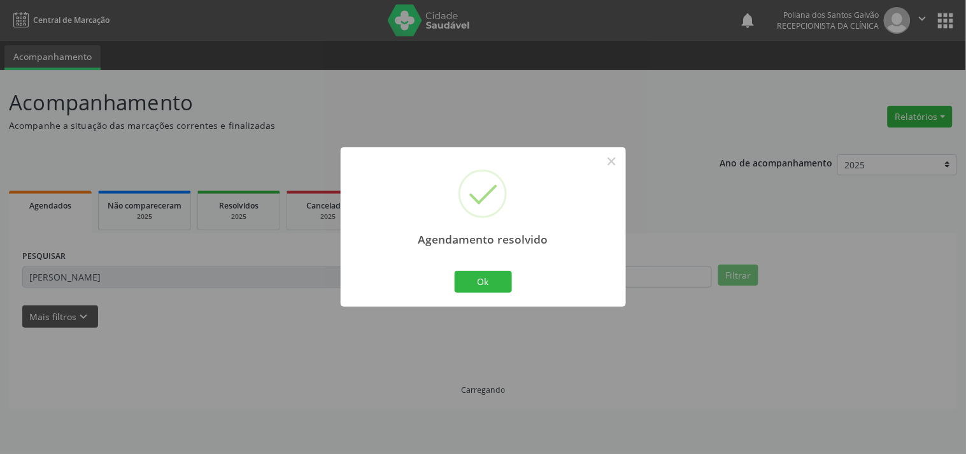
scroll to position [0, 0]
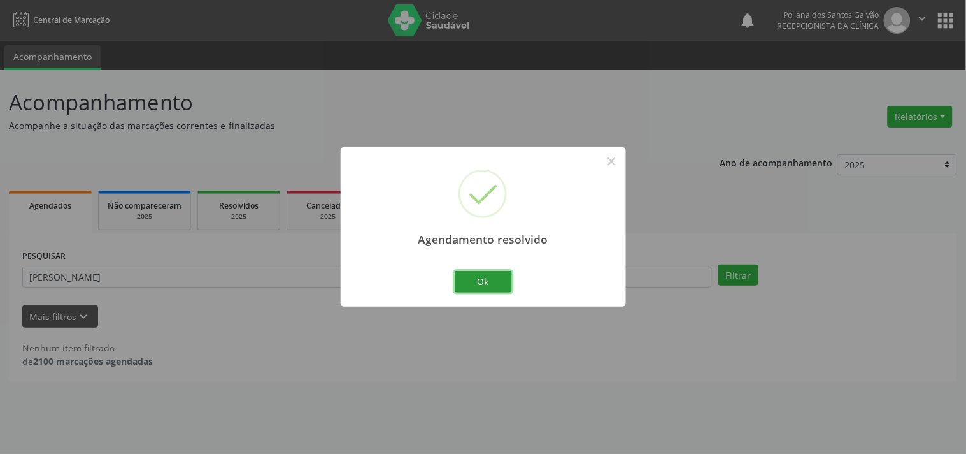
drag, startPoint x: 504, startPoint y: 285, endPoint x: 478, endPoint y: 277, distance: 27.4
click at [503, 285] on button "Ok" at bounding box center [483, 282] width 57 height 22
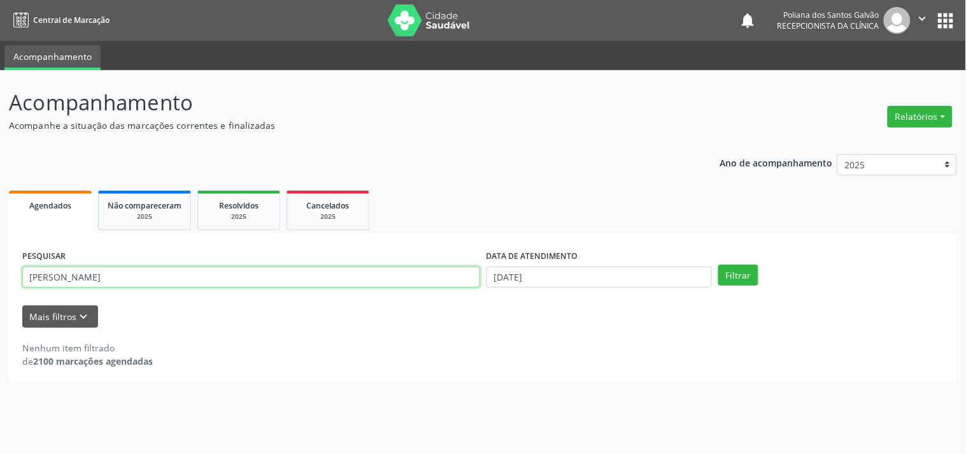
drag, startPoint x: 431, startPoint y: 269, endPoint x: 0, endPoint y: 34, distance: 490.9
click at [0, 50] on div "Central de Marcação notifications Poliana dos Santos Galvão Recepcionista da cl…" at bounding box center [483, 227] width 966 height 454
type input "JADI"
click at [719, 264] on button "Filtrar" at bounding box center [739, 275] width 40 height 22
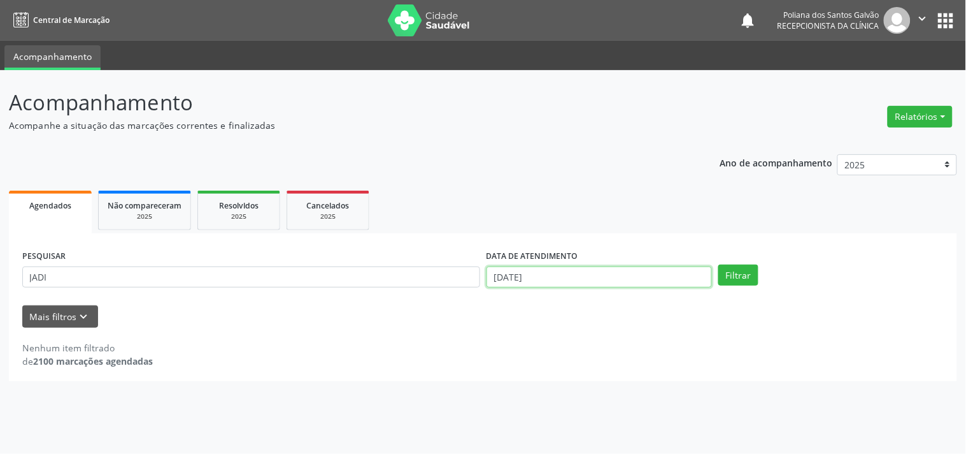
click at [635, 268] on input "[DATE]" at bounding box center [600, 277] width 226 height 22
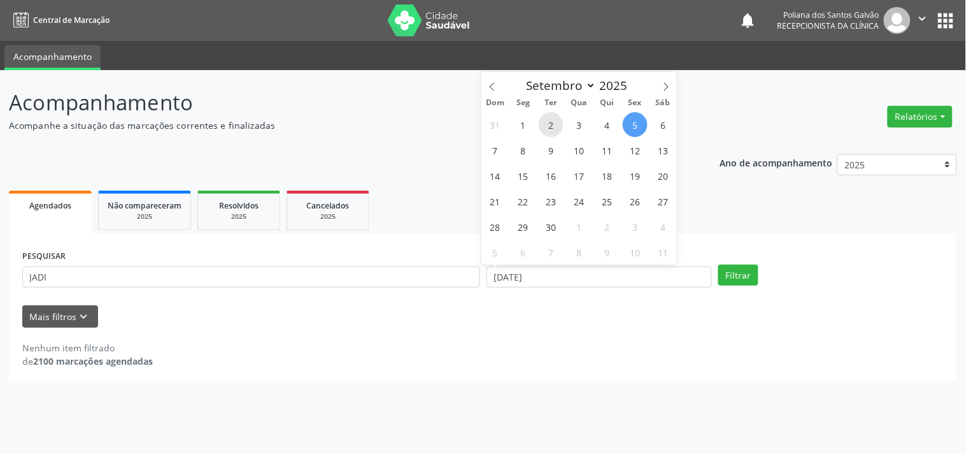
click at [557, 118] on span "2" at bounding box center [551, 124] width 25 height 25
type input "[DATE]"
click at [631, 122] on span "5" at bounding box center [635, 124] width 25 height 25
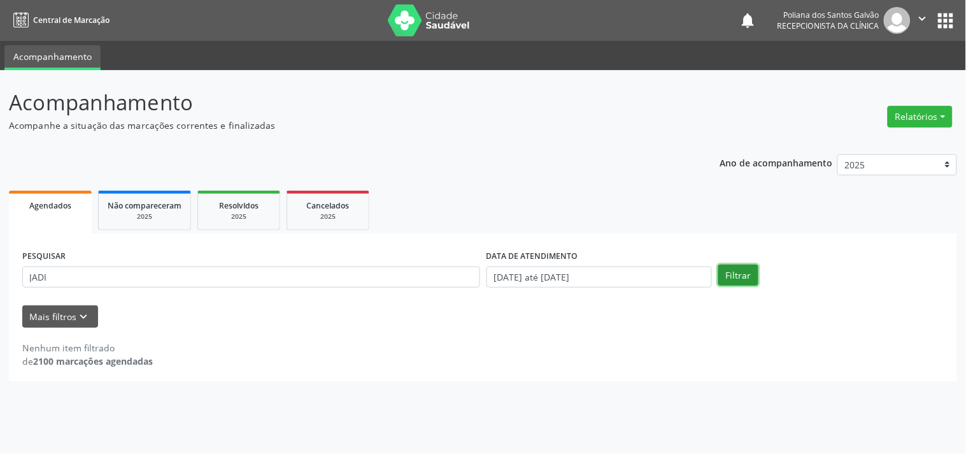
click at [752, 275] on button "Filtrar" at bounding box center [739, 275] width 40 height 22
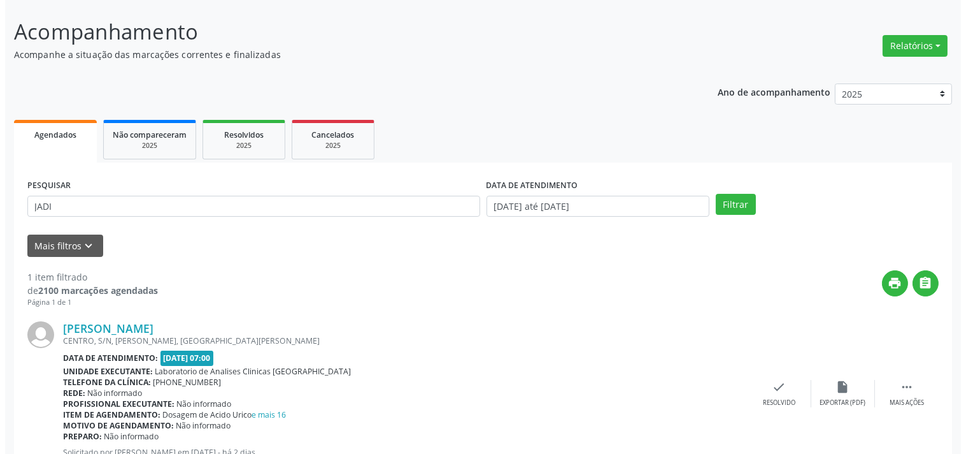
scroll to position [118, 0]
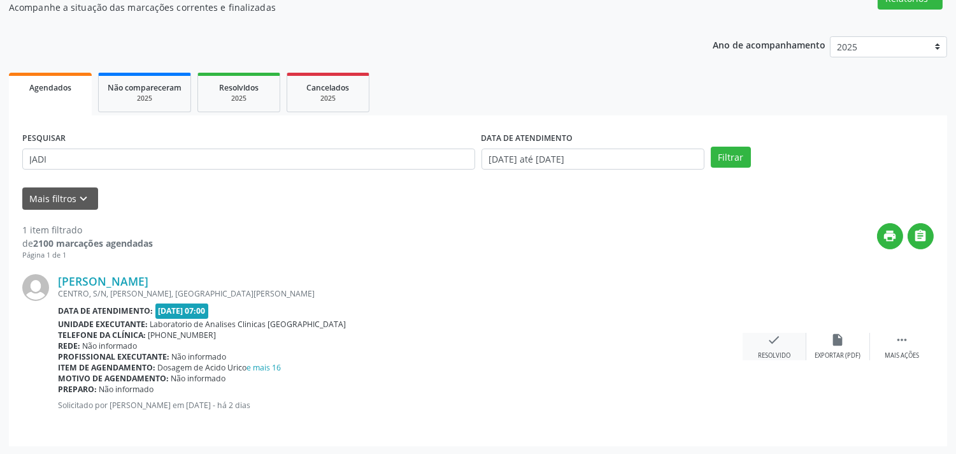
click at [775, 354] on div "Resolvido" at bounding box center [774, 355] width 32 height 9
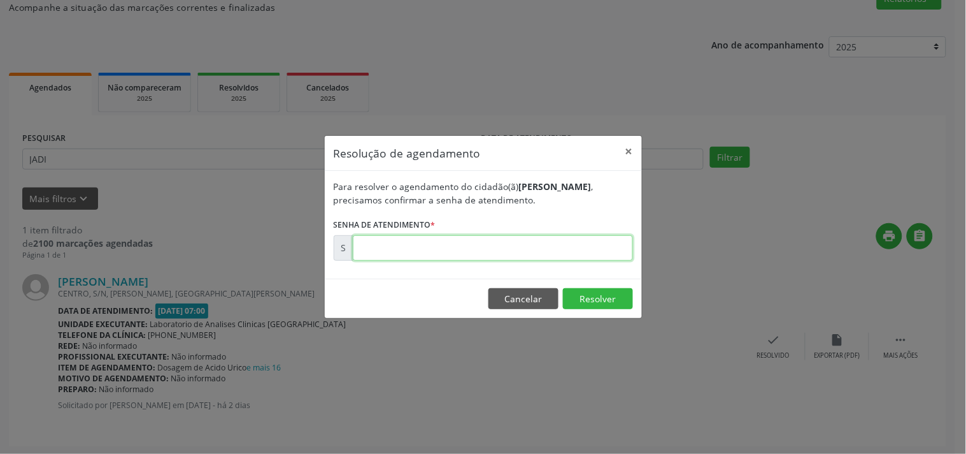
click at [601, 248] on input "text" at bounding box center [493, 247] width 280 height 25
type input "00175007"
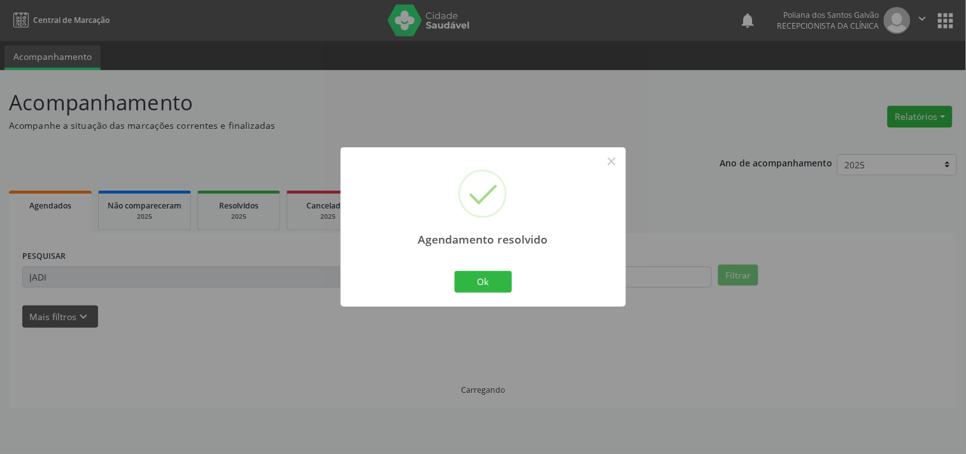
scroll to position [0, 0]
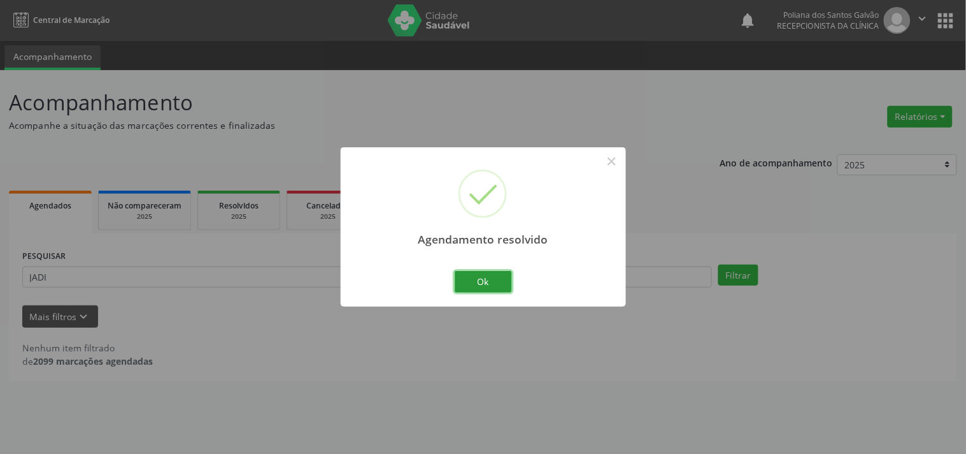
drag, startPoint x: 474, startPoint y: 280, endPoint x: 396, endPoint y: 274, distance: 78.0
click at [471, 280] on button "Ok" at bounding box center [483, 282] width 57 height 22
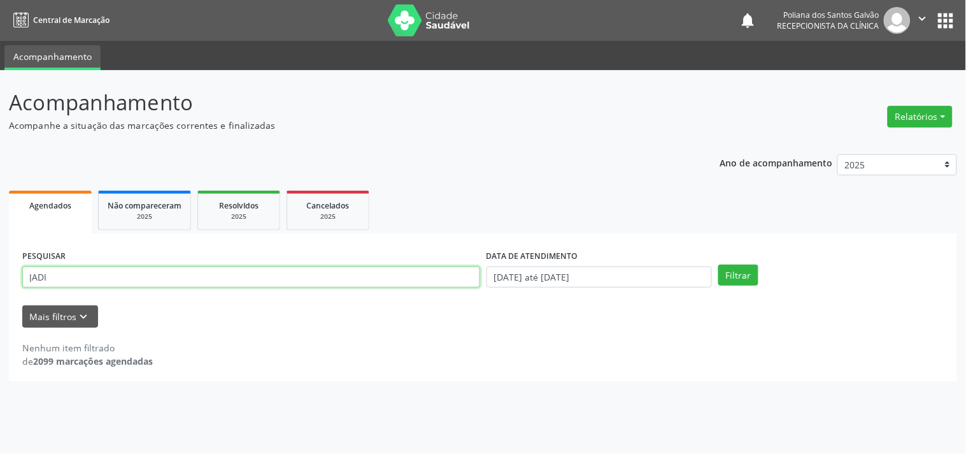
drag, startPoint x: 393, startPoint y: 274, endPoint x: 0, endPoint y: 58, distance: 448.5
click at [0, 71] on div "Acompanhamento Acompanhe a situação das marcações correntes e finalizadas Relat…" at bounding box center [483, 262] width 966 height 384
type input "FRANCI"
click at [719, 264] on button "Filtrar" at bounding box center [739, 275] width 40 height 22
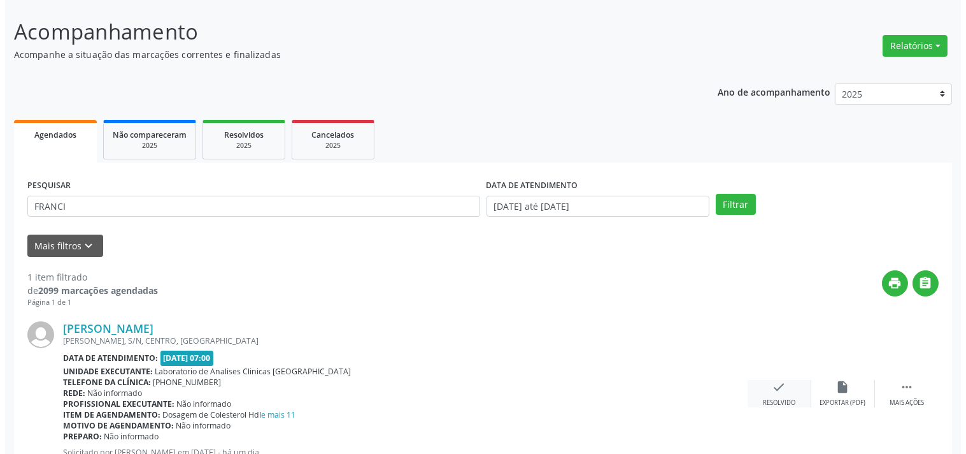
scroll to position [118, 0]
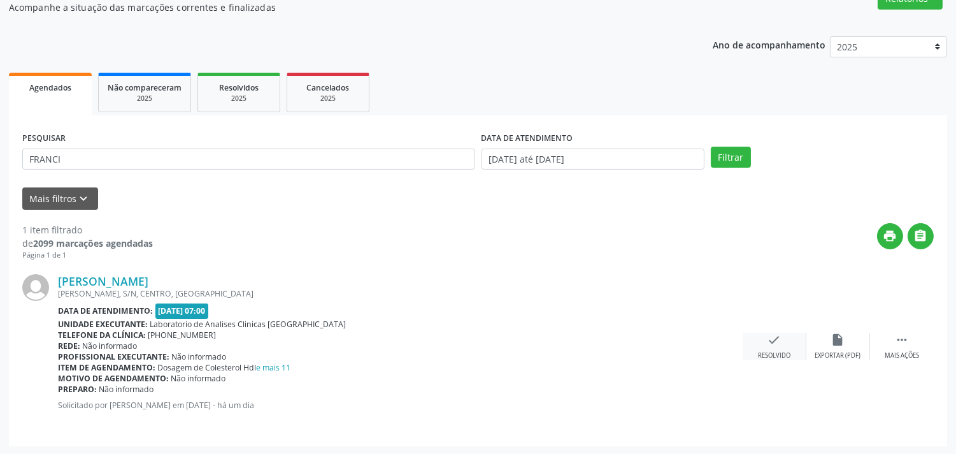
click at [766, 339] on div "check Resolvido" at bounding box center [775, 346] width 64 height 27
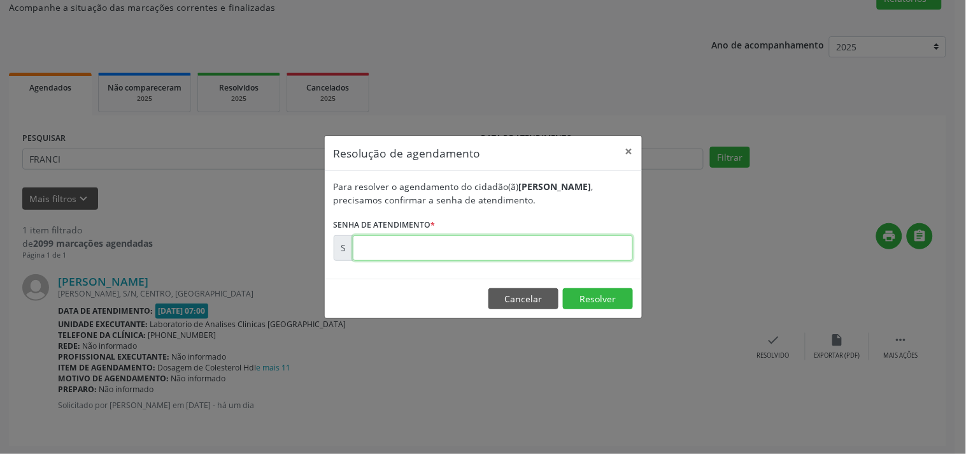
drag, startPoint x: 766, startPoint y: 339, endPoint x: 568, endPoint y: 251, distance: 216.8
click at [568, 251] on input "text" at bounding box center [493, 247] width 280 height 25
type input "00175140"
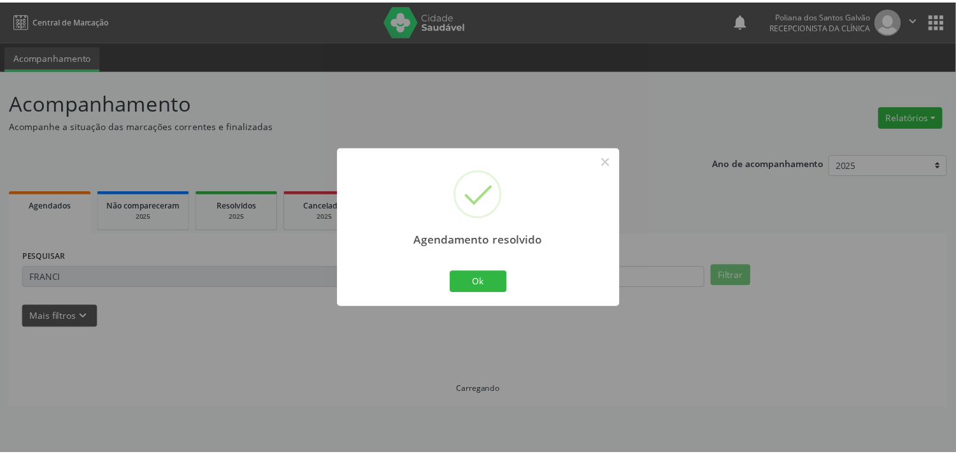
scroll to position [0, 0]
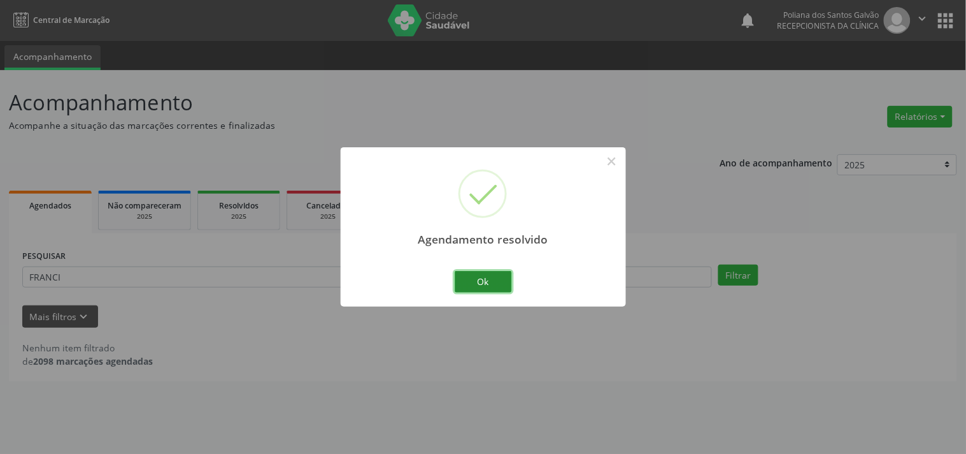
click at [466, 284] on button "Ok" at bounding box center [483, 282] width 57 height 22
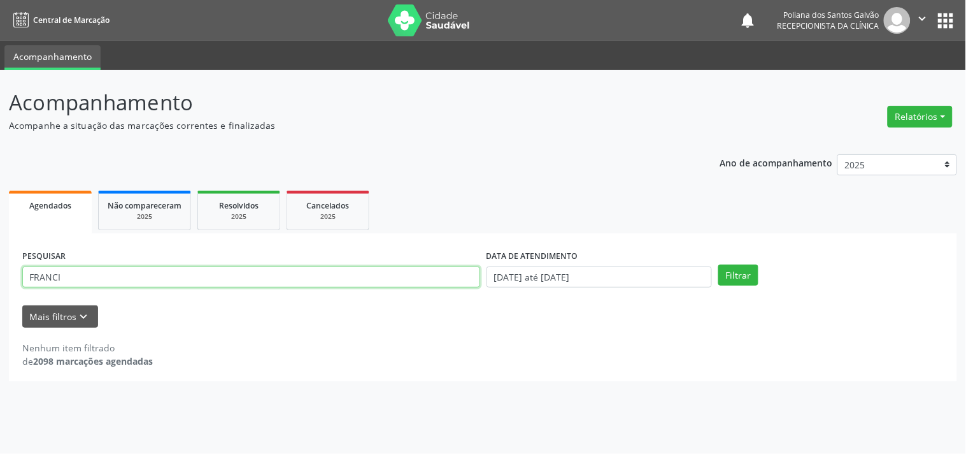
drag, startPoint x: 412, startPoint y: 287, endPoint x: 0, endPoint y: 67, distance: 466.5
click at [0, 68] on div "Central de Marcação notifications Poliana dos Santos Galvão Recepcionista da cl…" at bounding box center [483, 227] width 966 height 454
type input "[PERSON_NAME]"
click at [719, 264] on button "Filtrar" at bounding box center [739, 275] width 40 height 22
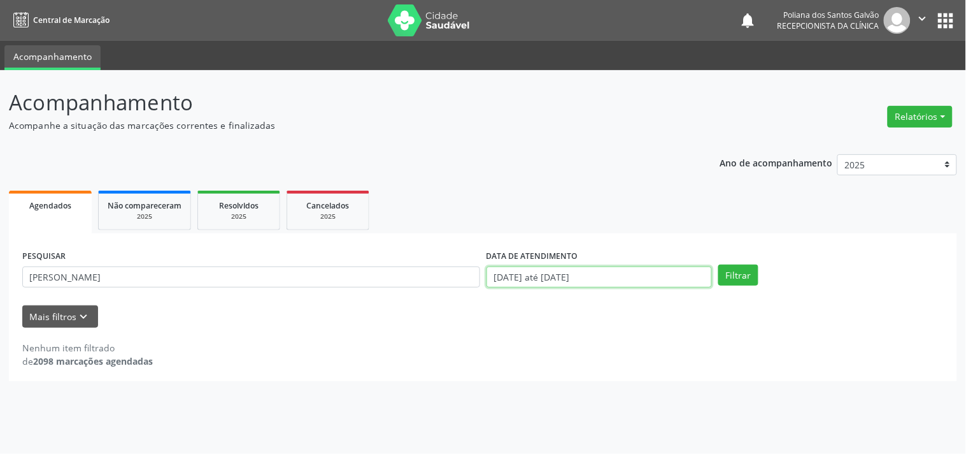
click at [596, 270] on input "[DATE] até [DATE]" at bounding box center [600, 277] width 226 height 22
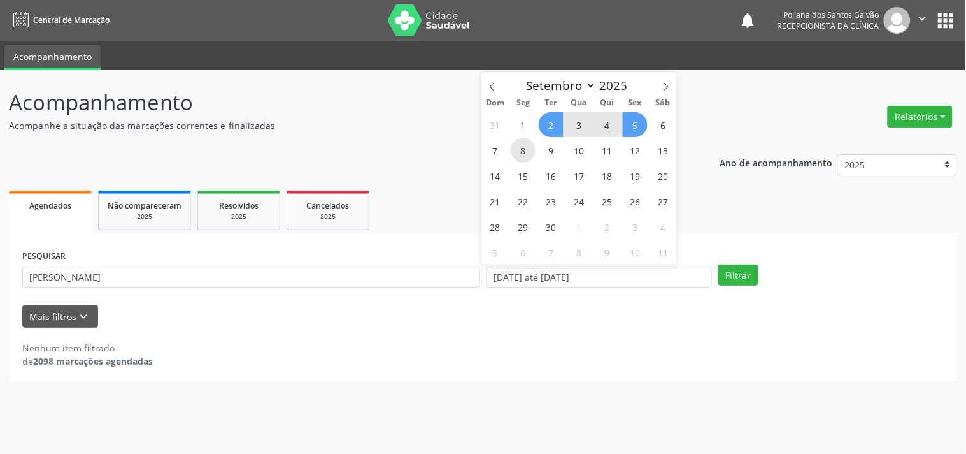
click at [518, 147] on span "8" at bounding box center [523, 150] width 25 height 25
type input "[DATE]"
click at [518, 147] on span "8" at bounding box center [523, 150] width 25 height 25
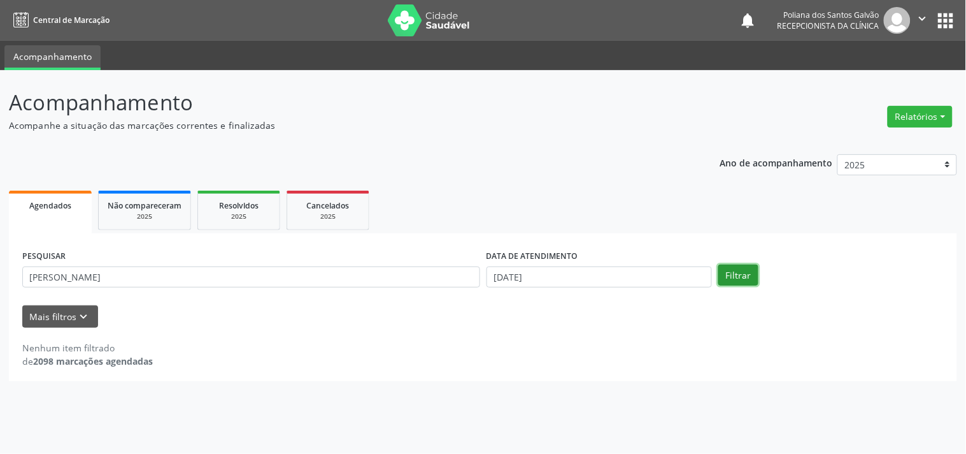
click at [731, 277] on button "Filtrar" at bounding box center [739, 275] width 40 height 22
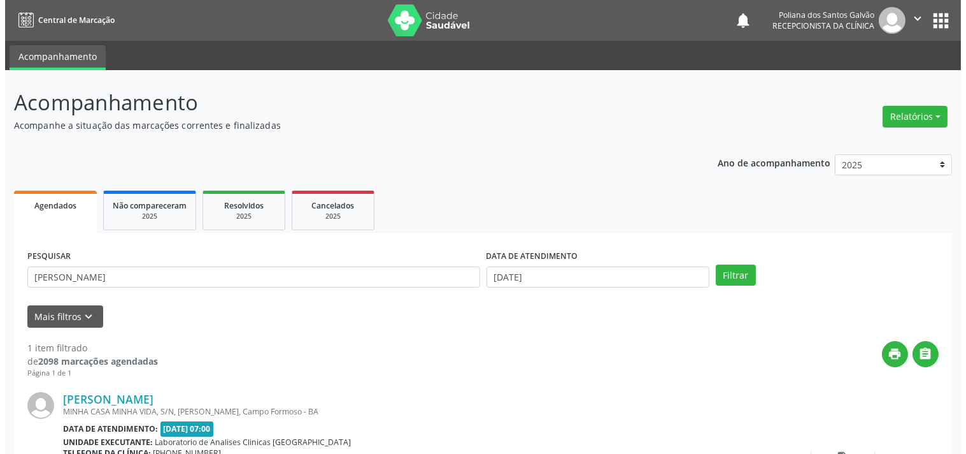
scroll to position [118, 0]
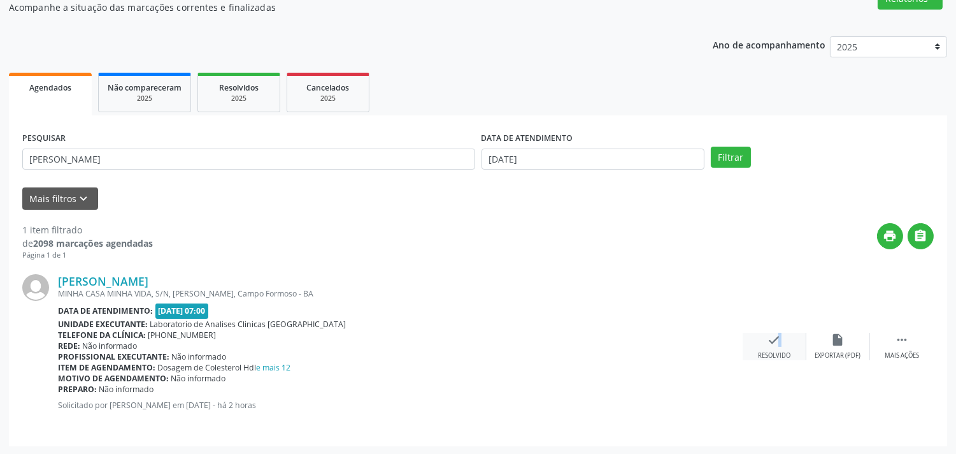
click at [773, 340] on icon "check" at bounding box center [775, 340] width 14 height 14
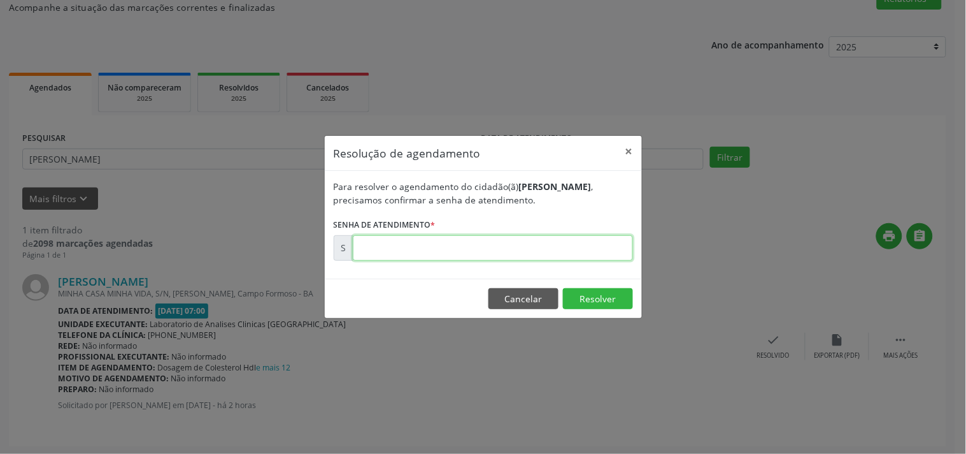
click at [592, 247] on input "text" at bounding box center [493, 247] width 280 height 25
type input "00175489"
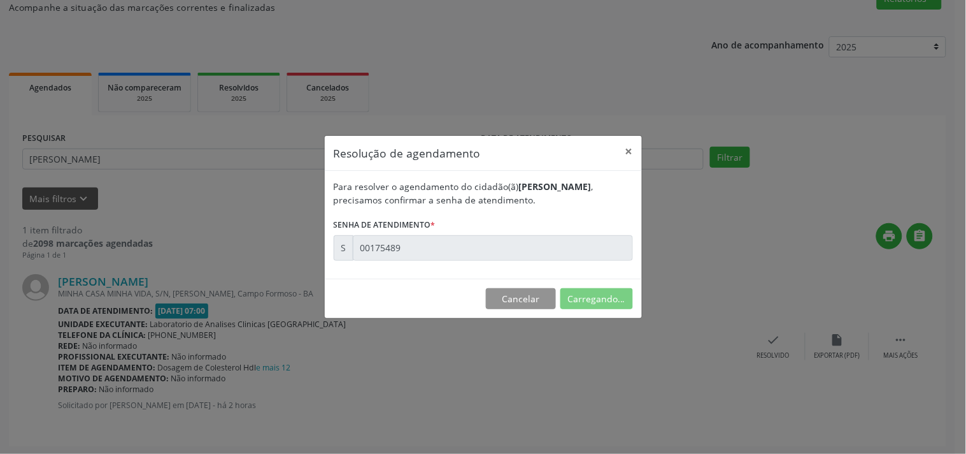
scroll to position [0, 0]
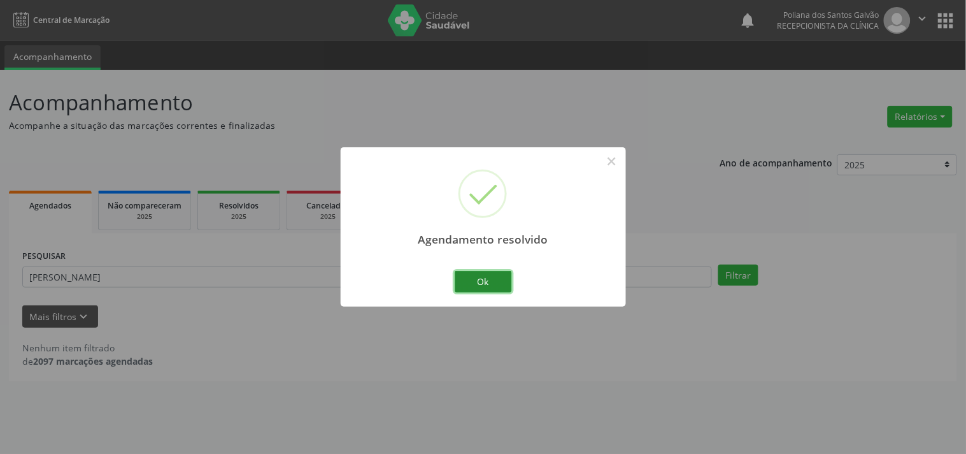
click at [482, 278] on button "Ok" at bounding box center [483, 282] width 57 height 22
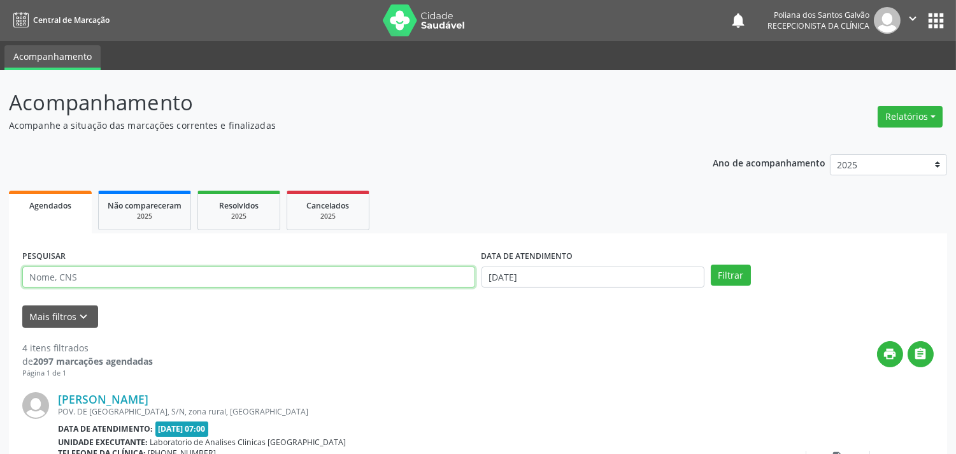
click at [251, 278] on input "text" at bounding box center [248, 277] width 453 height 22
type input "SERGIO"
click at [711, 264] on button "Filtrar" at bounding box center [731, 275] width 40 height 22
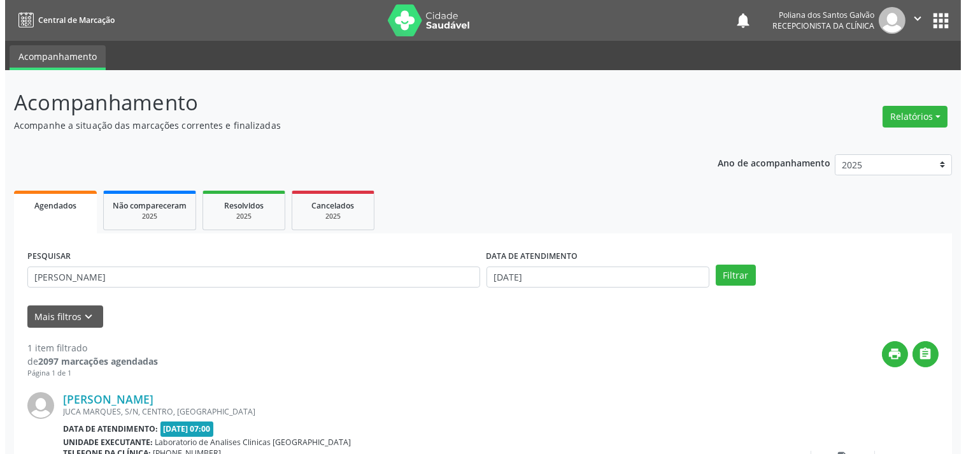
scroll to position [118, 0]
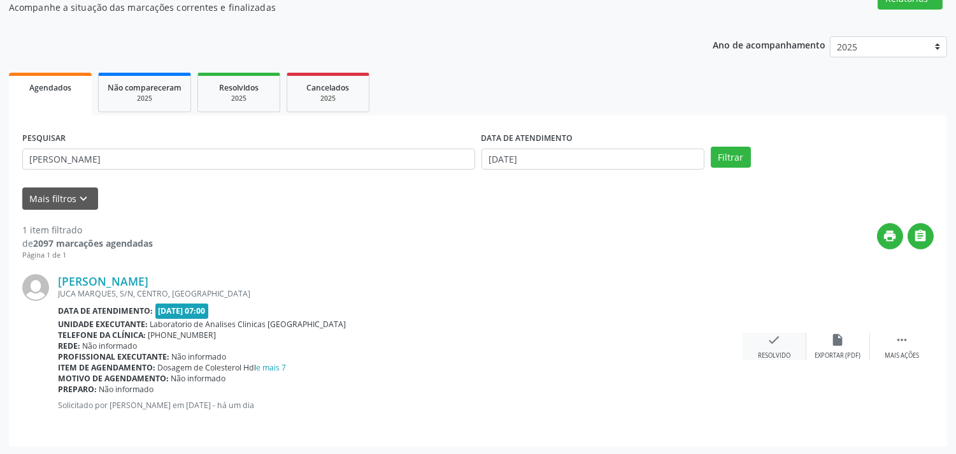
click at [785, 354] on div "Resolvido" at bounding box center [774, 355] width 32 height 9
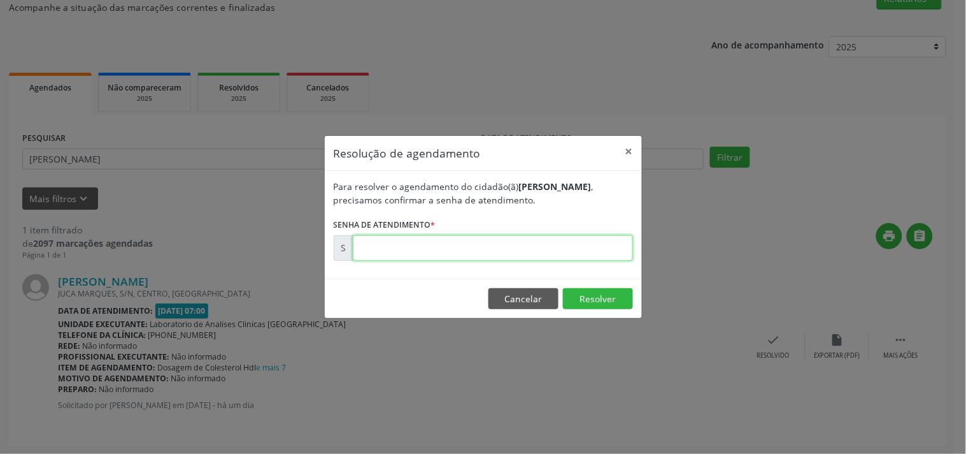
click at [597, 245] on input "text" at bounding box center [493, 247] width 280 height 25
type input "00175217"
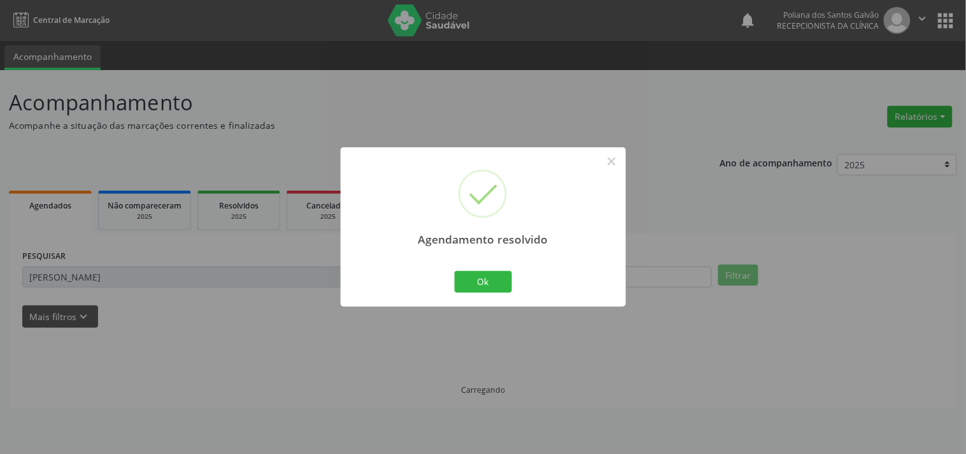
scroll to position [0, 0]
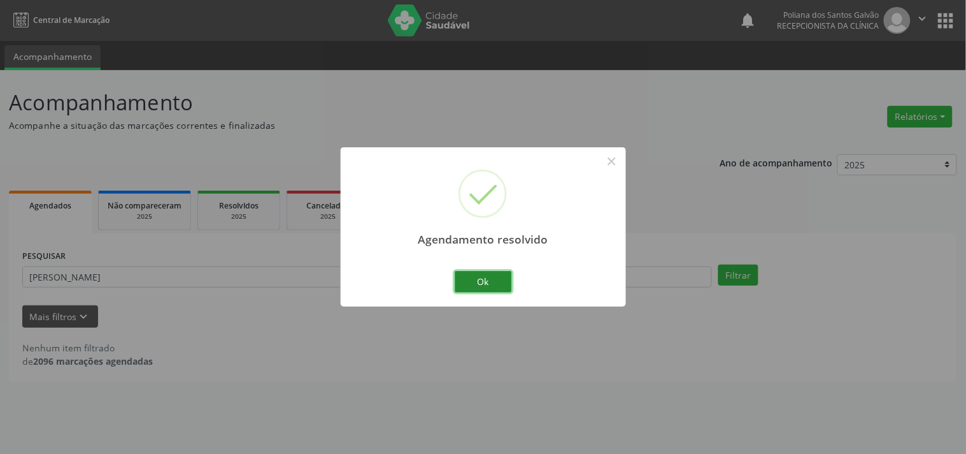
click at [485, 280] on button "Ok" at bounding box center [483, 282] width 57 height 22
